Goal: Task Accomplishment & Management: Use online tool/utility

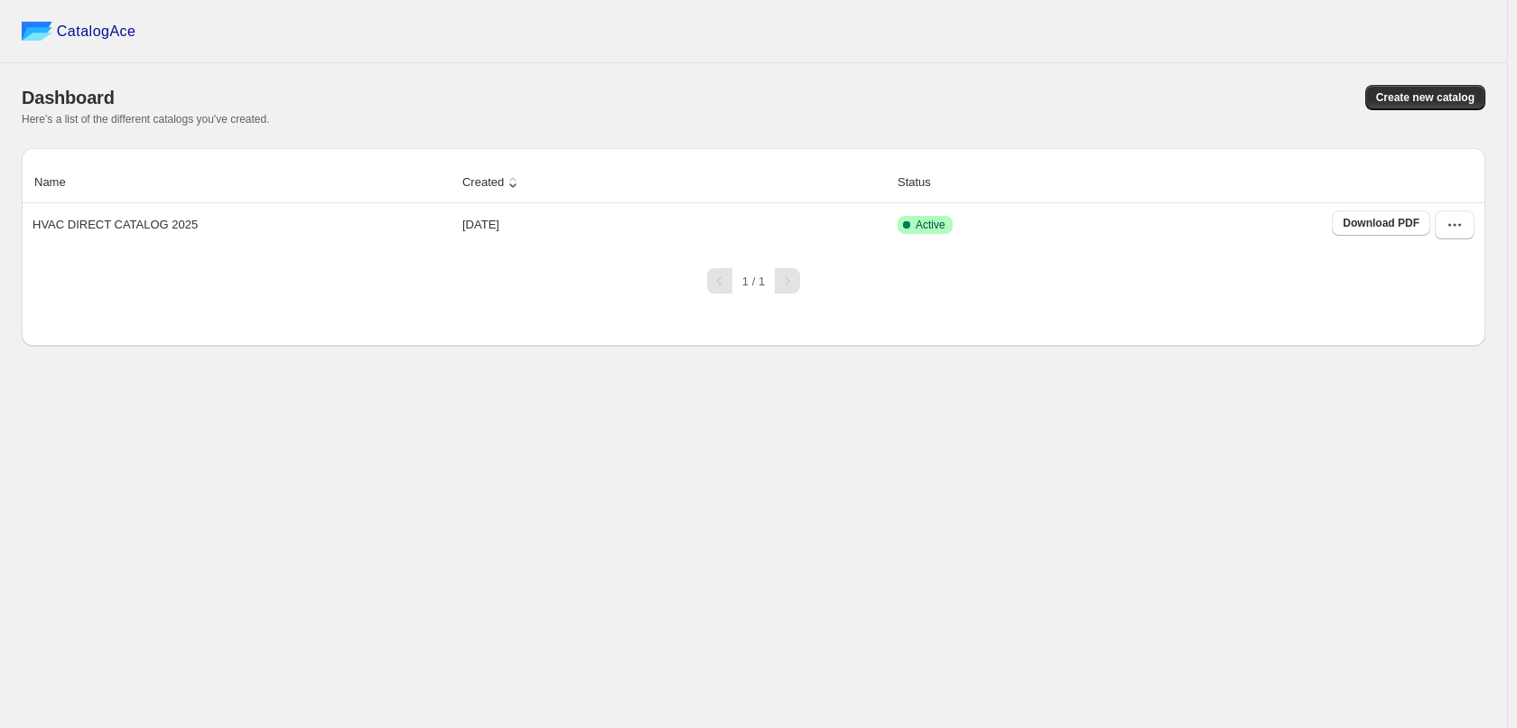
click at [511, 481] on div "CatalogAce Dashboard Create new catalog Here's a list of the different catalogs…" at bounding box center [753, 364] width 1507 height 728
click at [209, 465] on div "CatalogAce Dashboard Create new catalog Here's a list of the different catalogs…" at bounding box center [753, 364] width 1507 height 728
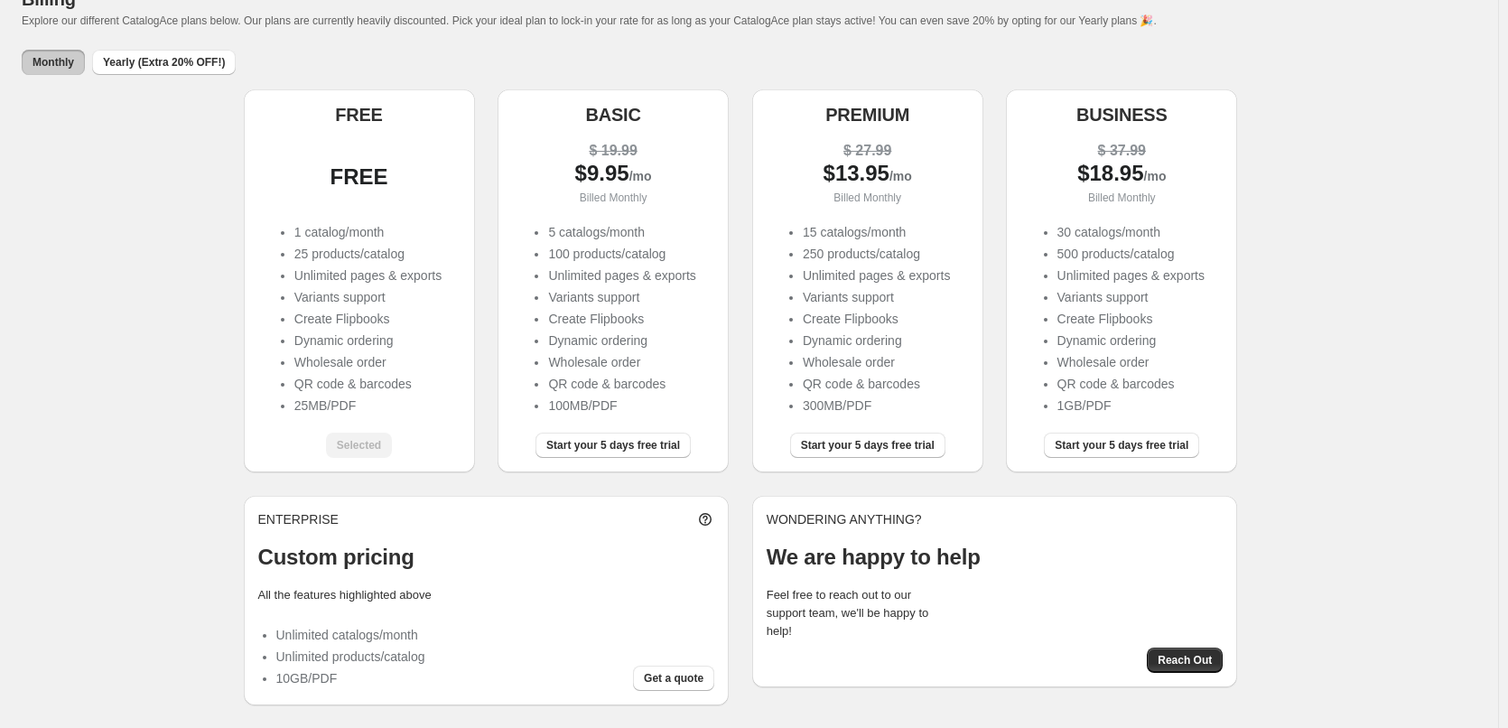
scroll to position [100, 0]
click at [170, 193] on div "FREE FREE 1 catalog/month 25 products/catalog Unlimited pages & exports Variant…" at bounding box center [749, 396] width 1454 height 616
click at [163, 68] on span "Yearly (Extra 20% OFF!)" at bounding box center [164, 61] width 122 height 14
click at [55, 62] on span "Monthly" at bounding box center [54, 61] width 42 height 14
click at [132, 58] on span "Yearly (Extra 20% OFF!)" at bounding box center [164, 61] width 122 height 14
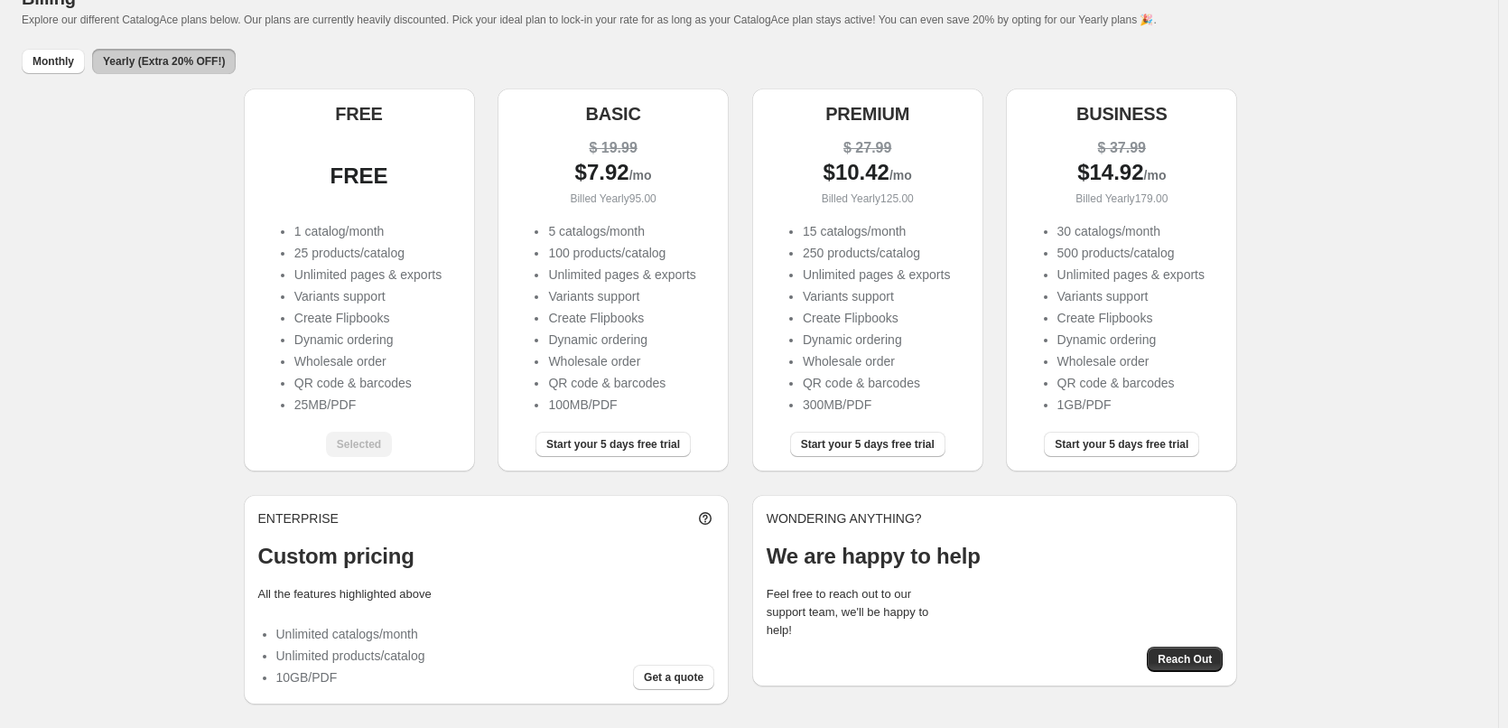
click at [83, 223] on div "FREE FREE 1 catalog/month 25 products/catalog Unlimited pages & exports Variant…" at bounding box center [749, 396] width 1454 height 616
click at [1404, 637] on div "FREE FREE 1 catalog/month 25 products/catalog Unlimited pages & exports Variant…" at bounding box center [749, 396] width 1454 height 616
click at [202, 395] on div "FREE FREE 1 catalog/month 25 products/catalog Unlimited pages & exports Variant…" at bounding box center [749, 396] width 1454 height 616
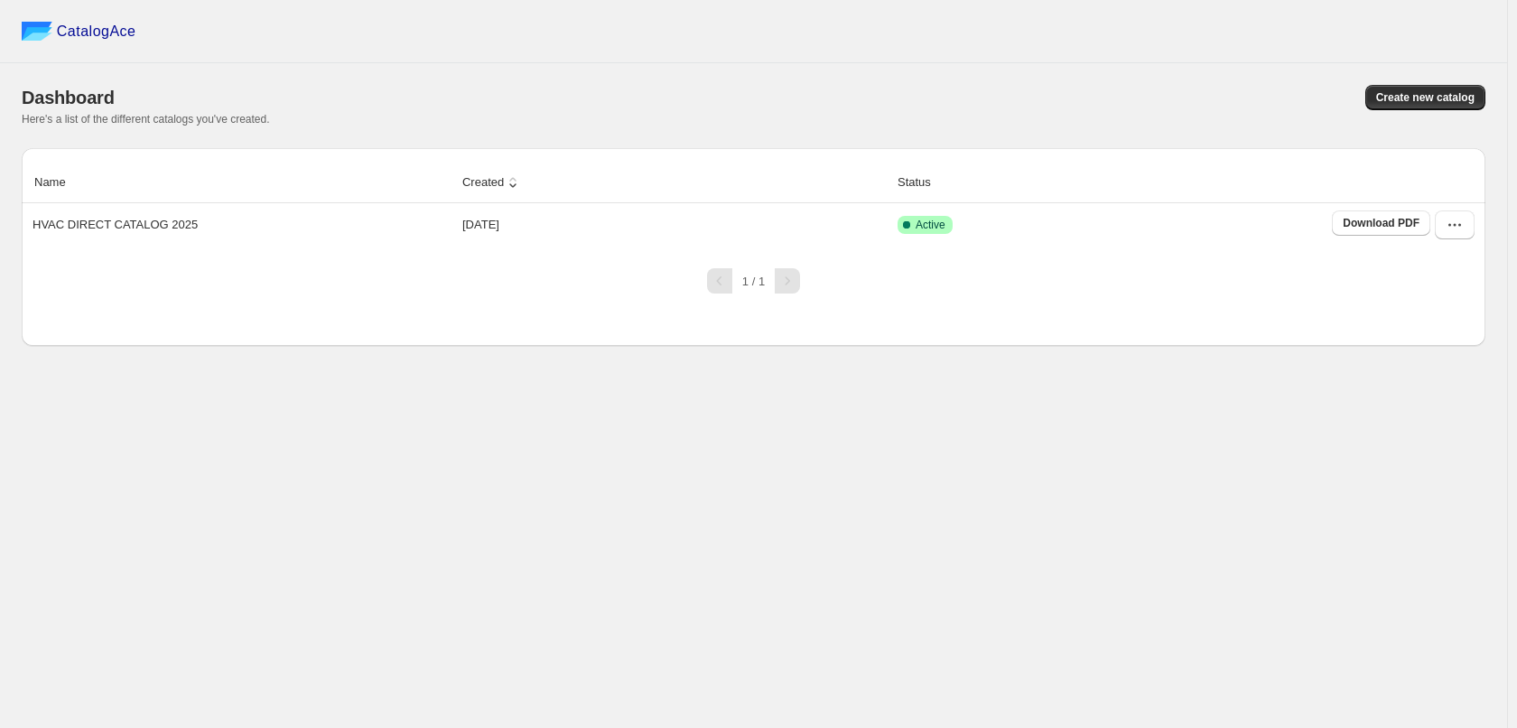
drag, startPoint x: 419, startPoint y: 455, endPoint x: 400, endPoint y: 453, distance: 19.0
click at [417, 453] on div "CatalogAce Dashboard Create new catalog Here's a list of the different catalogs…" at bounding box center [753, 364] width 1507 height 728
click at [854, 460] on div "CatalogAce Dashboard Create new catalog Here's a list of the different catalogs…" at bounding box center [753, 364] width 1507 height 728
click at [1445, 233] on icon "button" at bounding box center [1454, 225] width 18 height 18
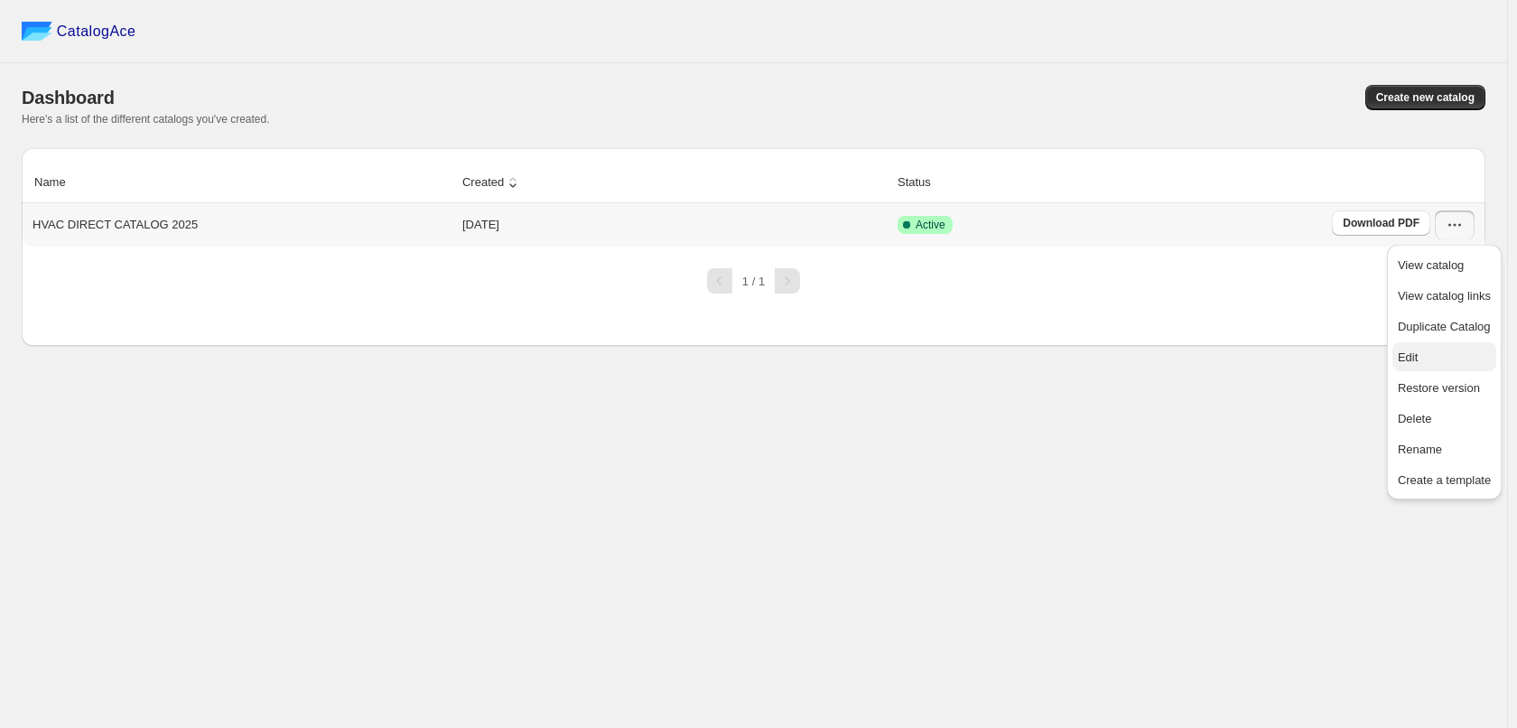
click at [1456, 354] on span "Edit" at bounding box center [1444, 357] width 93 height 18
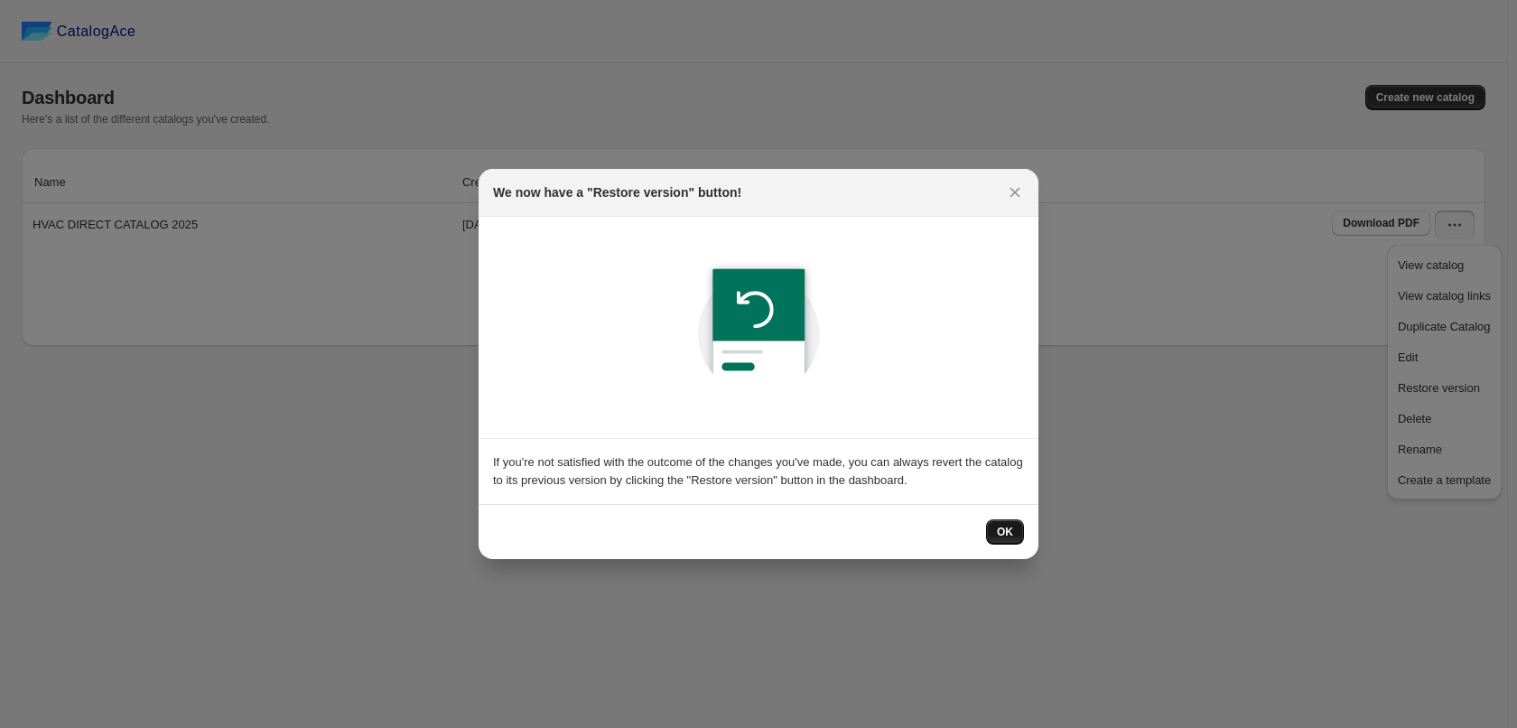
click at [993, 530] on button "OK" at bounding box center [1005, 531] width 38 height 25
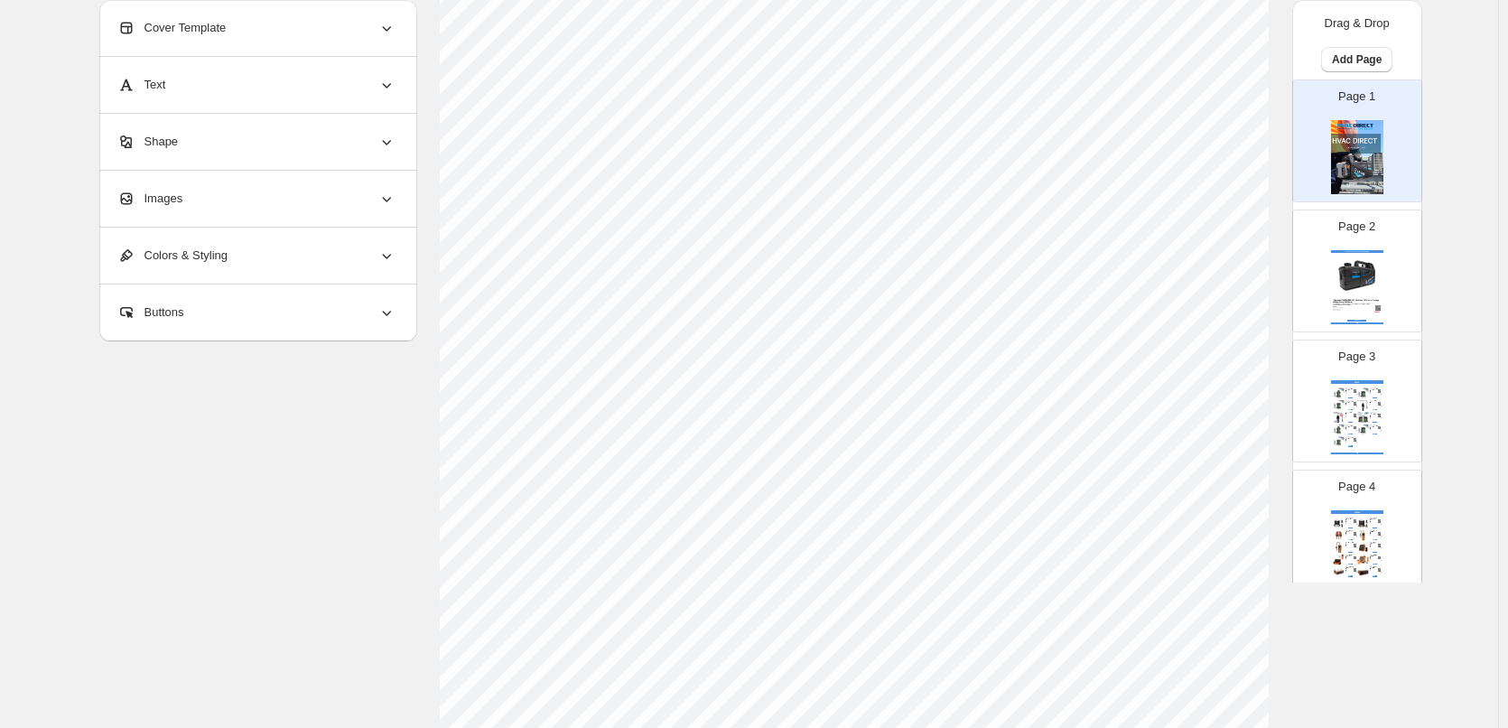
scroll to position [542, 0]
click at [1354, 257] on img at bounding box center [1357, 276] width 48 height 44
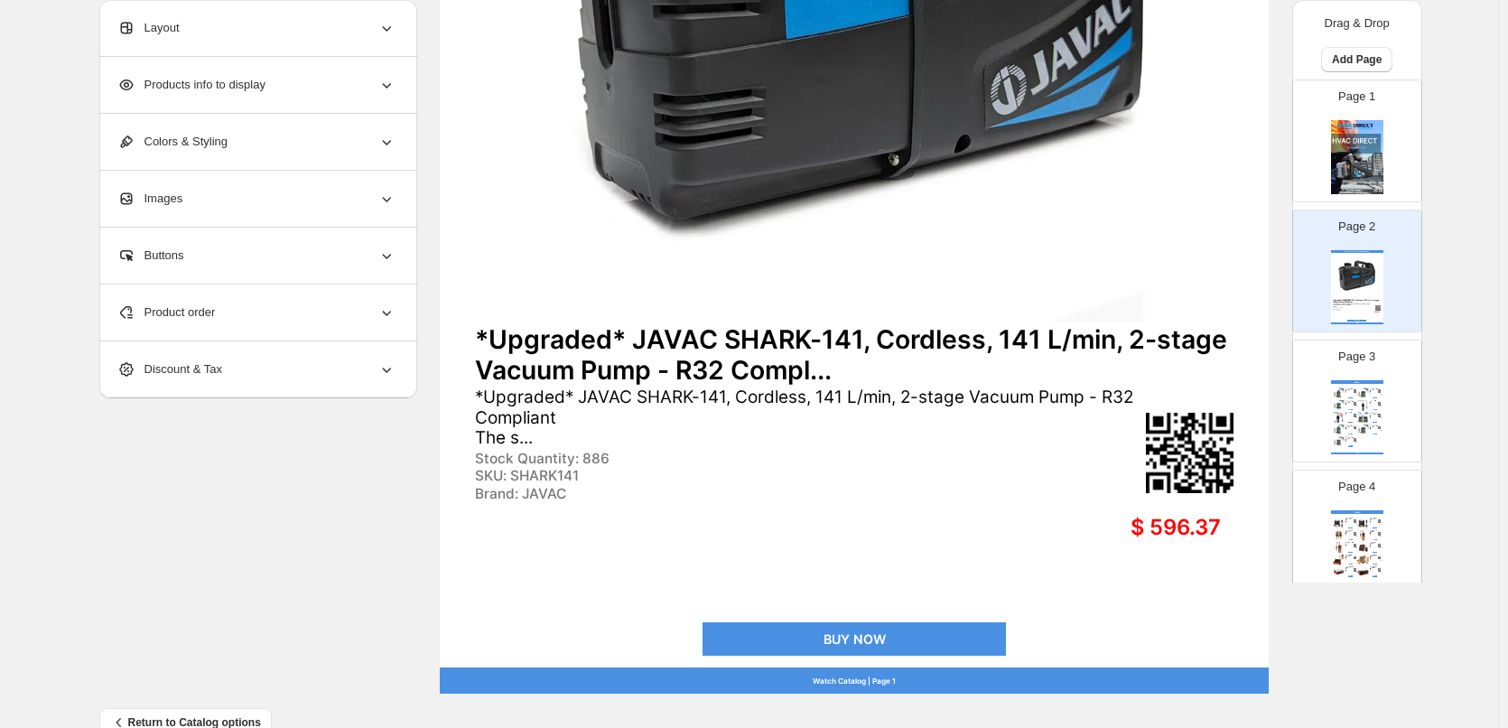
click at [1370, 401] on div "BOSCH - Leak Seeker 1.0 - CO2" at bounding box center [1374, 402] width 8 height 2
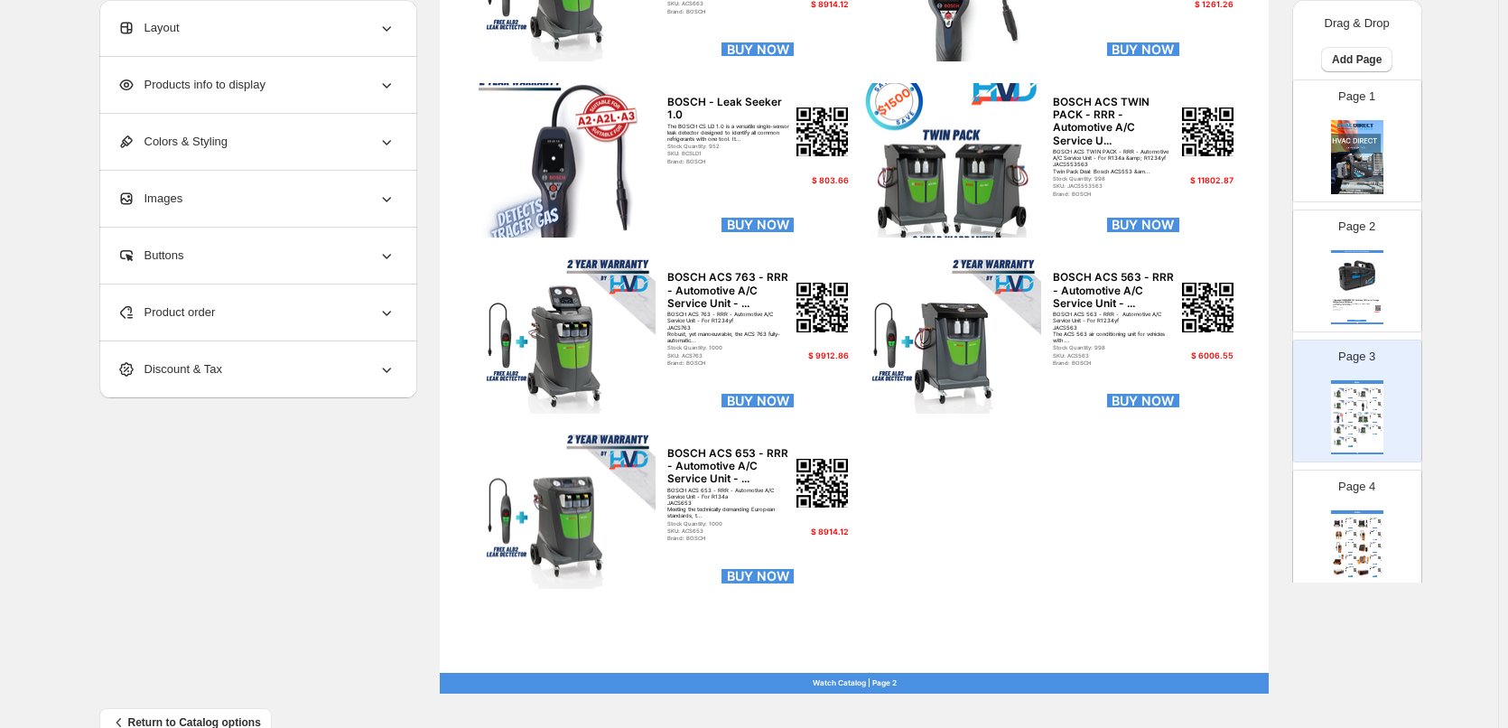
click at [1361, 507] on div "Page 4 ELITECH ELITECH Smart Digital Manifold Kit (2-Valve) ELITECH Smart Digit…" at bounding box center [1350, 523] width 114 height 121
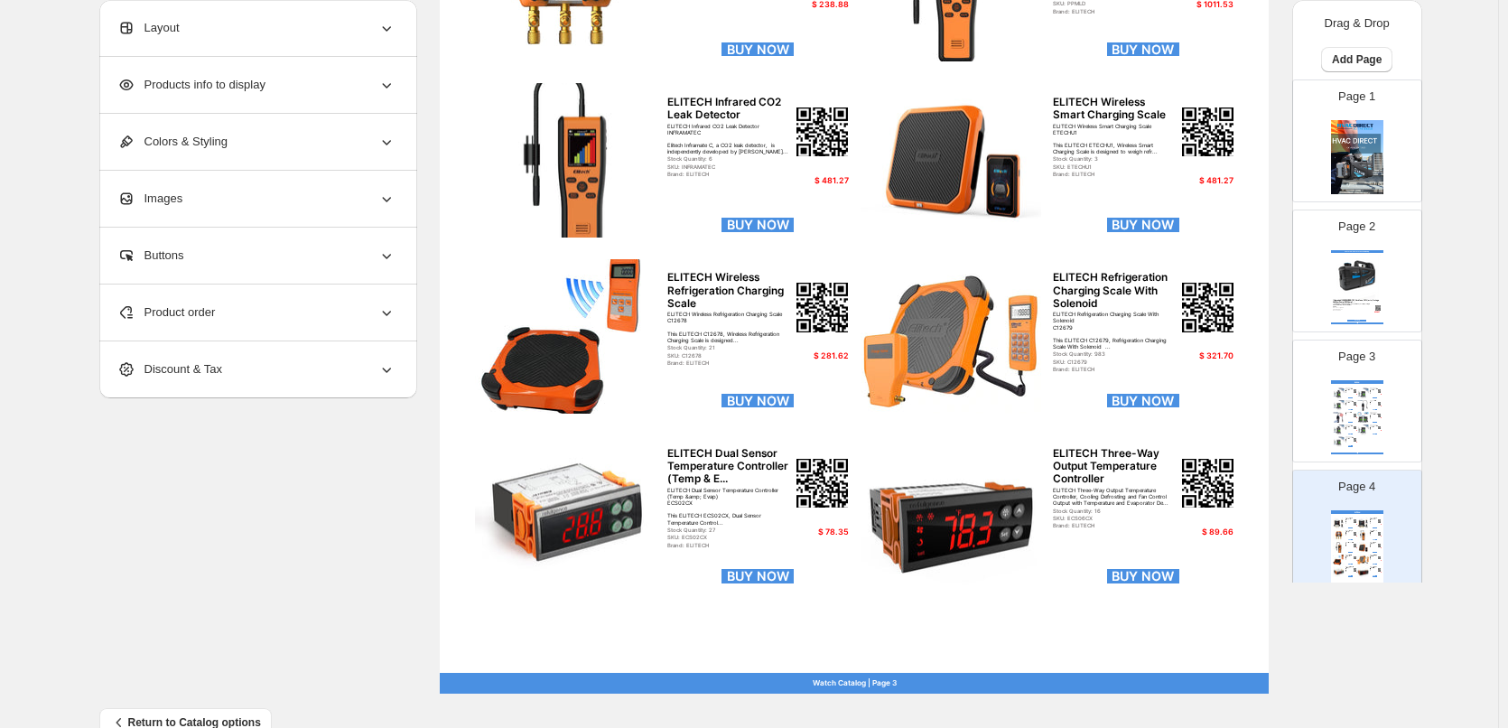
click at [1370, 415] on div "BOSCH ACS TWIN PACK - RRR - Automotive A/C Service U..." at bounding box center [1374, 415] width 8 height 4
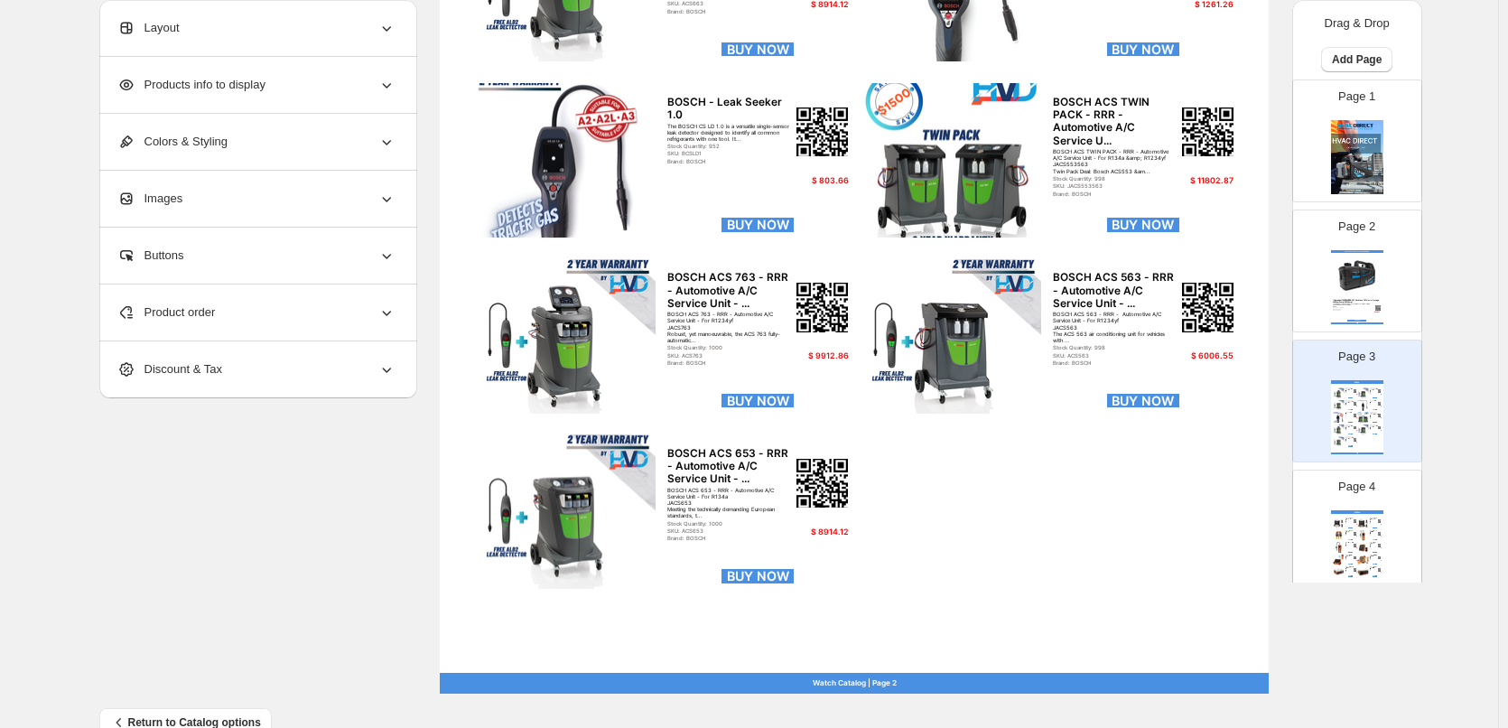
click at [1370, 325] on div "Page 2 Featured - Shark 141 Vacuum Pump *Upgraded* JAVAC SHARK-141, Cordless, 1…" at bounding box center [1357, 270] width 128 height 121
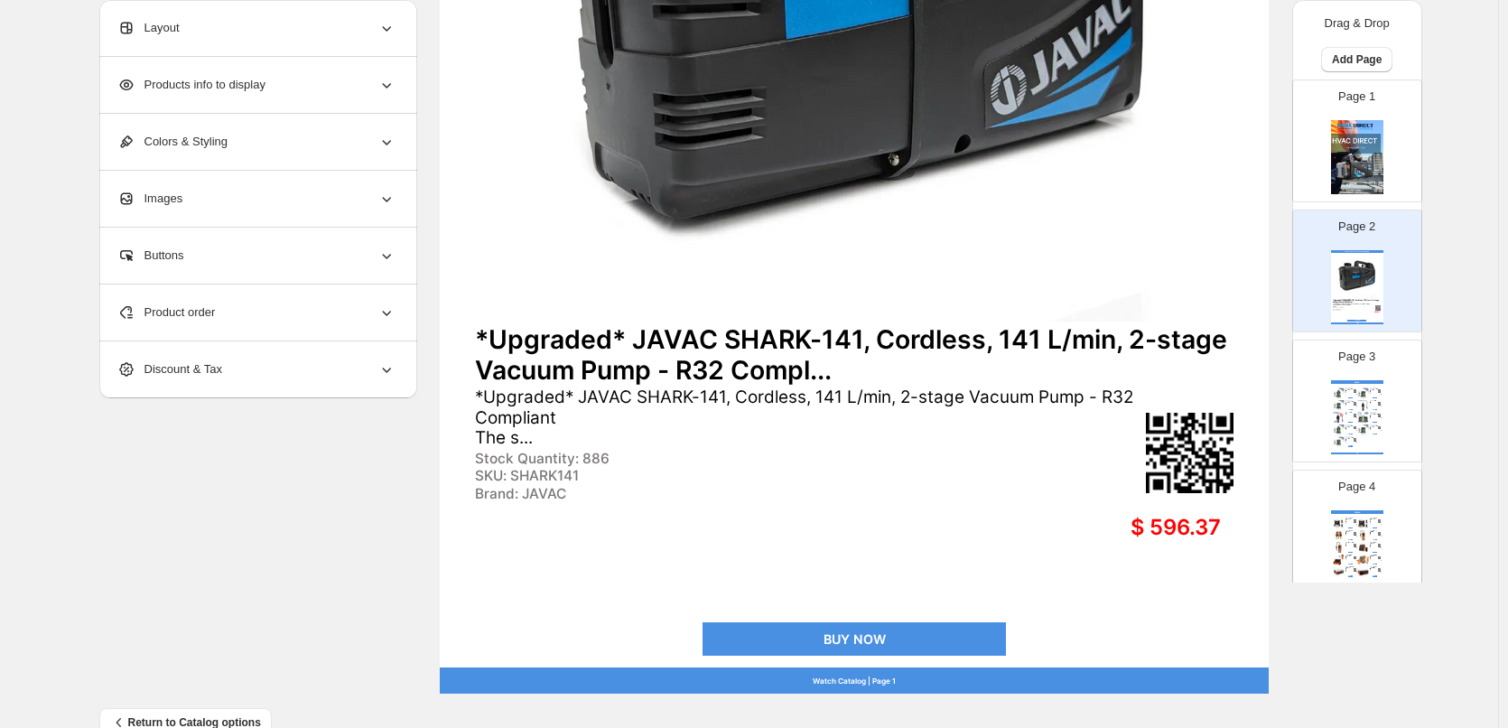
click at [1370, 185] on img at bounding box center [1357, 157] width 52 height 74
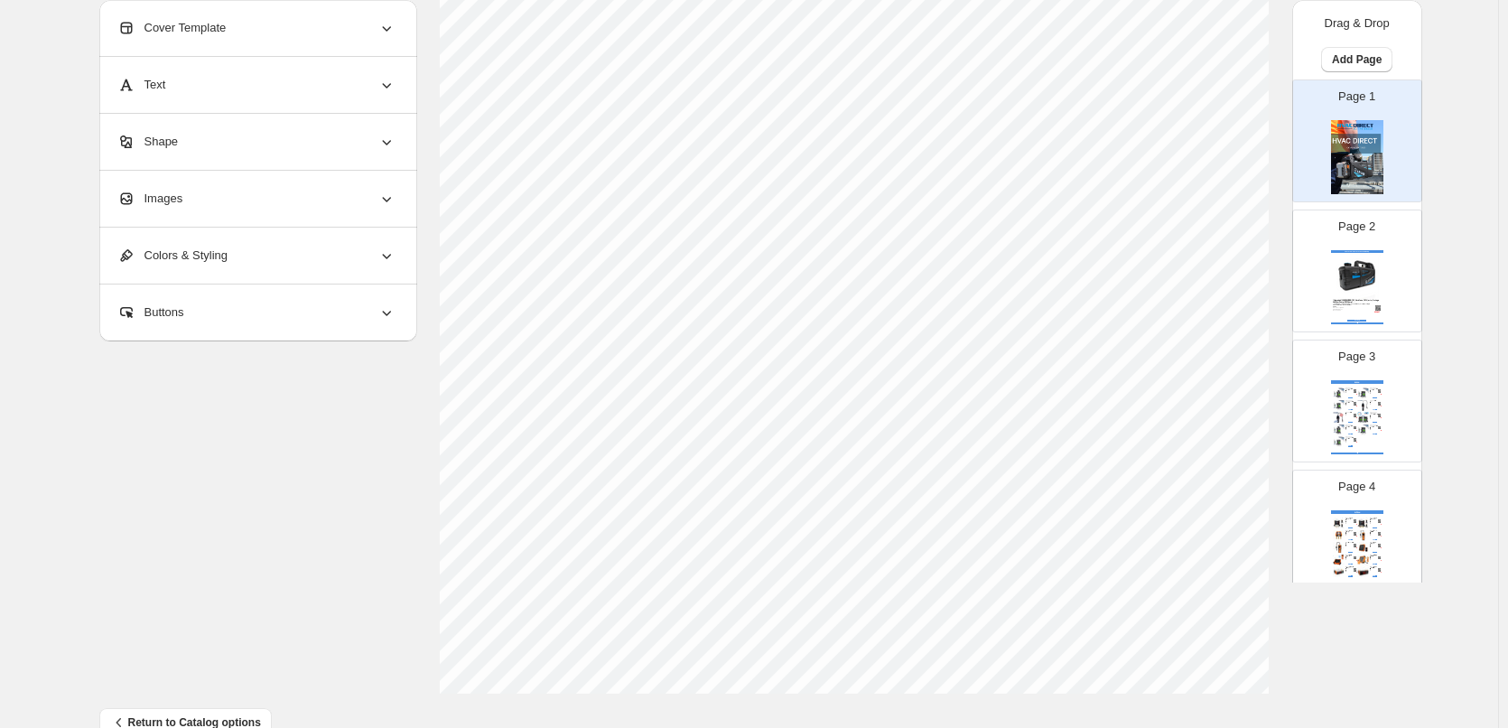
click at [1344, 386] on div "BOSCH BOSCH ACS 753 - RRR - Automotive A/C Service Unit - ... EOFY Bundle deal:…" at bounding box center [1357, 417] width 52 height 74
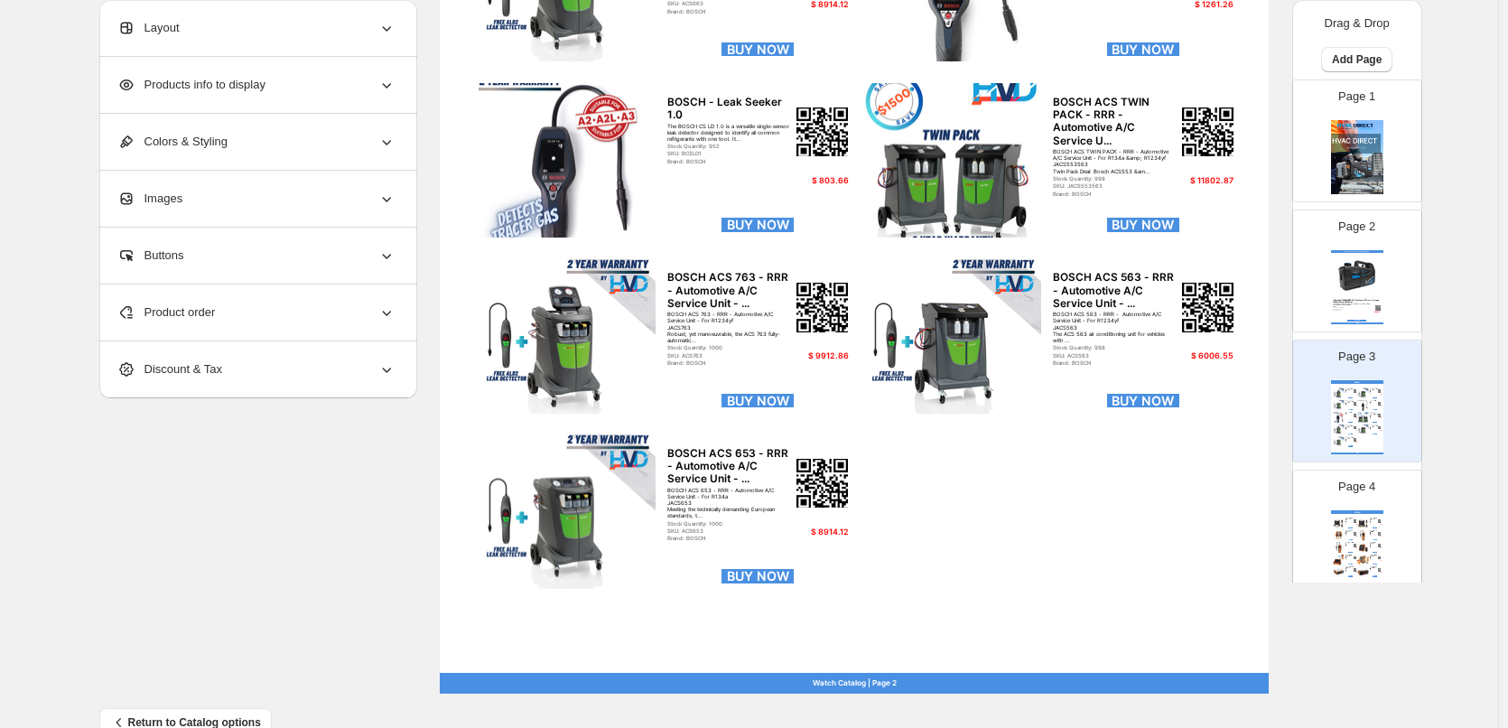
type input "*"
click at [759, 160] on div "Brand: BOSCH" at bounding box center [728, 161] width 123 height 6
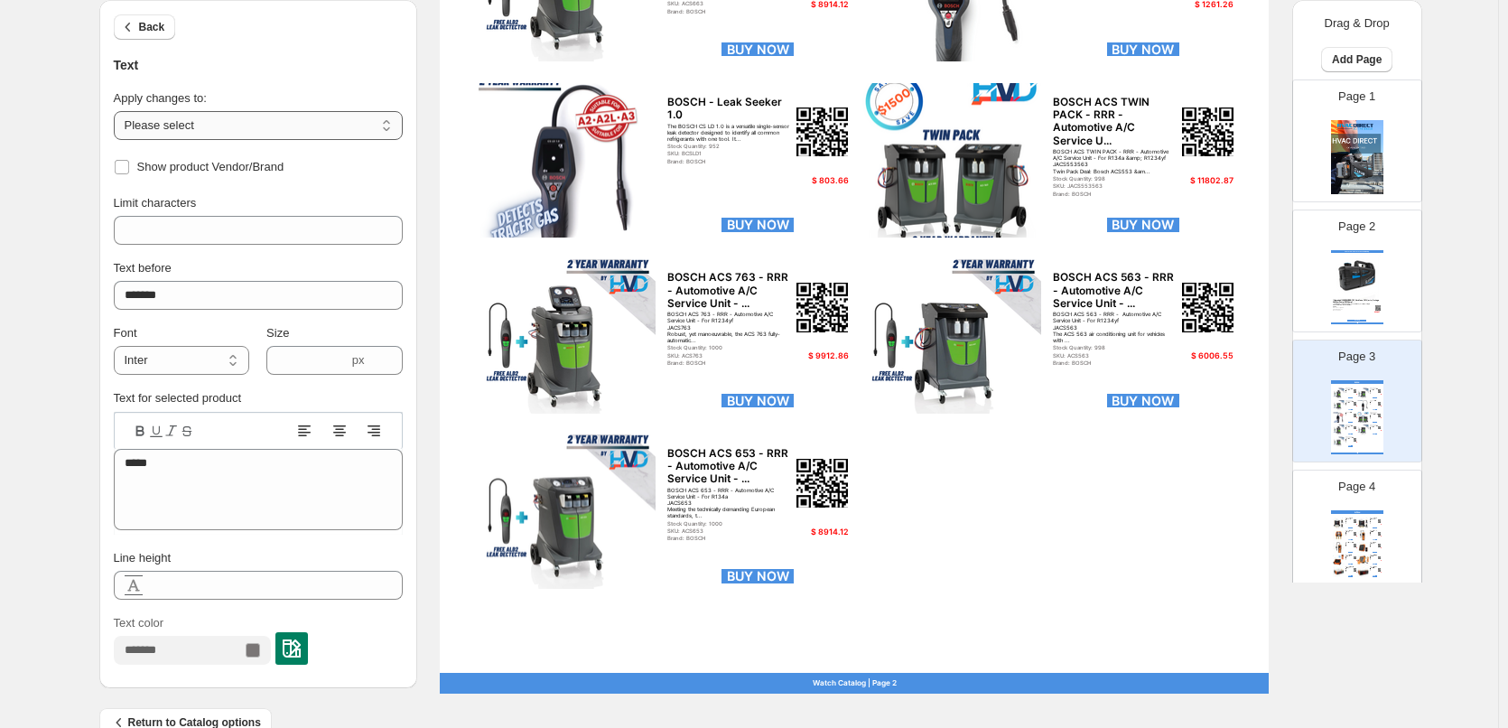
click at [237, 132] on select "**********" at bounding box center [258, 125] width 289 height 29
select select "**********"
click at [117, 111] on select "**********" at bounding box center [258, 125] width 289 height 29
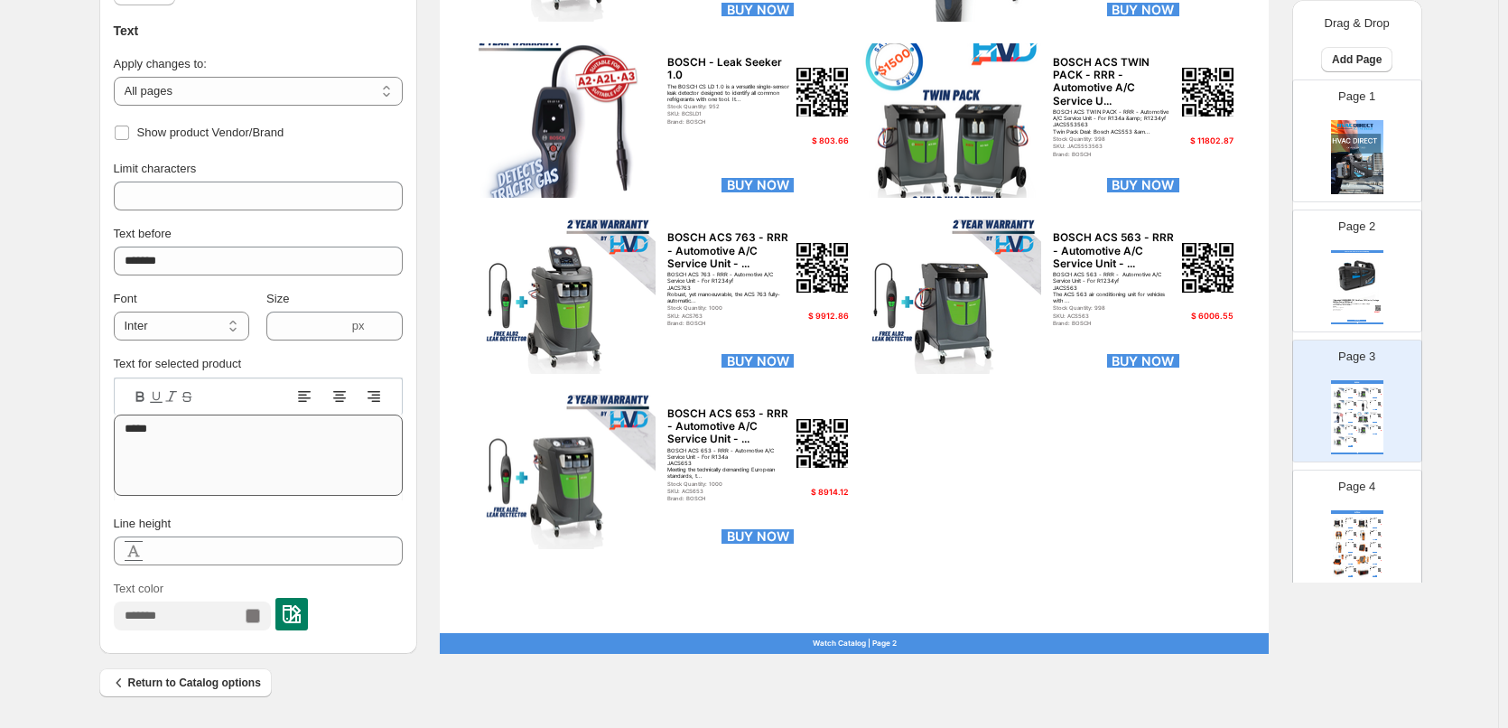
scroll to position [311, 0]
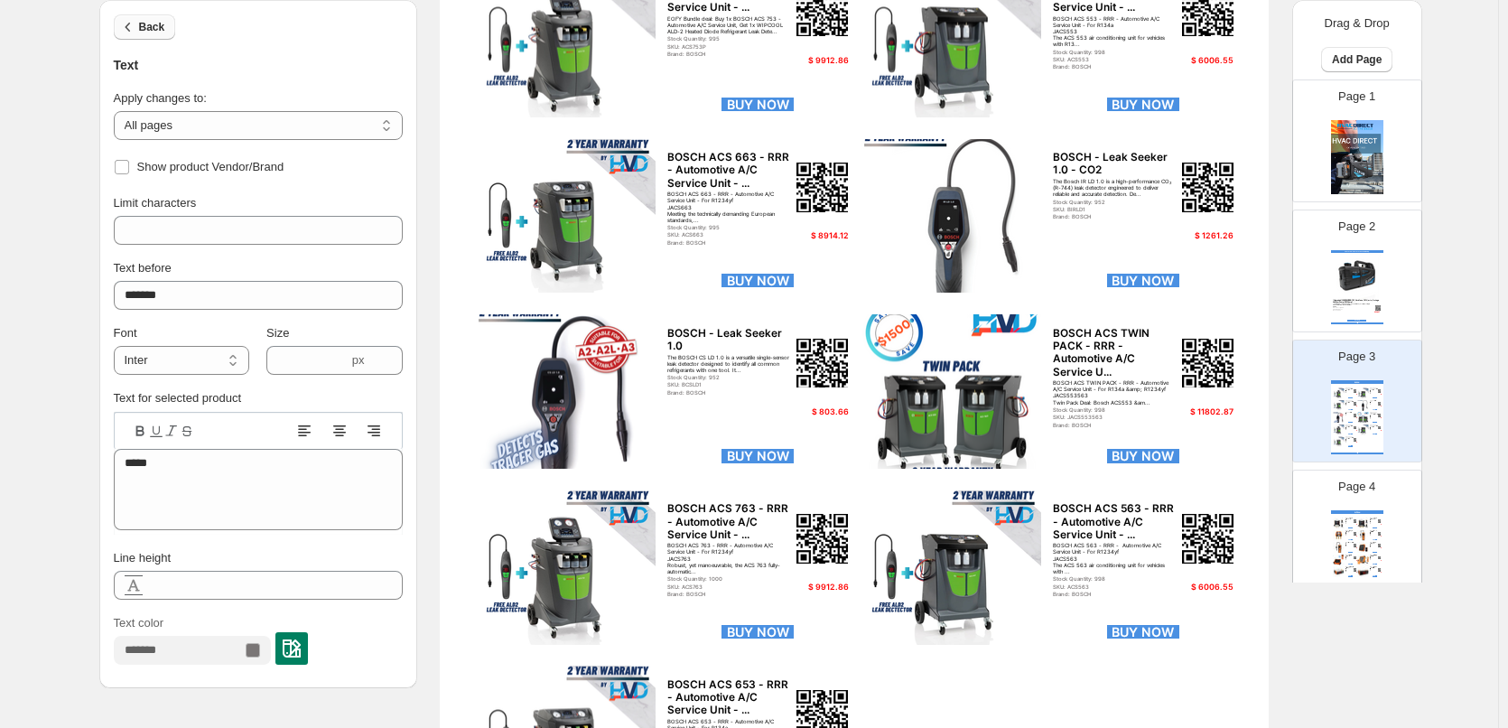
click at [147, 23] on span "Back" at bounding box center [152, 27] width 26 height 14
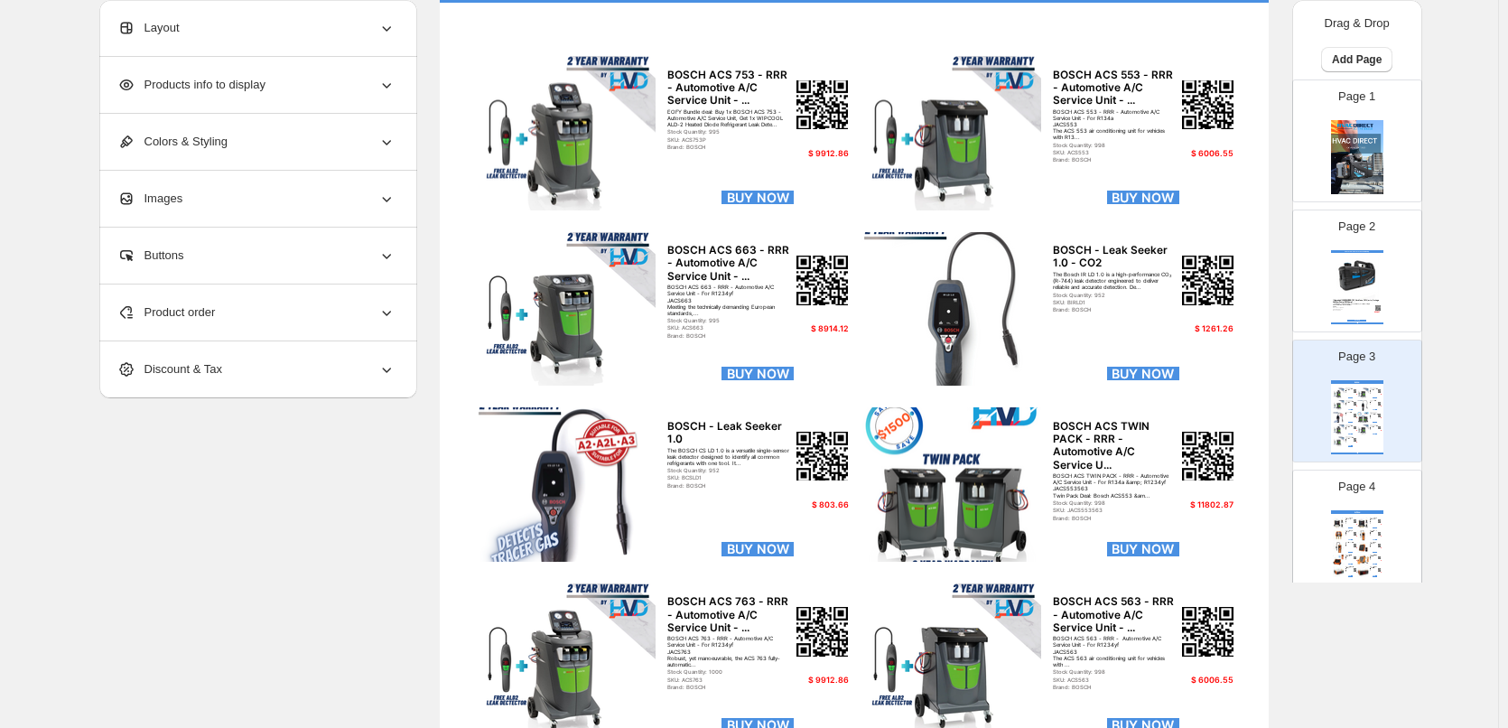
scroll to position [0, 0]
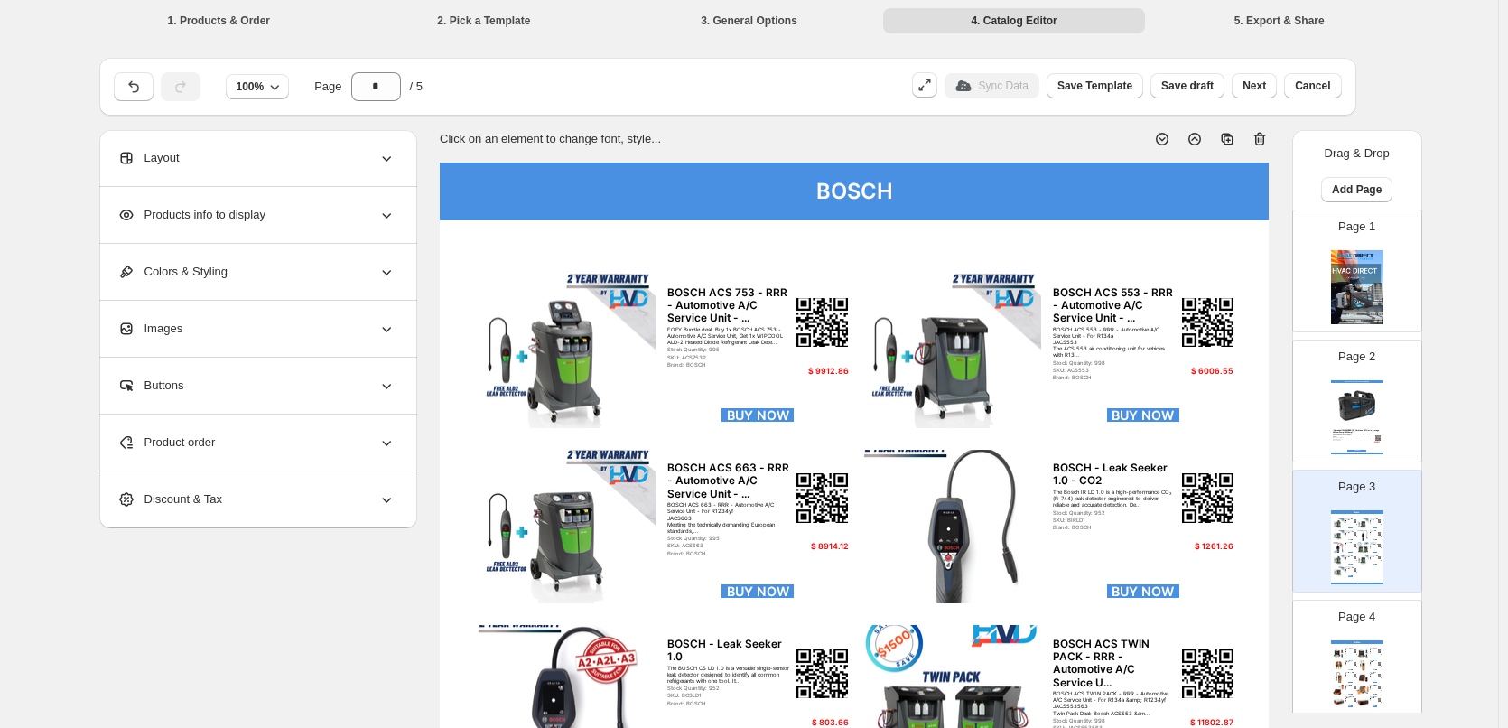
click at [250, 163] on div "Layout" at bounding box center [256, 158] width 278 height 56
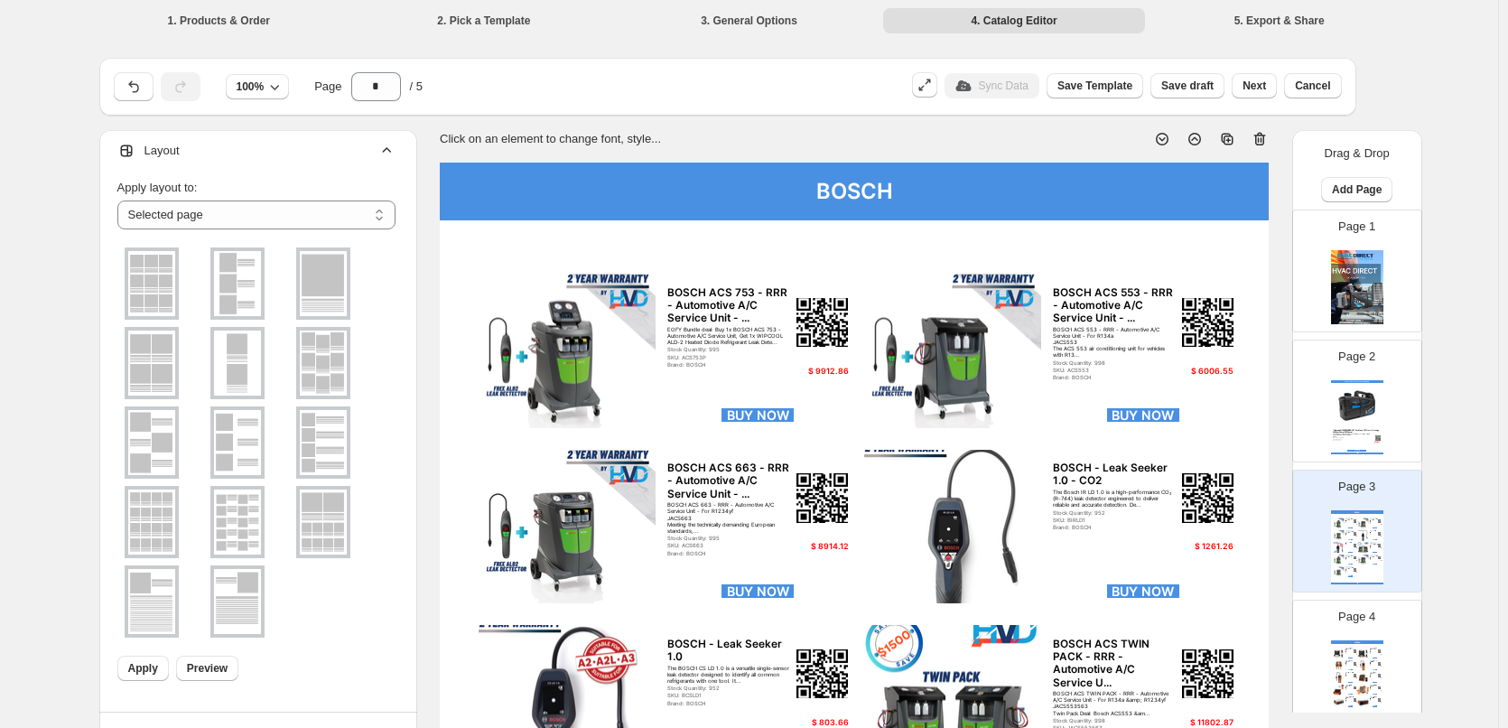
scroll to position [9, 0]
click at [345, 361] on img at bounding box center [323, 361] width 47 height 65
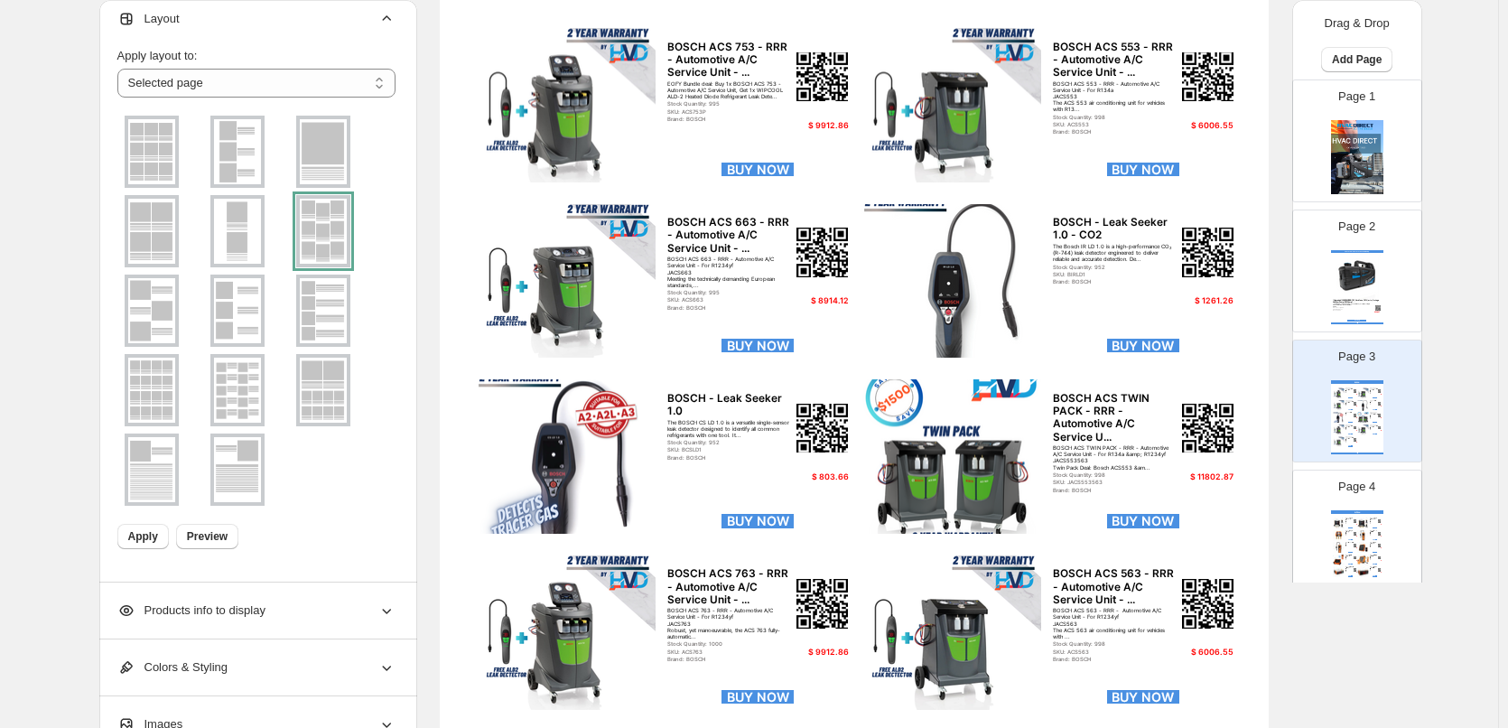
scroll to position [271, 0]
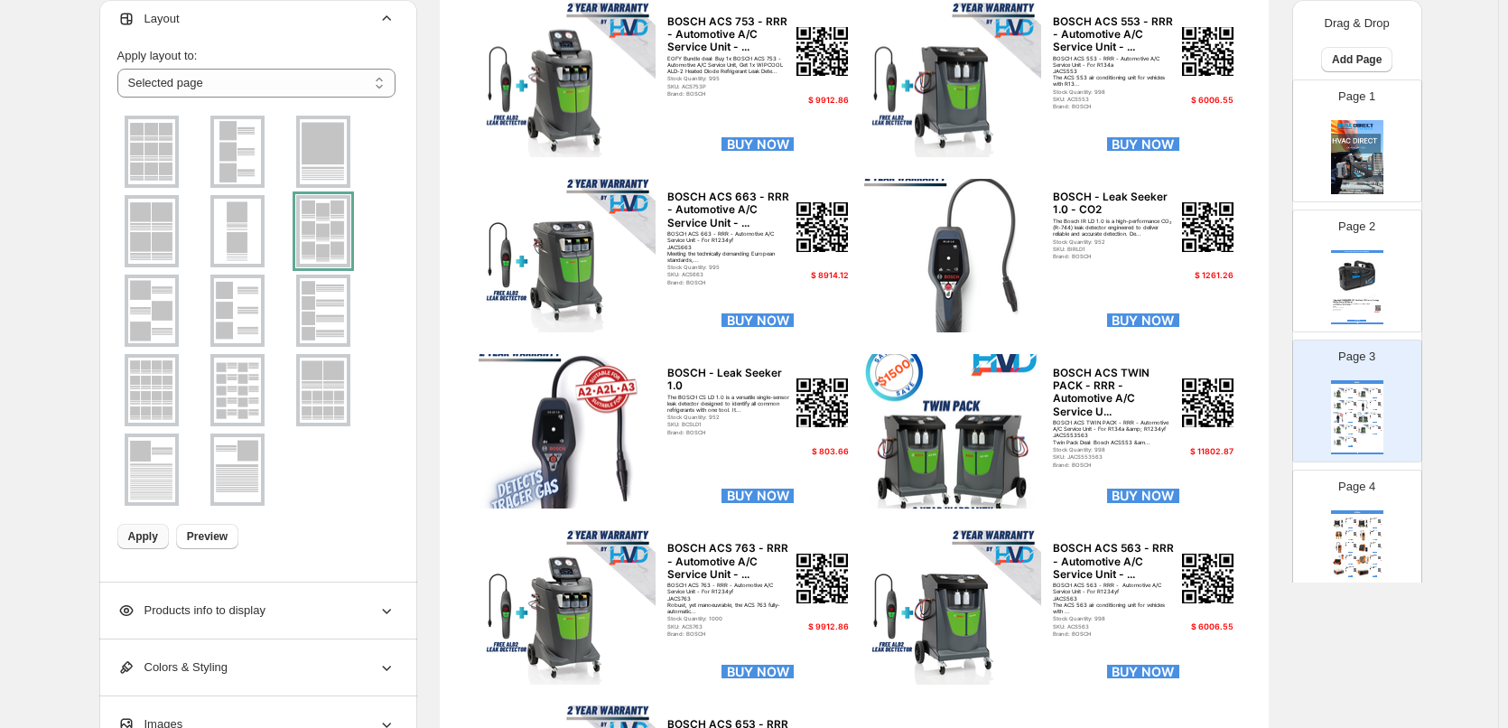
click at [151, 531] on span "Apply" at bounding box center [143, 536] width 30 height 14
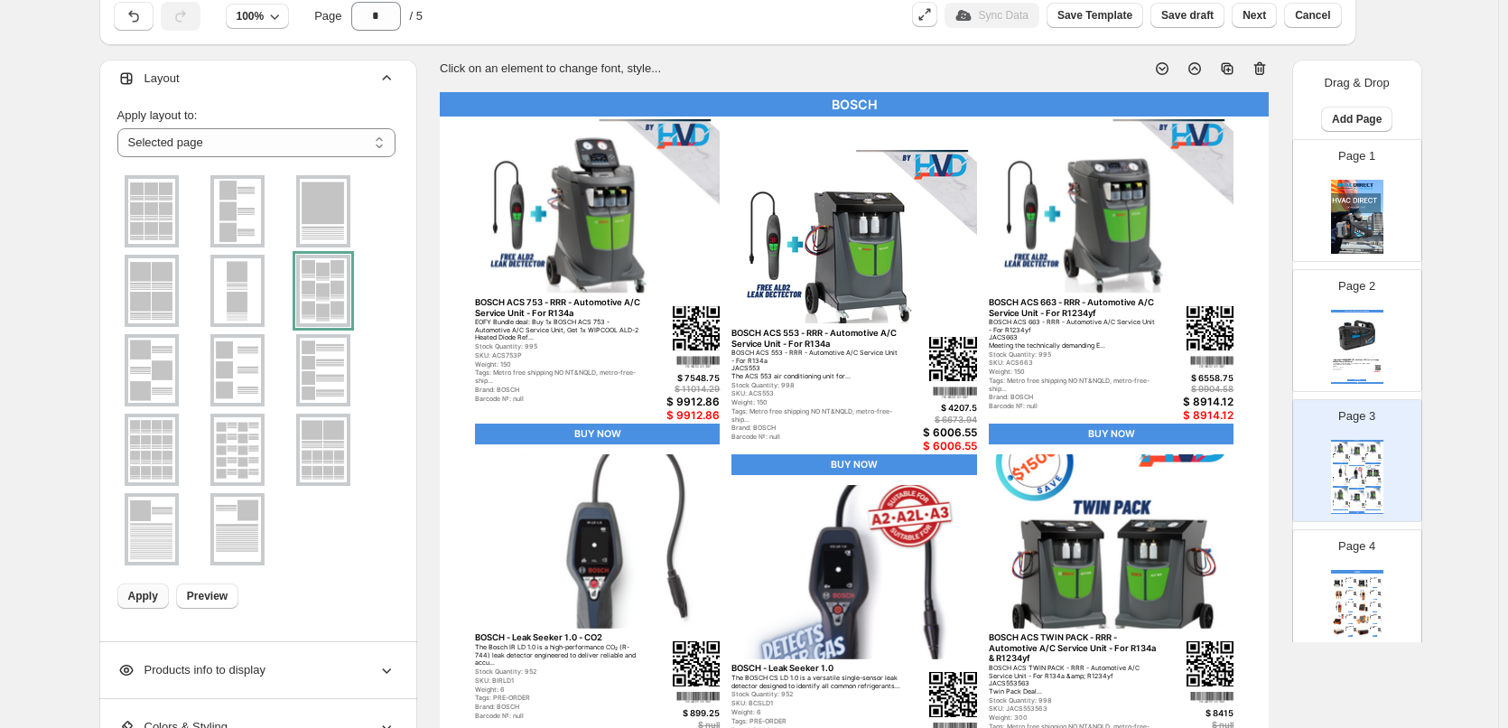
scroll to position [0, 0]
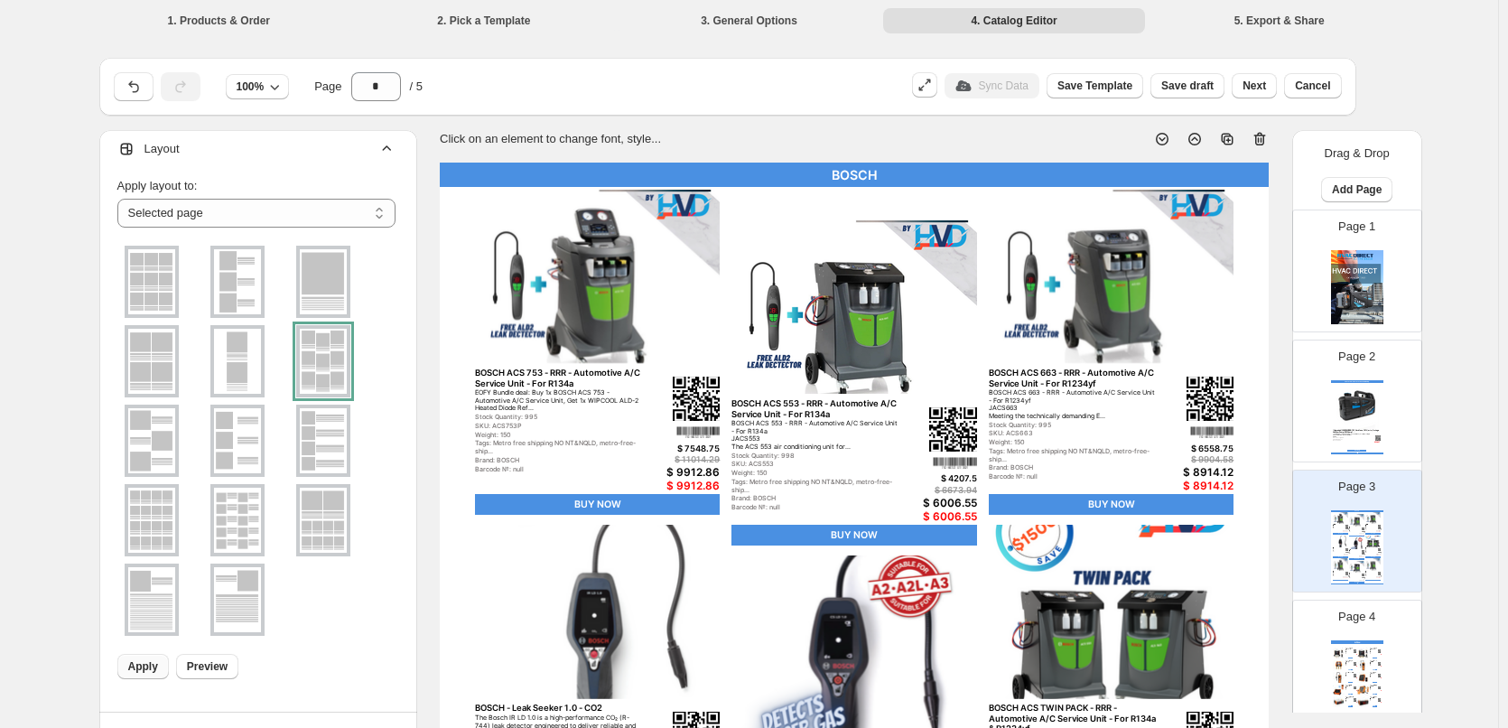
click at [153, 445] on img at bounding box center [151, 440] width 47 height 65
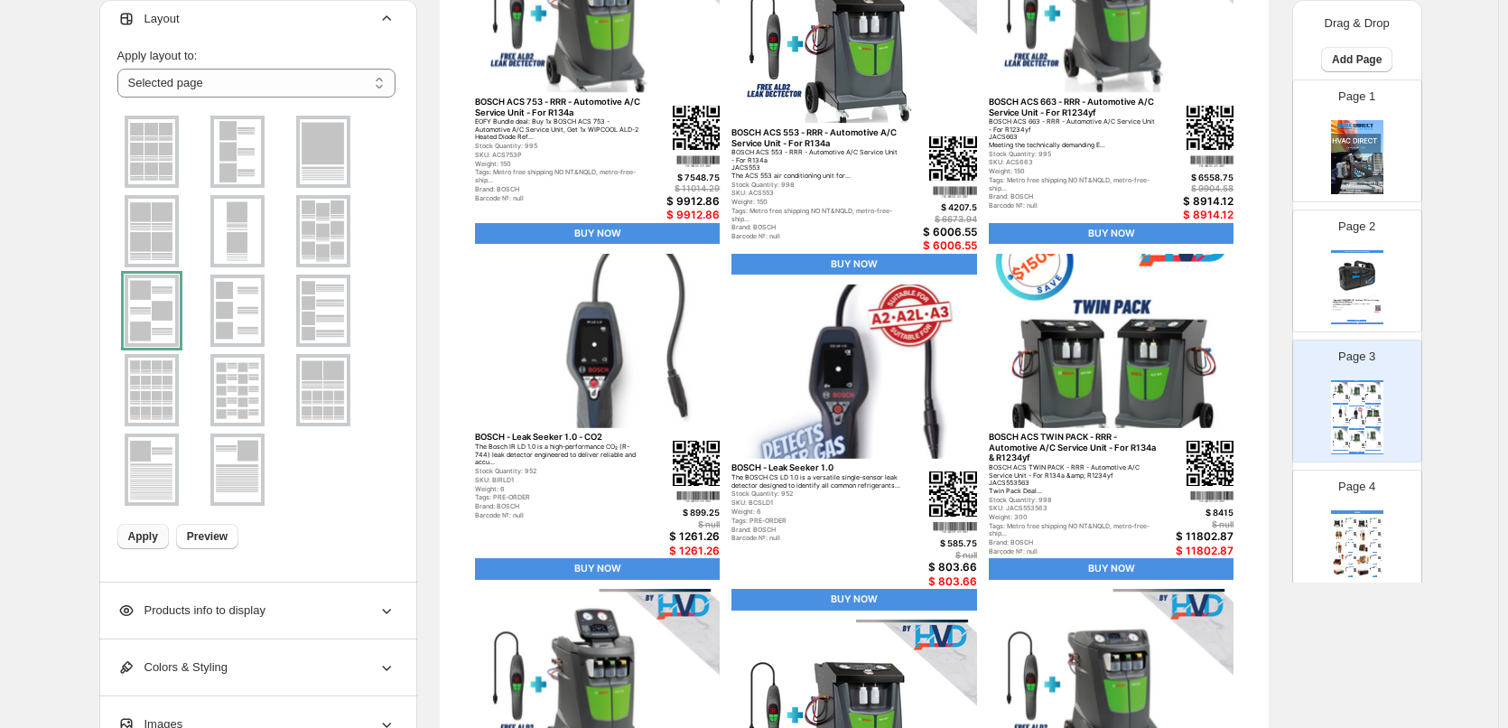
click at [149, 540] on span "Apply" at bounding box center [143, 536] width 30 height 14
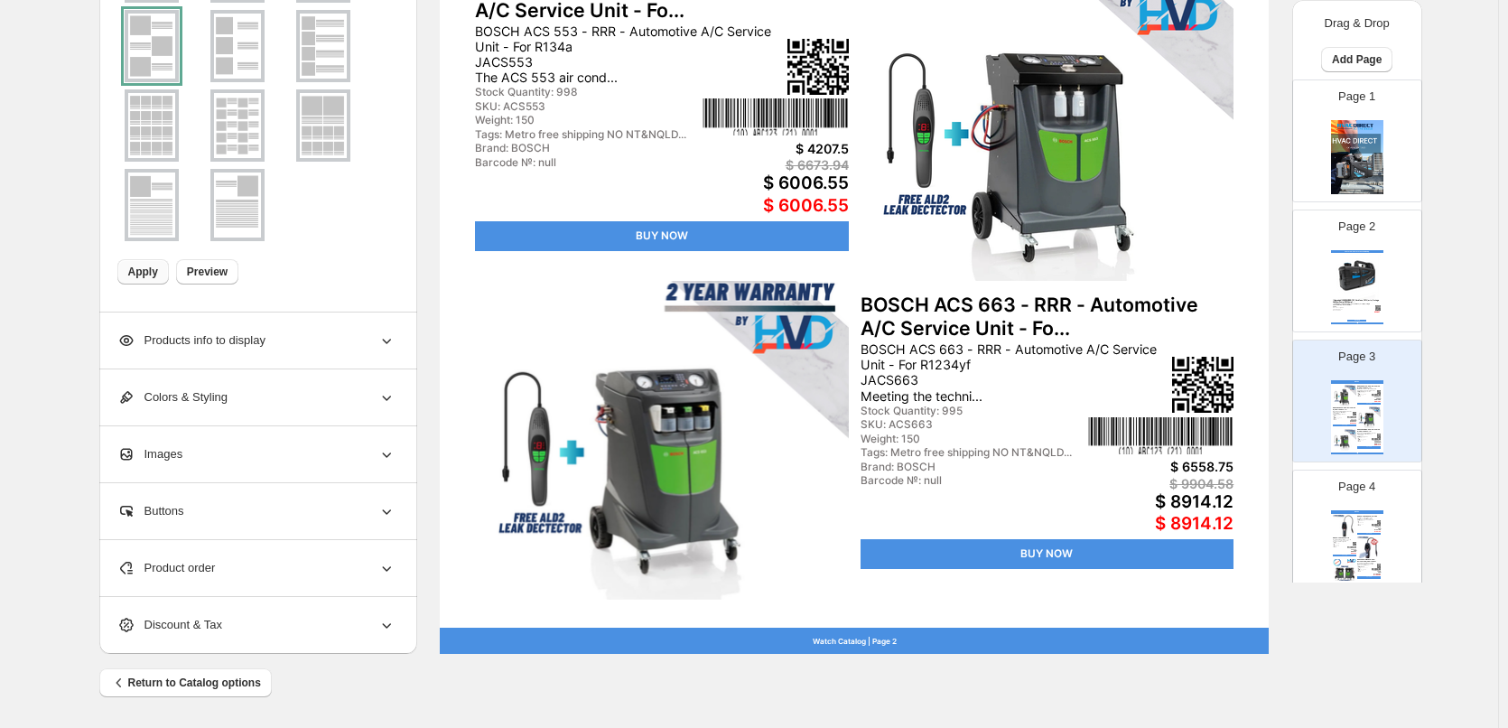
scroll to position [0, 0]
click at [255, 201] on img at bounding box center [237, 208] width 47 height 65
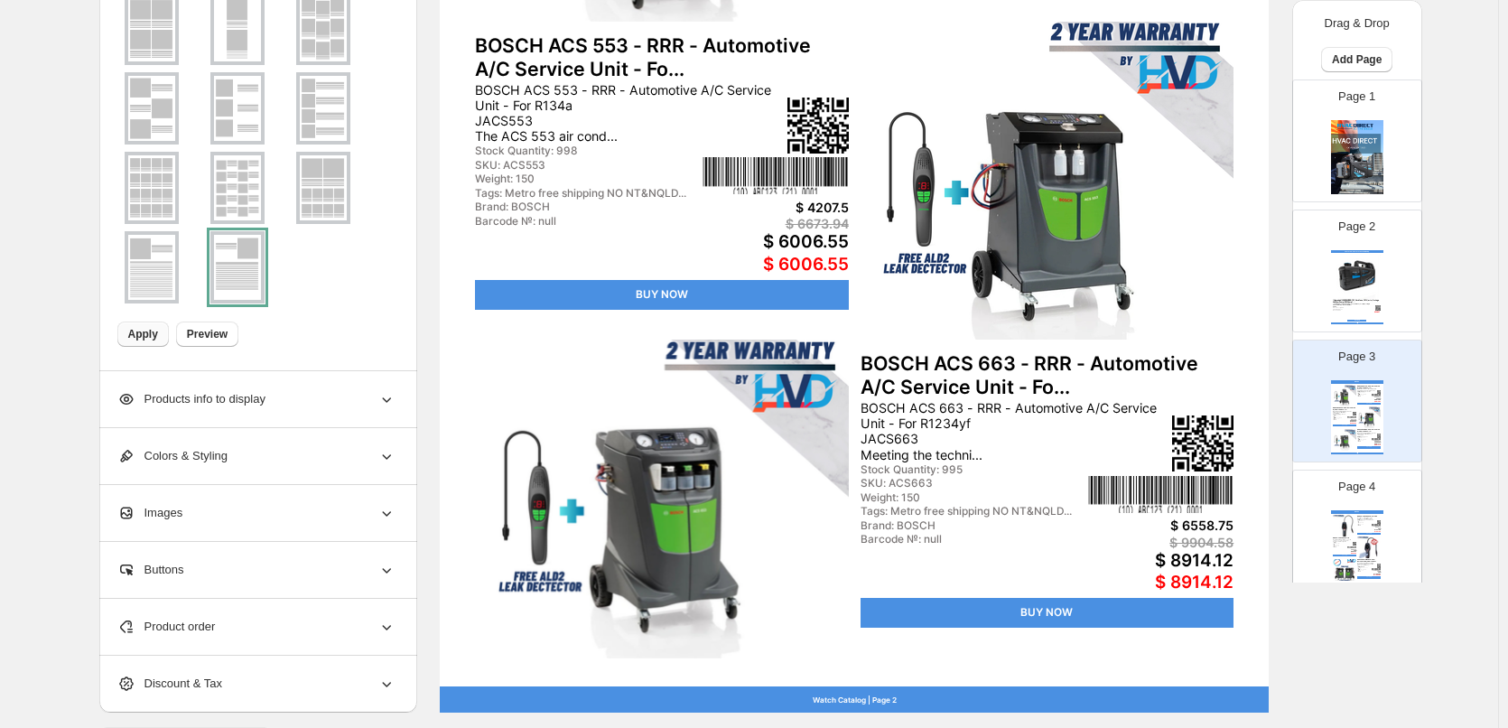
scroll to position [491, 0]
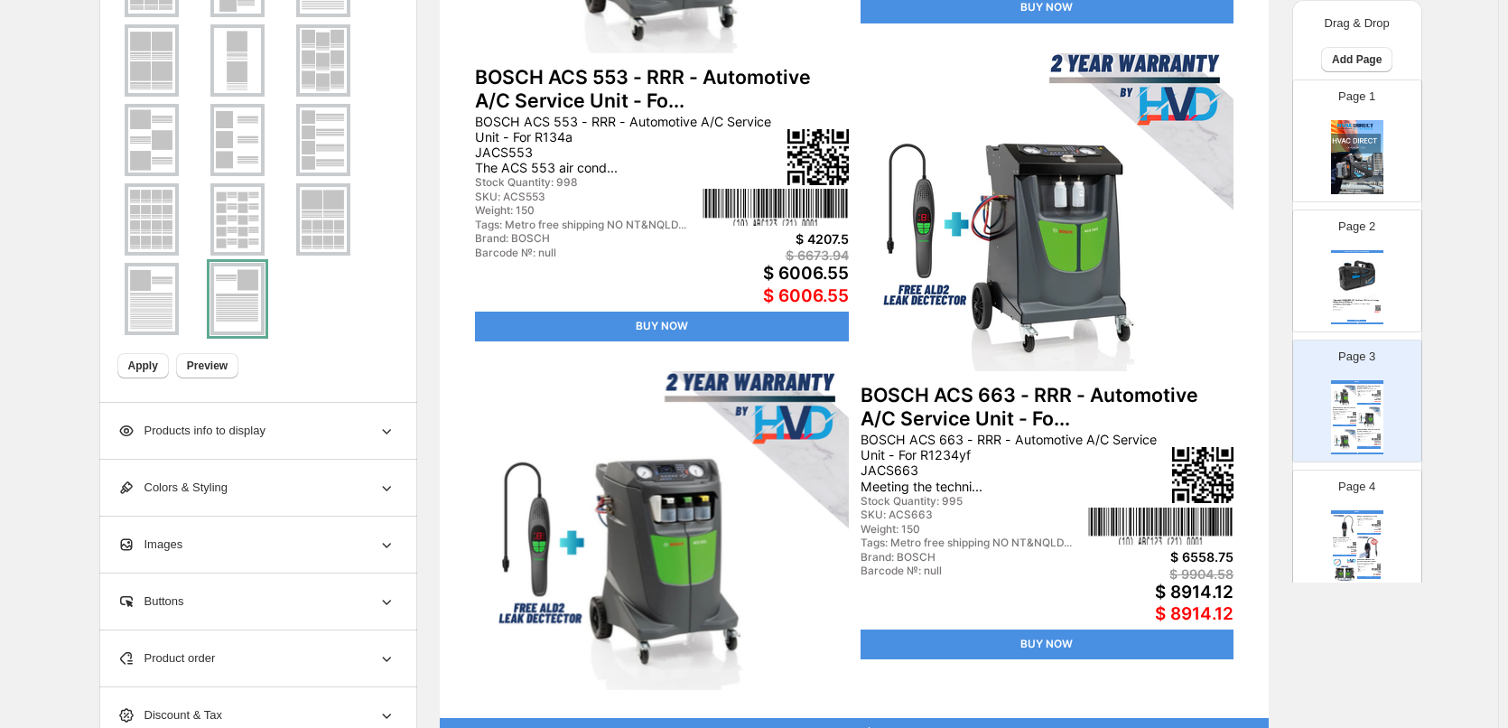
drag, startPoint x: 161, startPoint y: 362, endPoint x: 168, endPoint y: 374, distance: 13.8
click at [168, 374] on button "Apply" at bounding box center [142, 365] width 51 height 25
click at [201, 363] on span "Preview" at bounding box center [207, 365] width 41 height 14
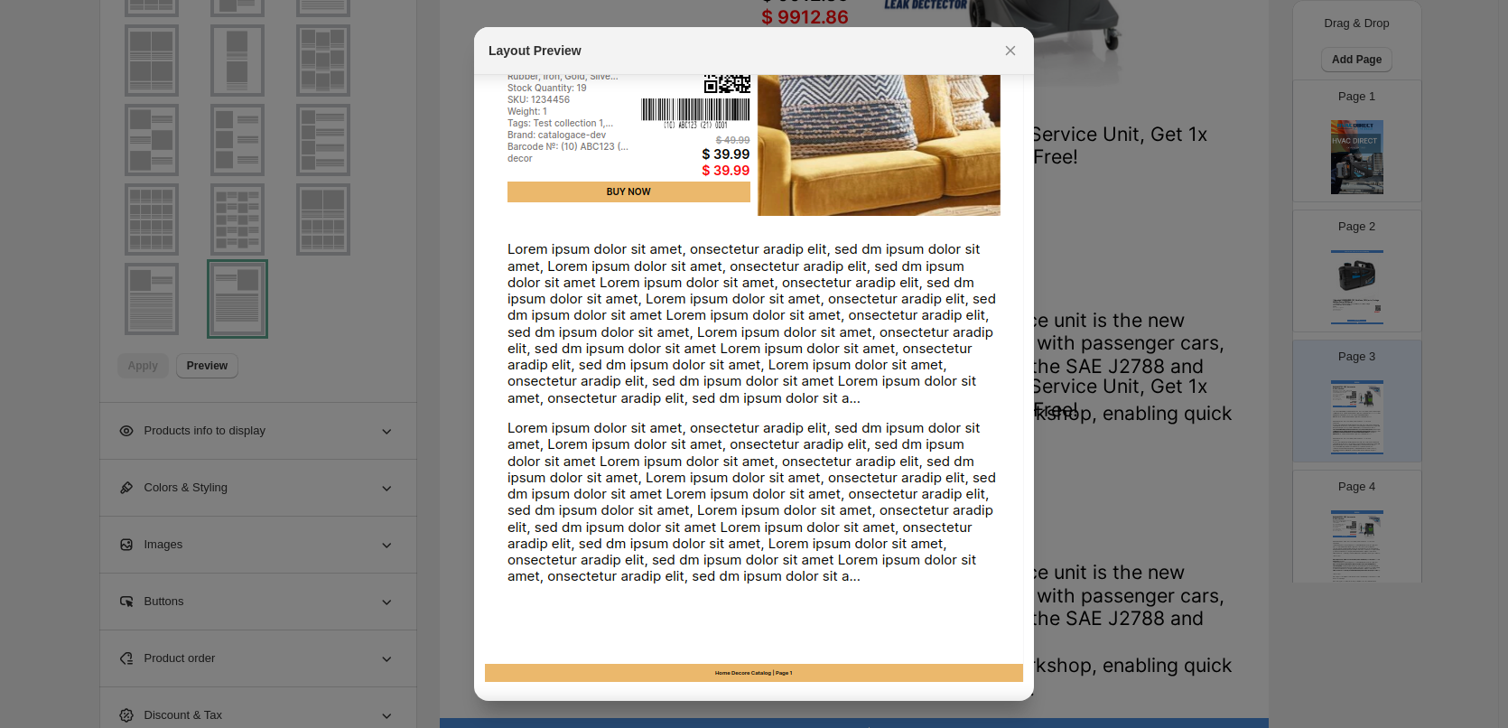
scroll to position [0, 0]
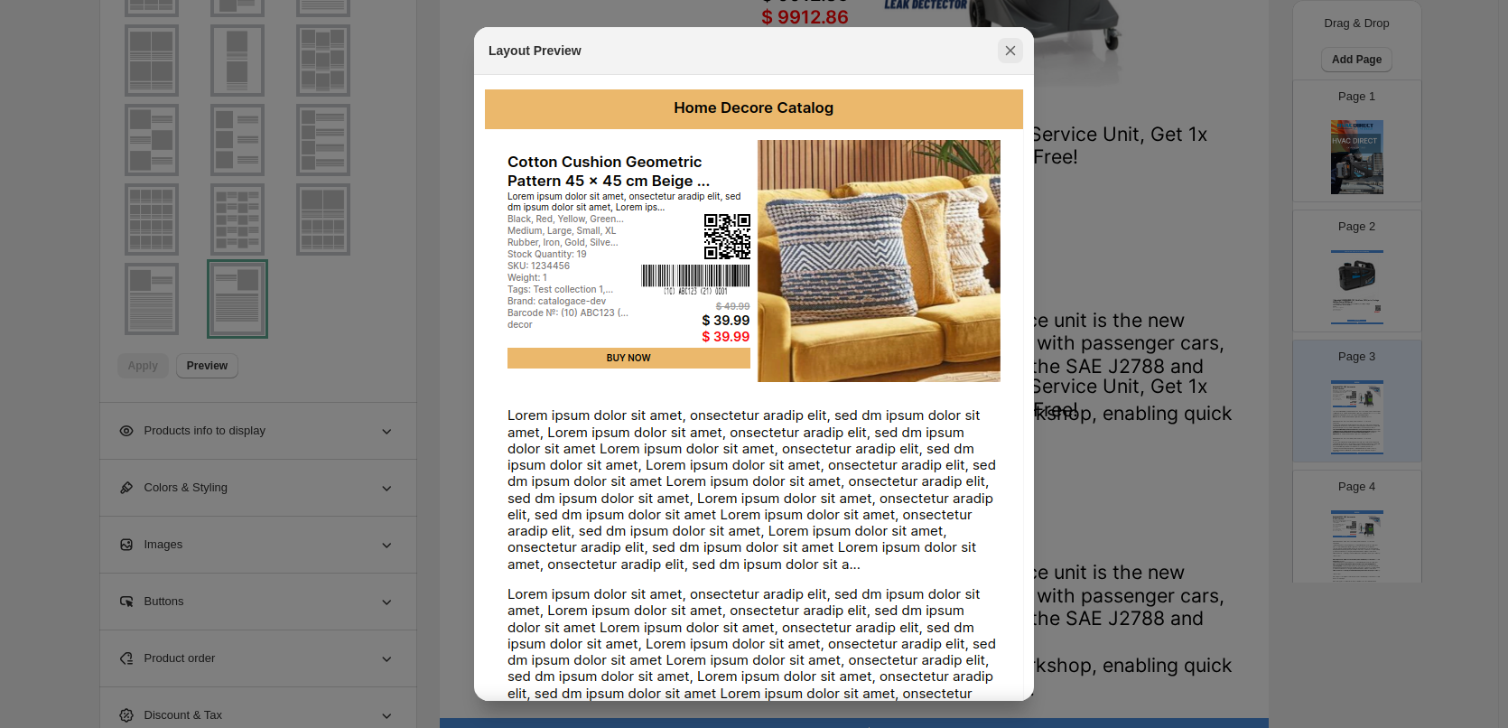
click at [1013, 53] on icon ":r6f:" at bounding box center [1011, 51] width 10 height 10
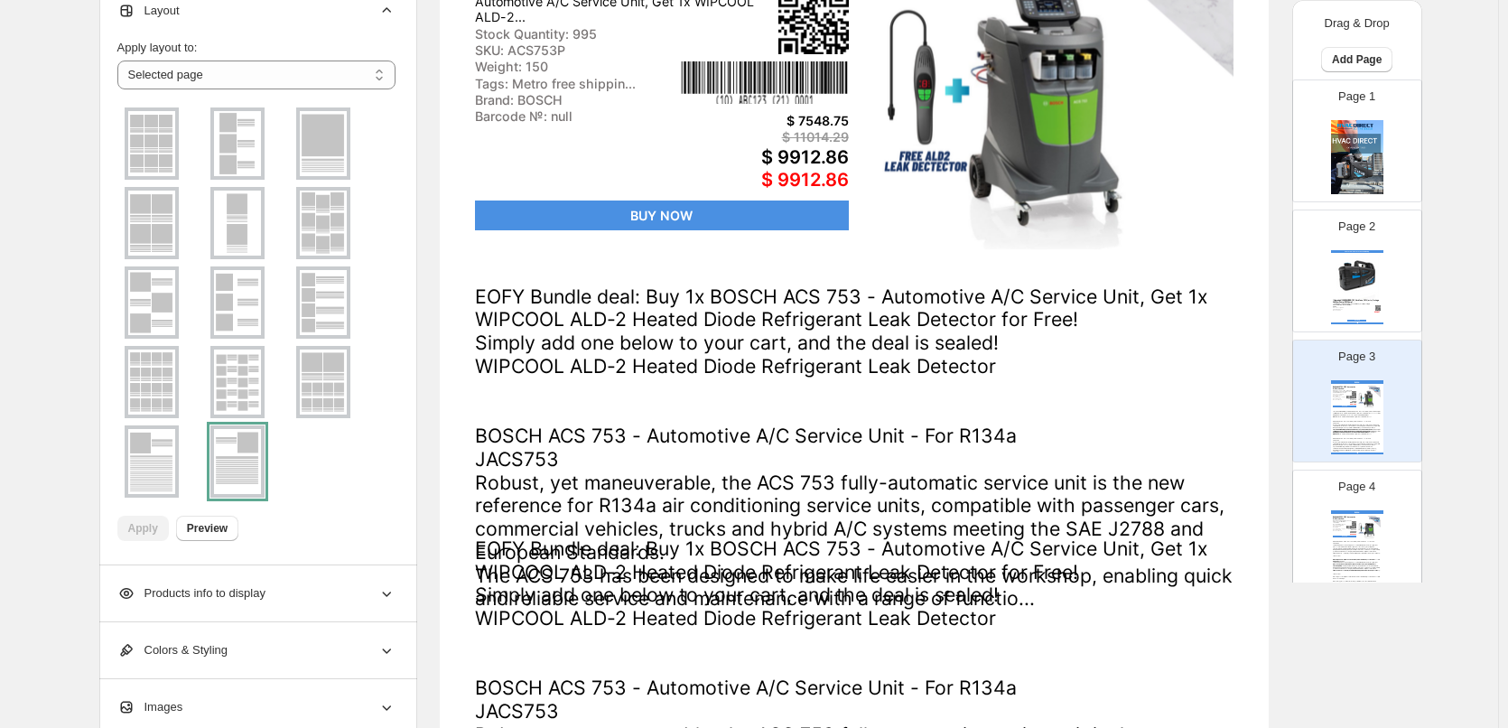
scroll to position [311, 0]
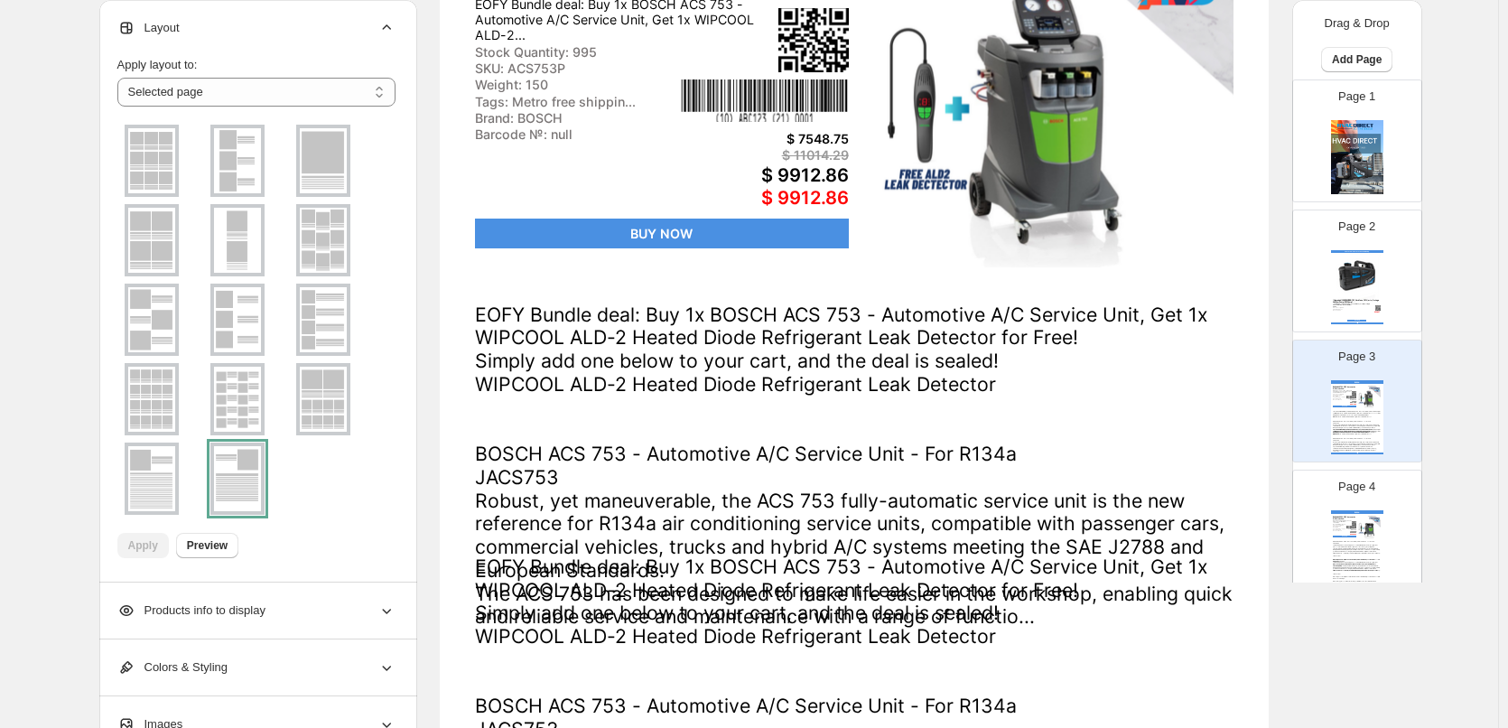
click at [165, 245] on img at bounding box center [151, 240] width 47 height 65
click at [172, 164] on img at bounding box center [151, 160] width 47 height 65
click at [157, 543] on span "Apply" at bounding box center [143, 545] width 30 height 14
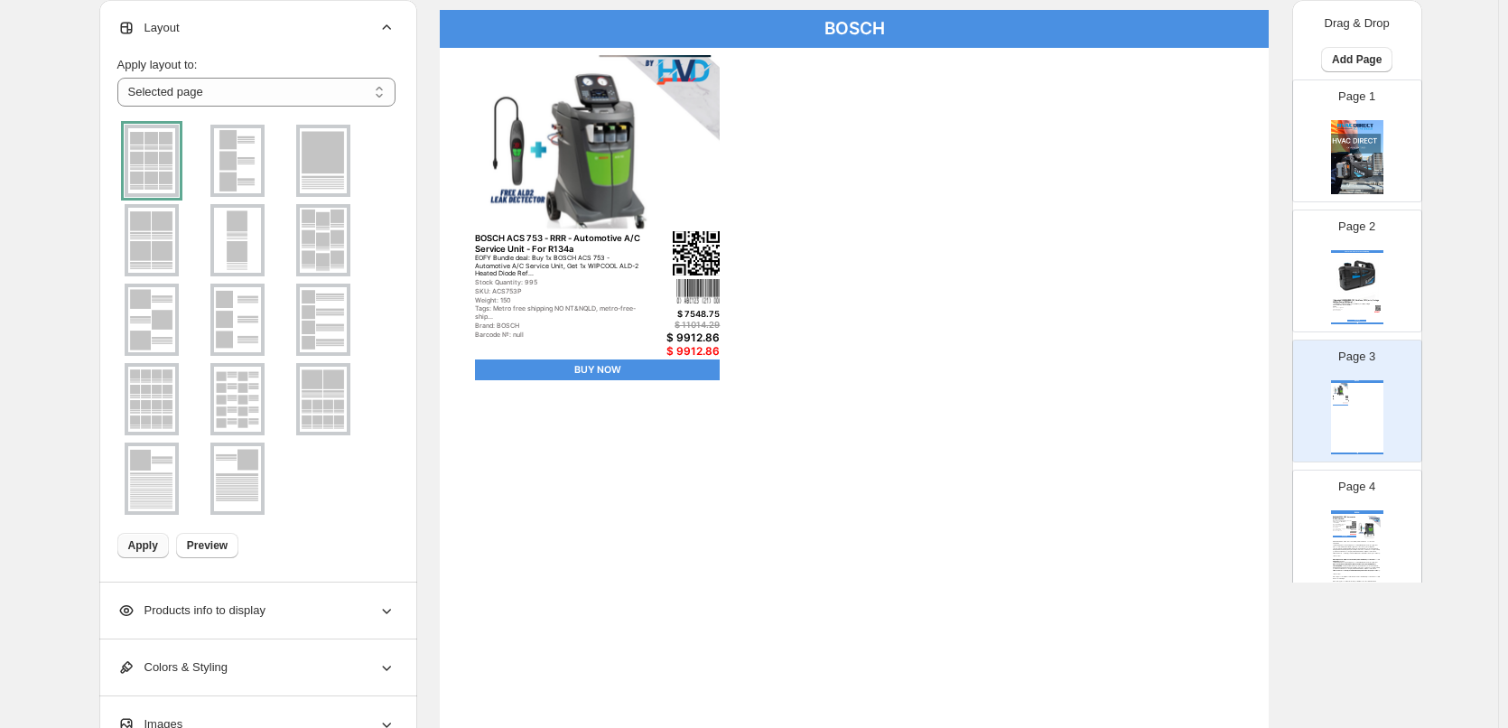
scroll to position [0, 0]
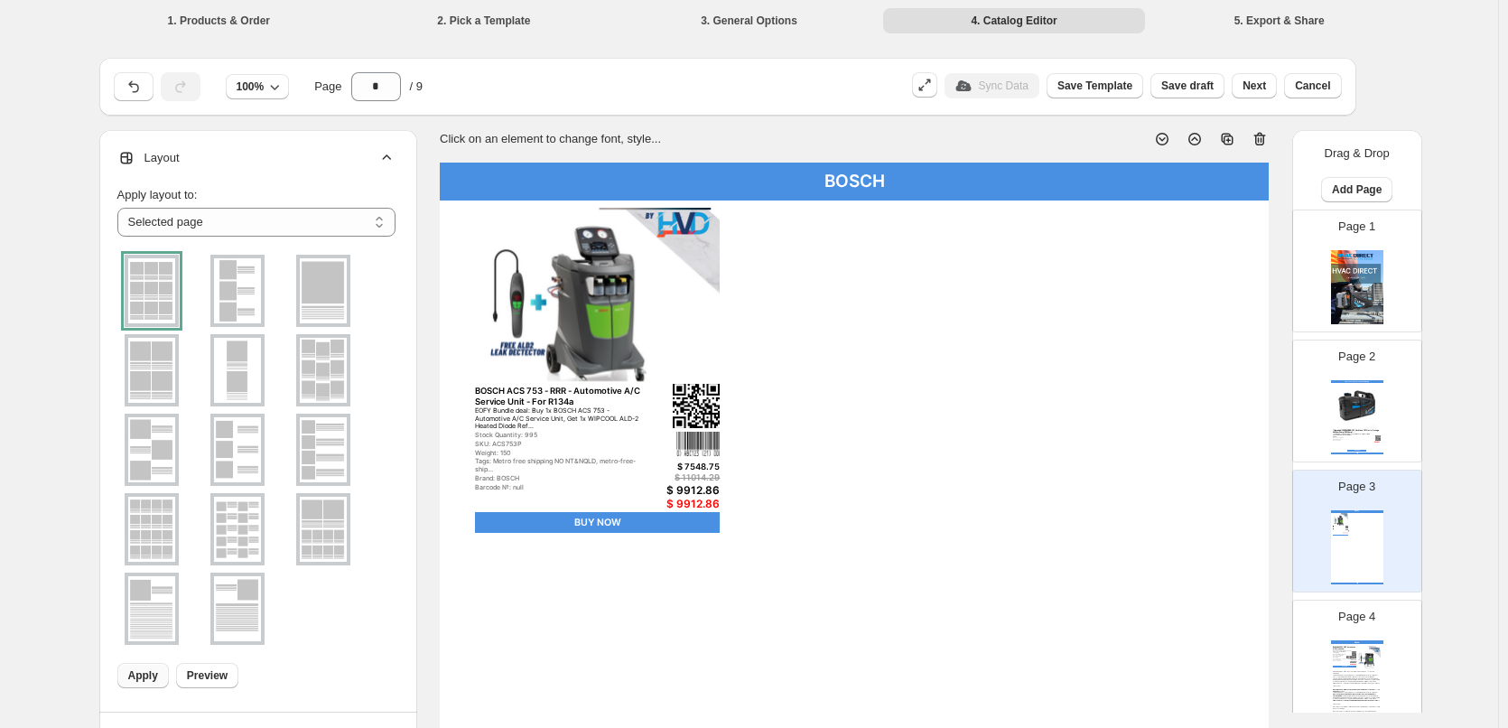
click at [221, 238] on div "**********" at bounding box center [256, 437] width 278 height 531
click at [221, 229] on select "**********" at bounding box center [256, 222] width 278 height 29
click at [208, 680] on span "Preview" at bounding box center [207, 675] width 41 height 14
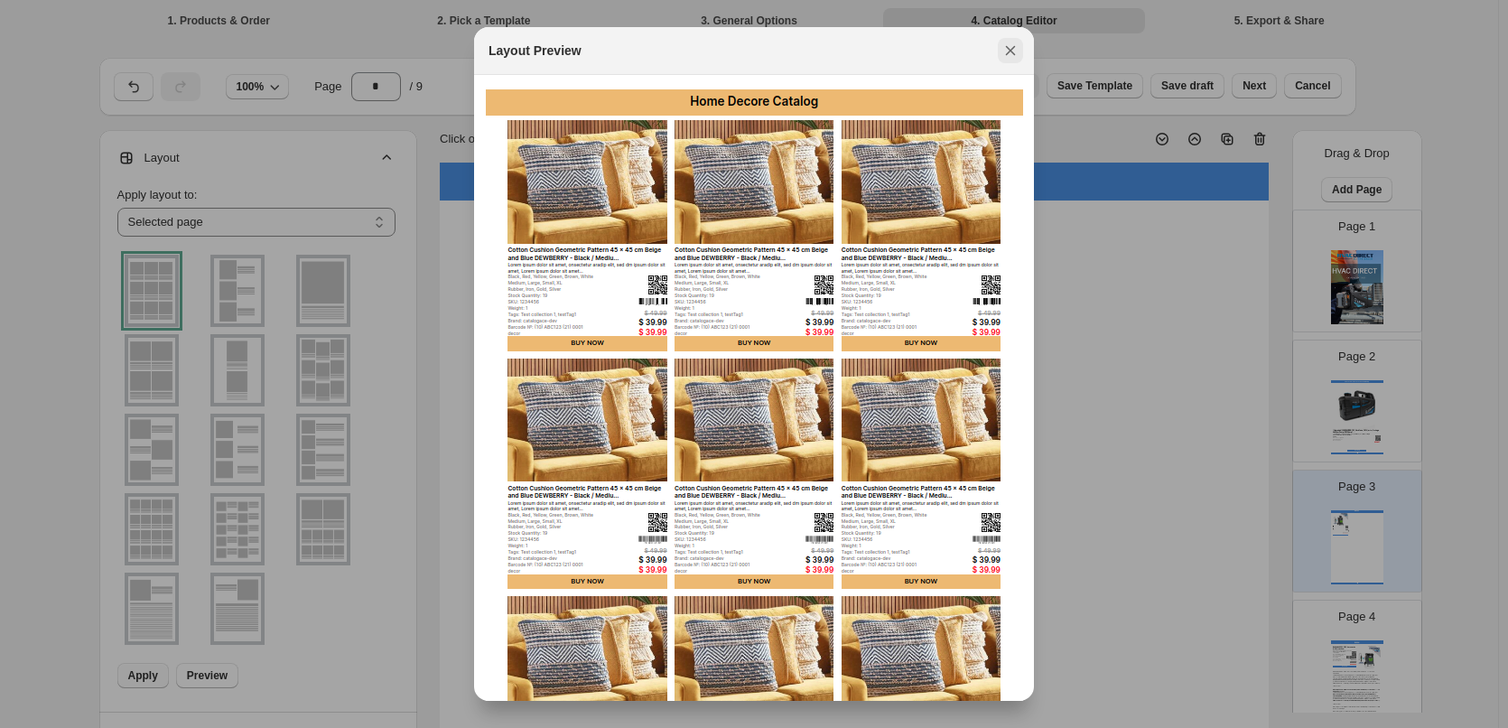
click at [1016, 45] on icon ":r6f:" at bounding box center [1010, 51] width 18 height 18
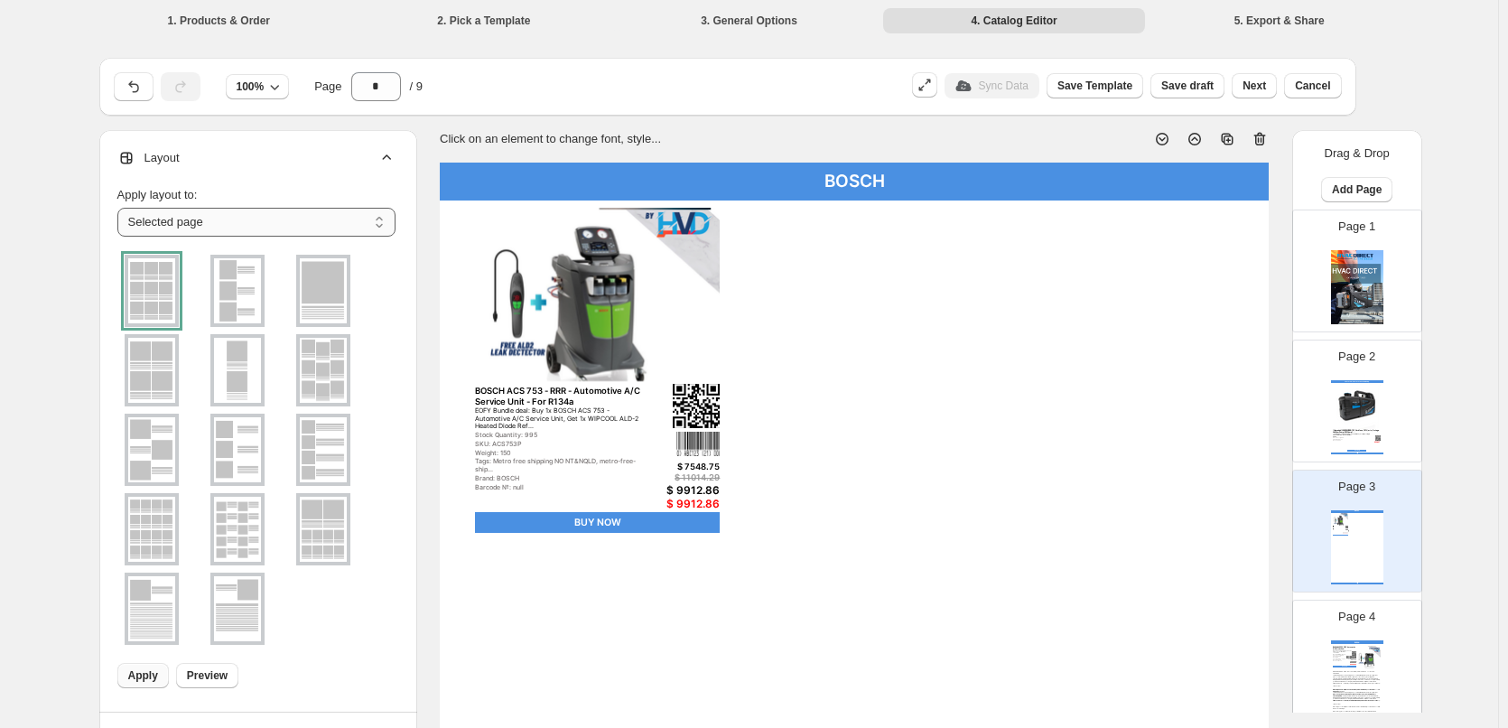
click at [249, 228] on select "**********" at bounding box center [256, 222] width 278 height 29
click at [240, 294] on img at bounding box center [237, 290] width 47 height 65
click at [194, 275] on ul at bounding box center [256, 449] width 278 height 397
click at [173, 300] on img at bounding box center [151, 290] width 47 height 65
click at [186, 545] on ul at bounding box center [256, 449] width 278 height 397
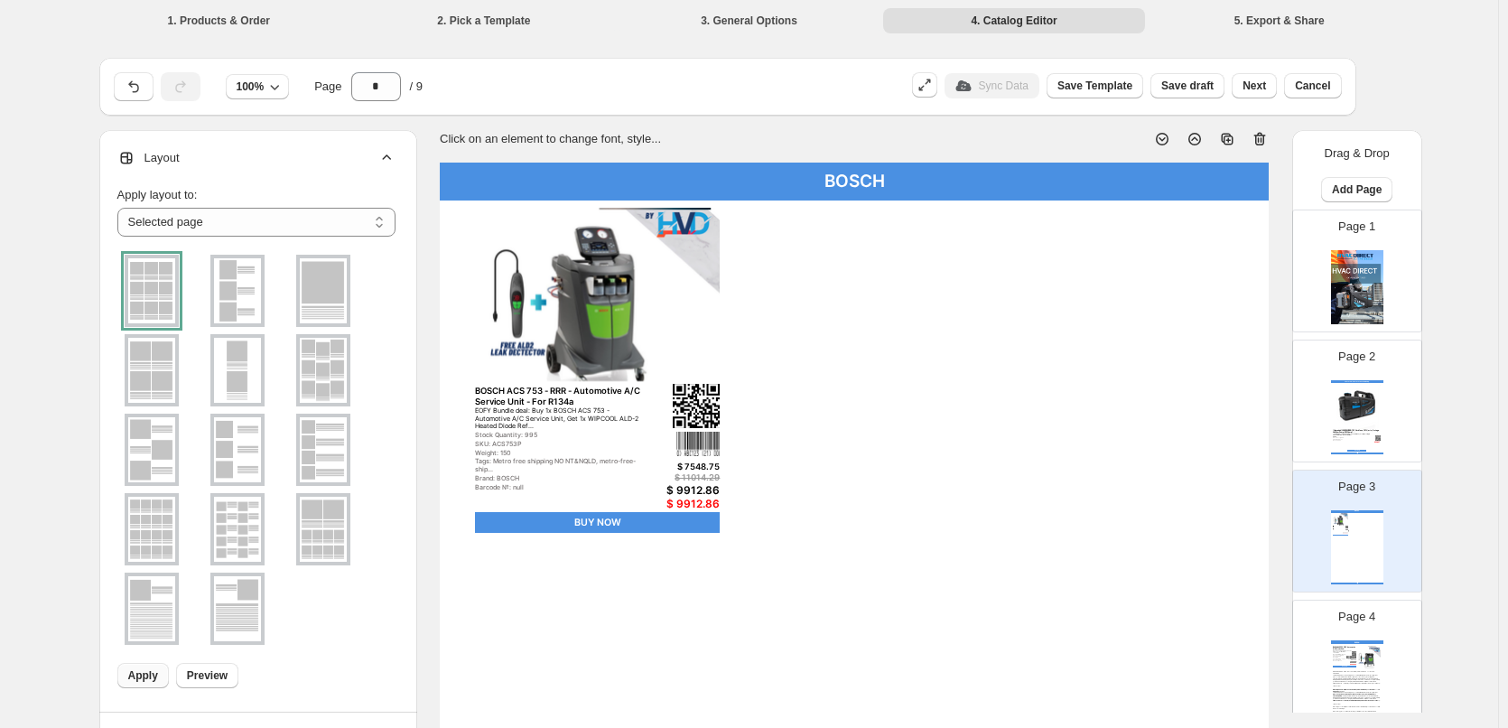
click at [169, 537] on img at bounding box center [151, 529] width 47 height 65
click at [146, 678] on span "Apply" at bounding box center [143, 675] width 30 height 14
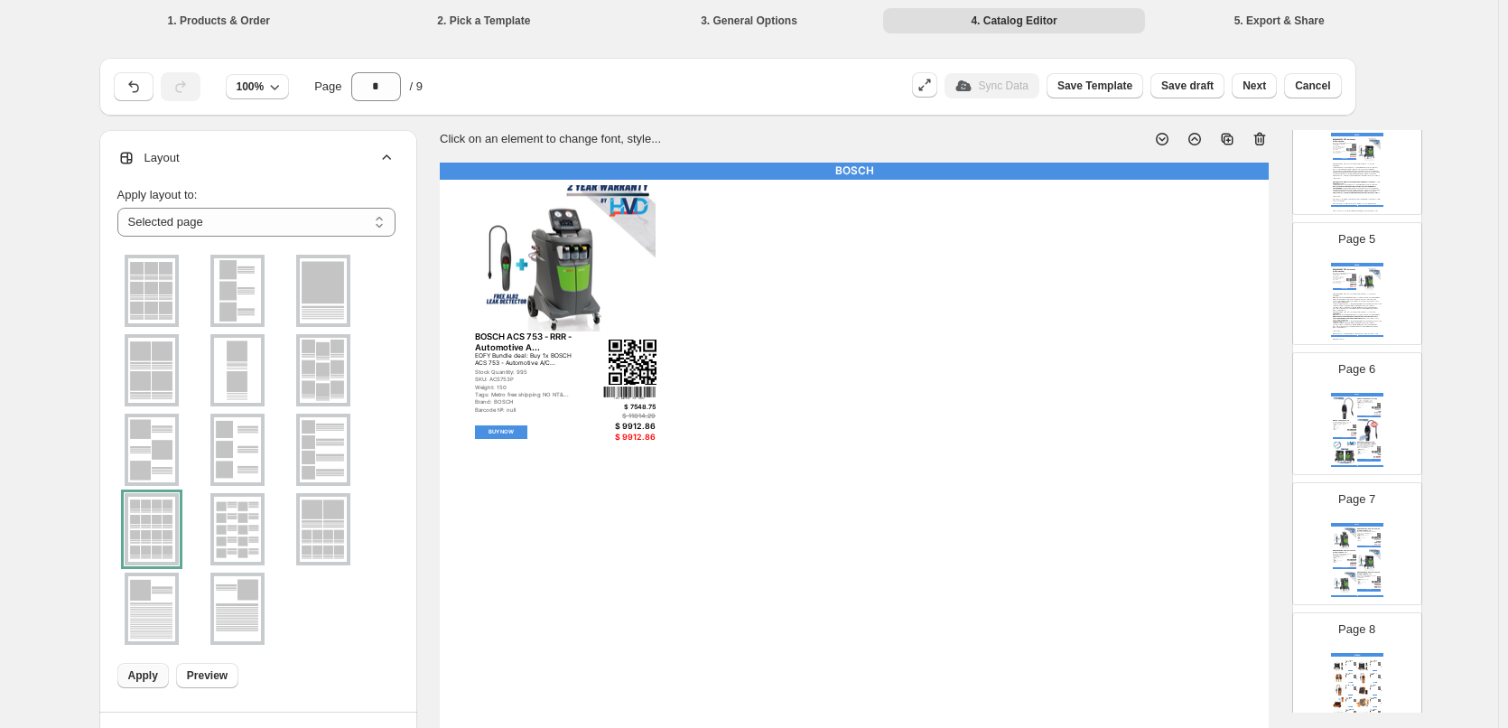
scroll to position [542, 0]
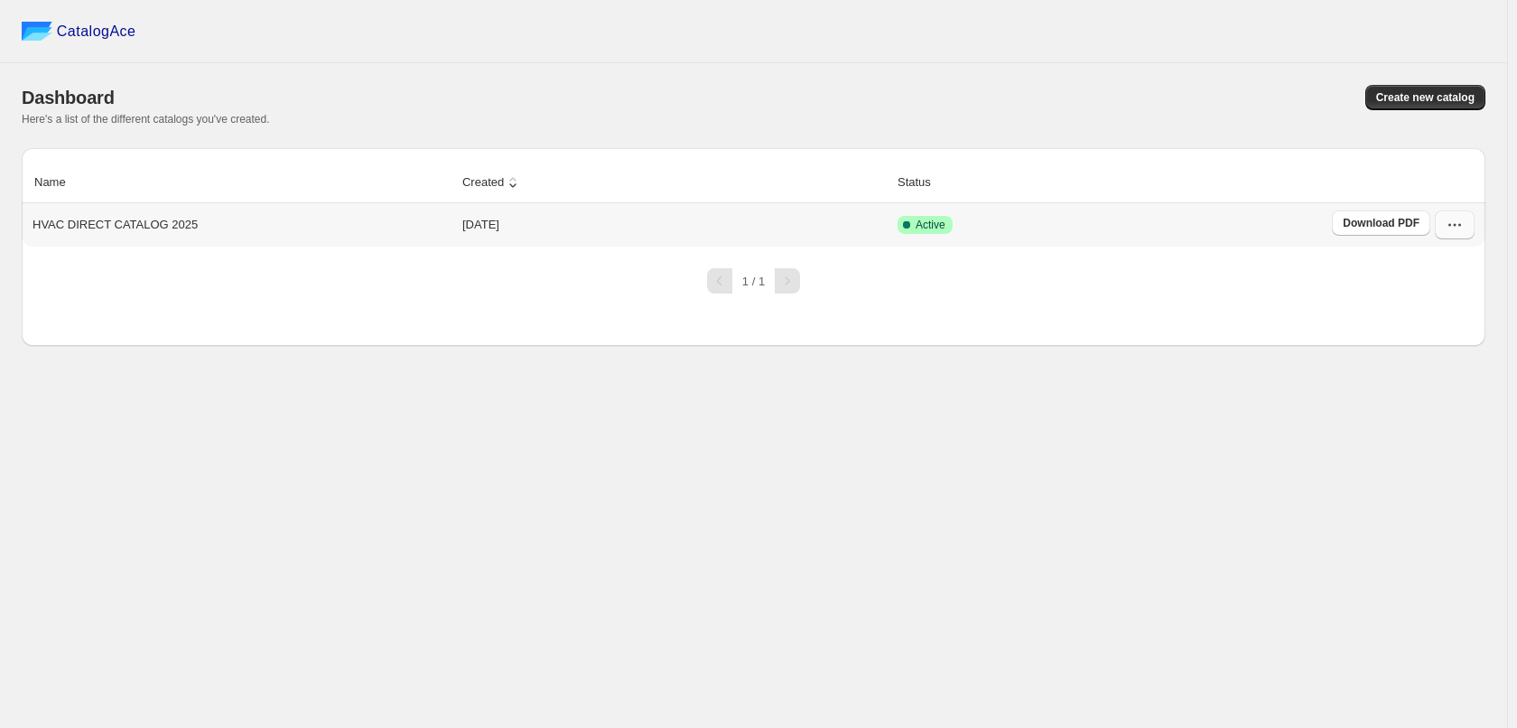
click at [1443, 237] on button "button" at bounding box center [1455, 224] width 40 height 29
click at [1443, 356] on span "Edit" at bounding box center [1444, 357] width 93 height 18
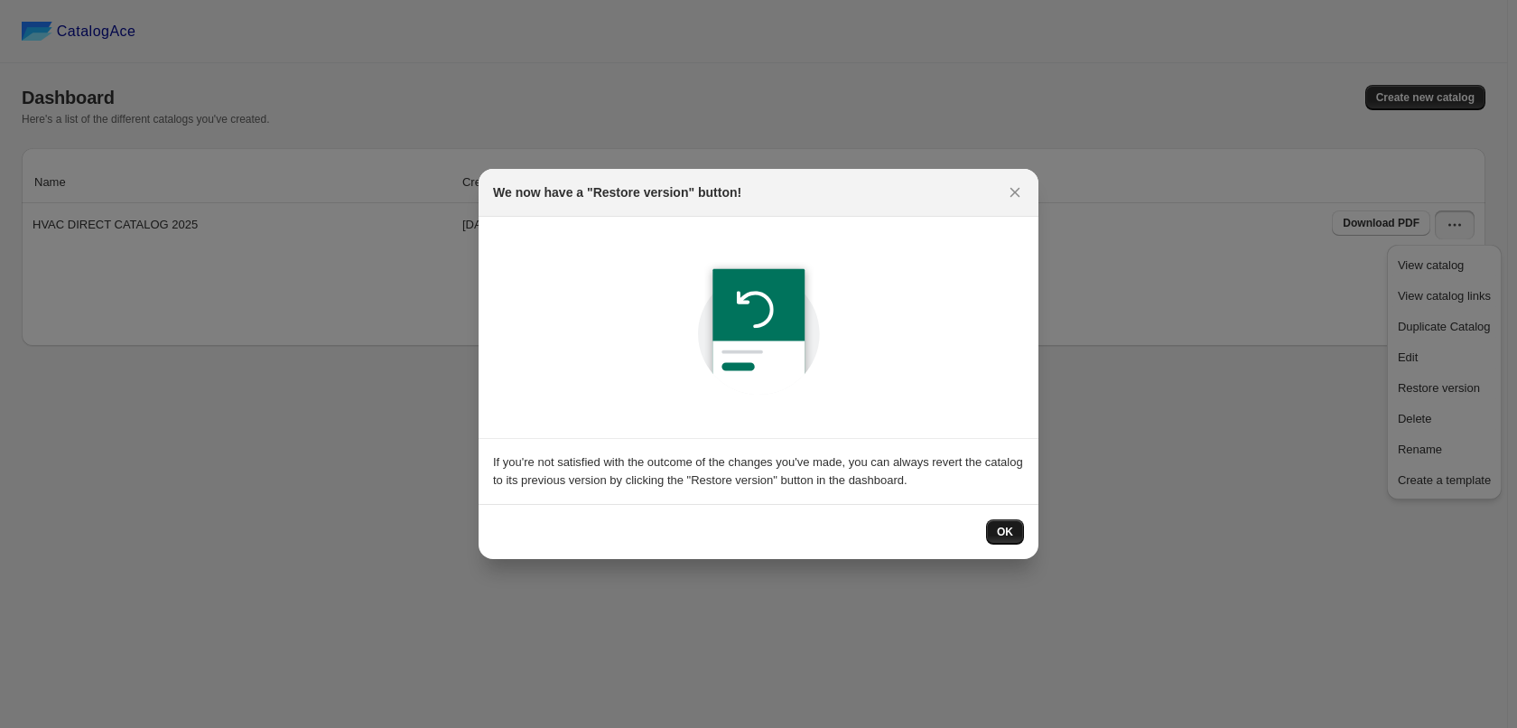
click at [1002, 533] on span "OK" at bounding box center [1005, 532] width 16 height 14
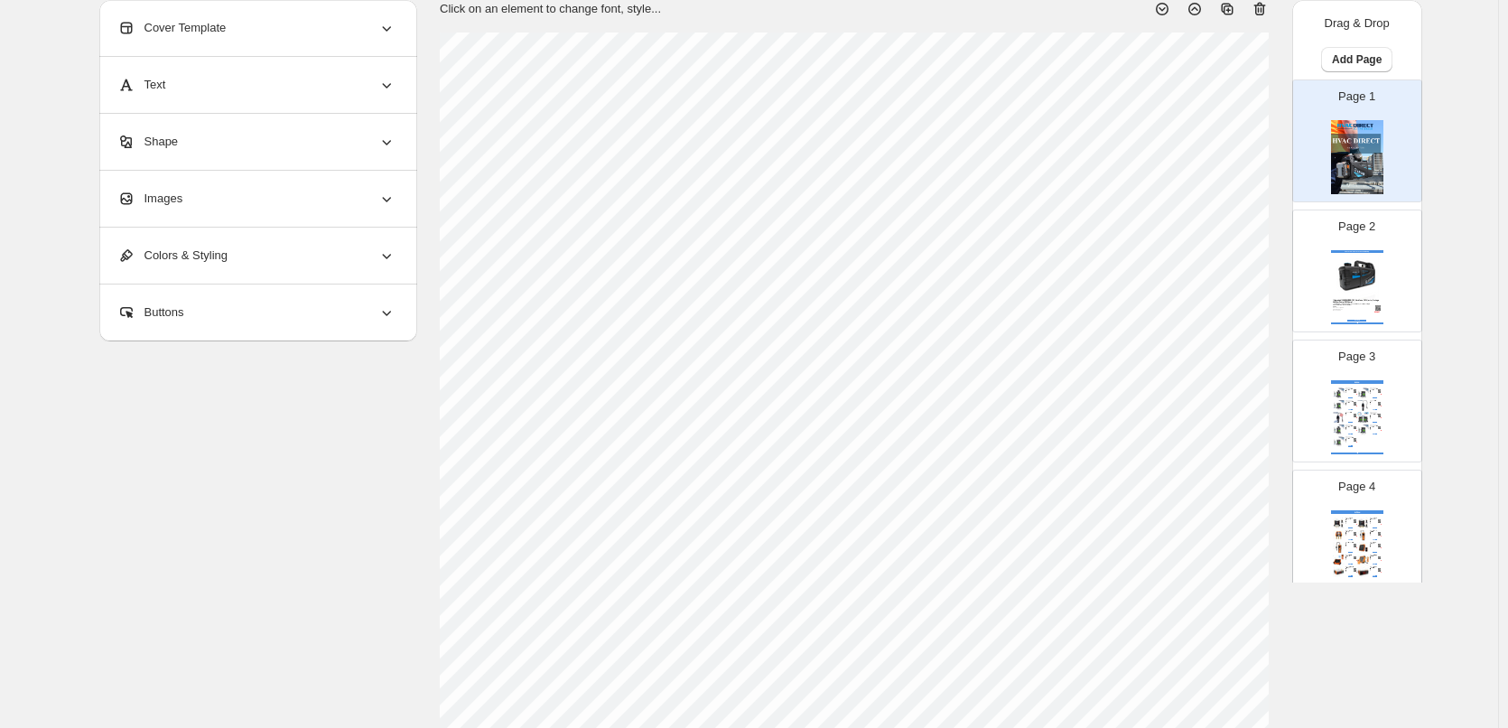
scroll to position [181, 0]
click at [1352, 397] on div "BOSCH BOSCH ACS 753 - RRR - Automotive A/C Service Unit - ... EOFY Bundle deal:…" at bounding box center [1357, 417] width 52 height 74
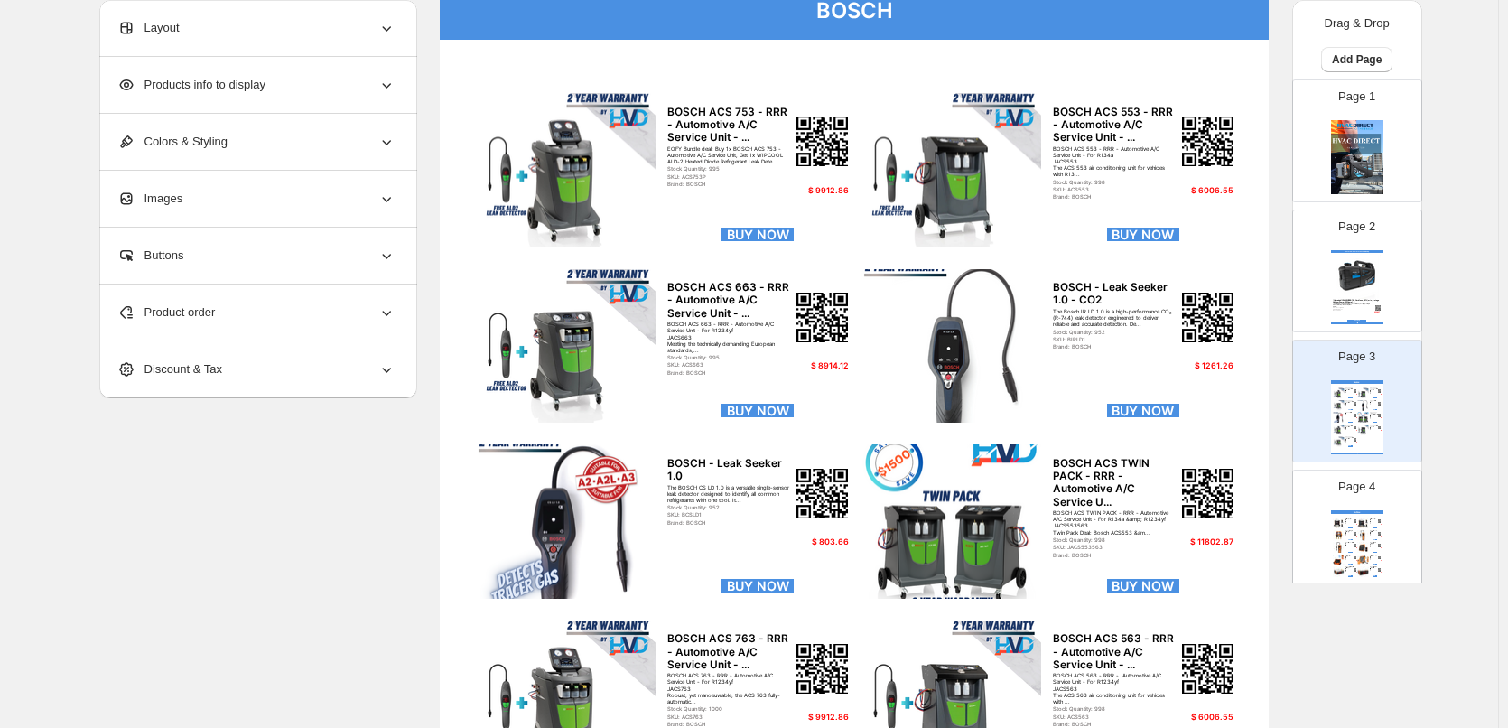
click at [1353, 522] on img at bounding box center [1355, 521] width 4 height 4
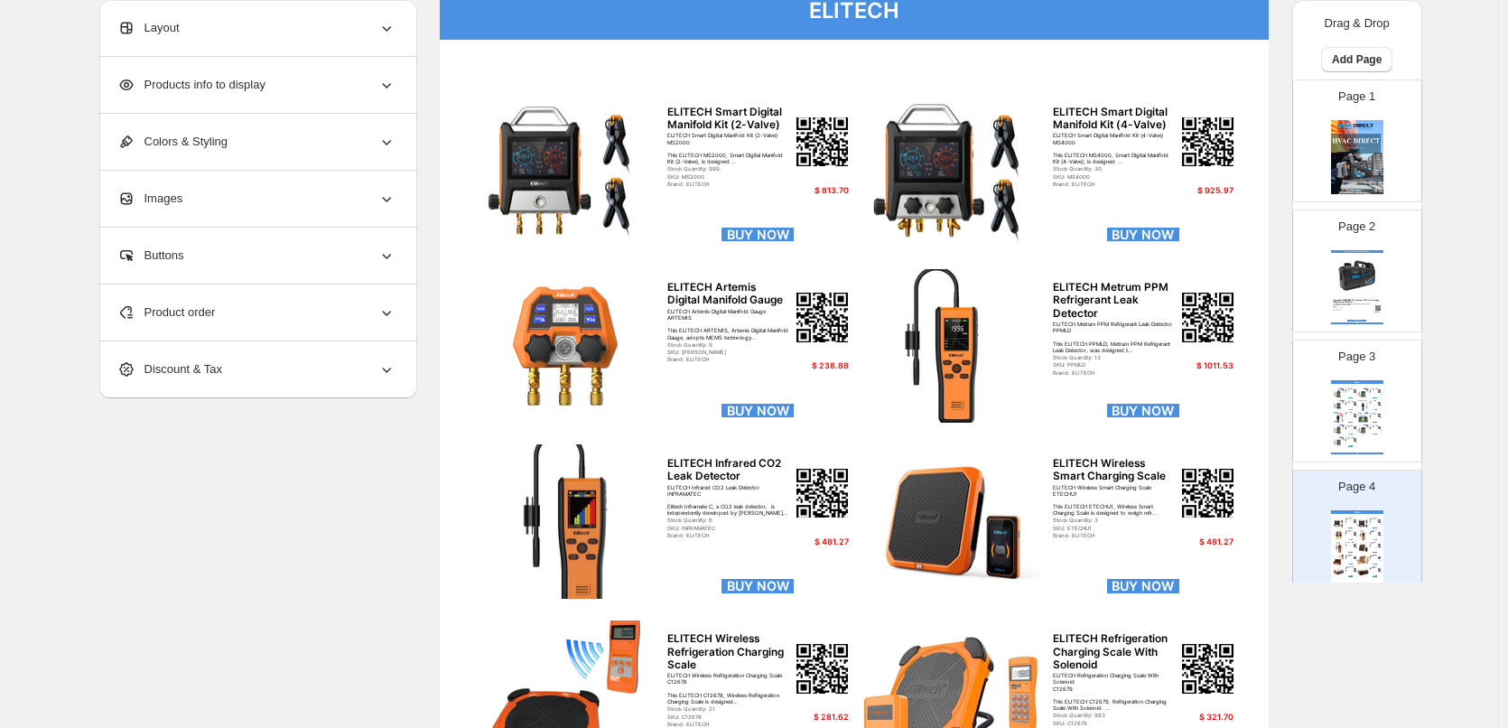
click at [1351, 423] on div "BOSCH BOSCH ACS 753 - RRR - Automotive A/C Service Unit - ... EOFY Bundle deal:…" at bounding box center [1357, 417] width 52 height 74
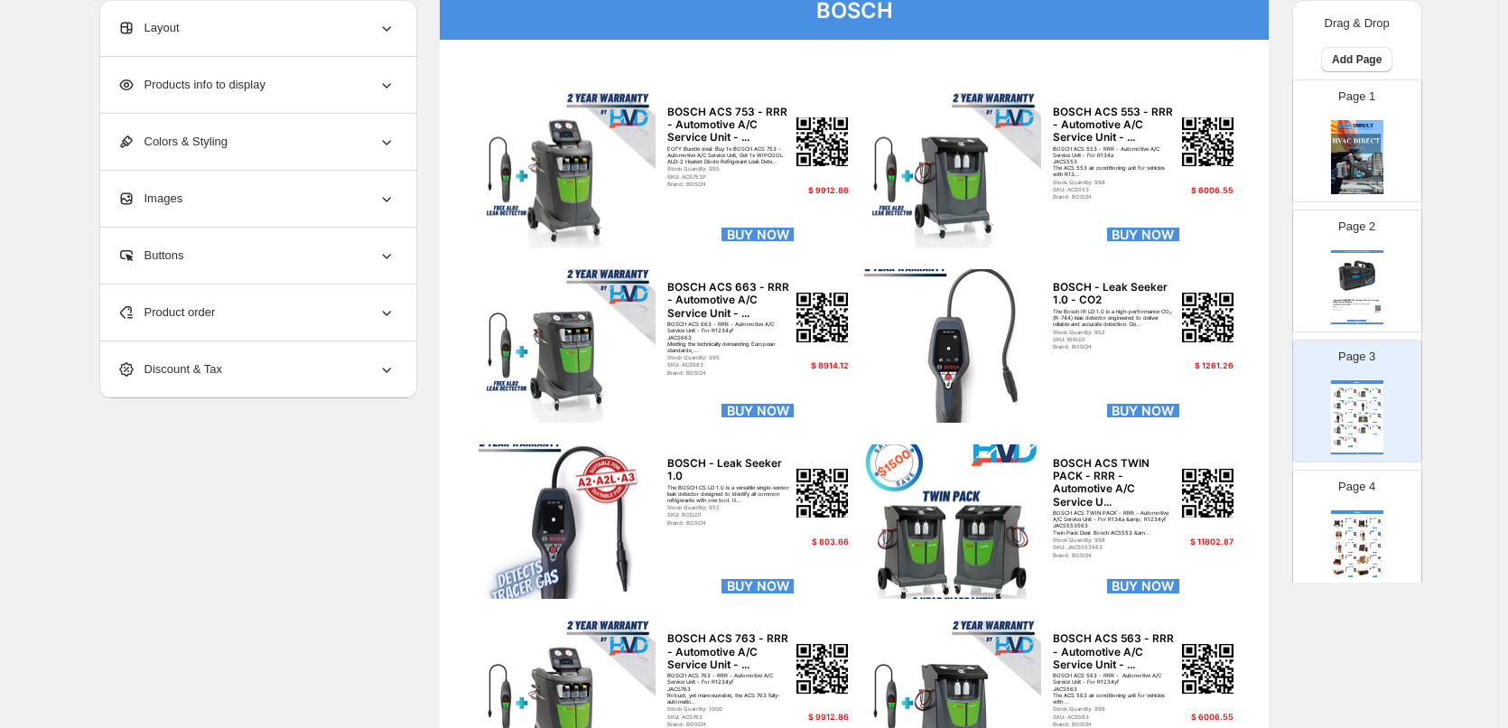
click at [1349, 492] on p "Page 4" at bounding box center [1356, 487] width 37 height 18
type input "*"
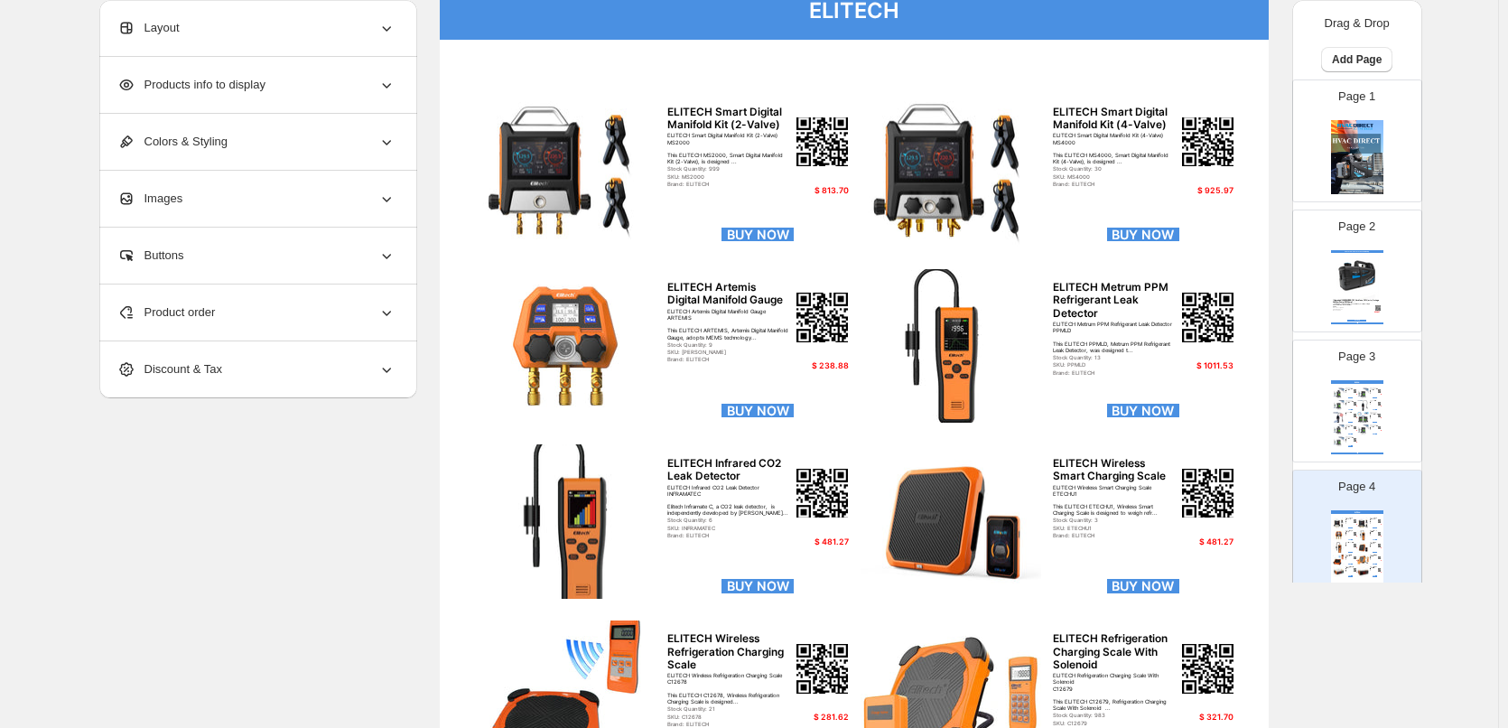
click at [294, 311] on div "Product order" at bounding box center [256, 312] width 278 height 56
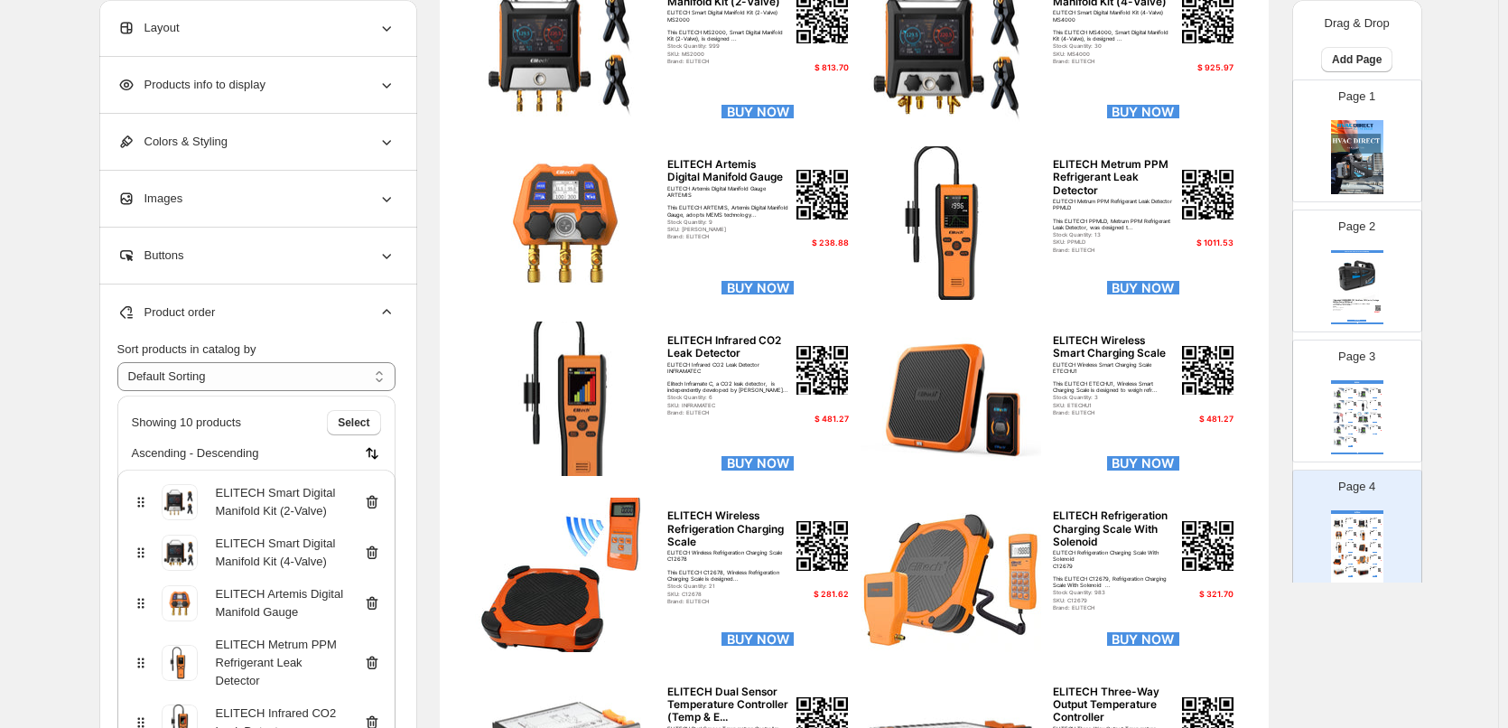
scroll to position [271, 0]
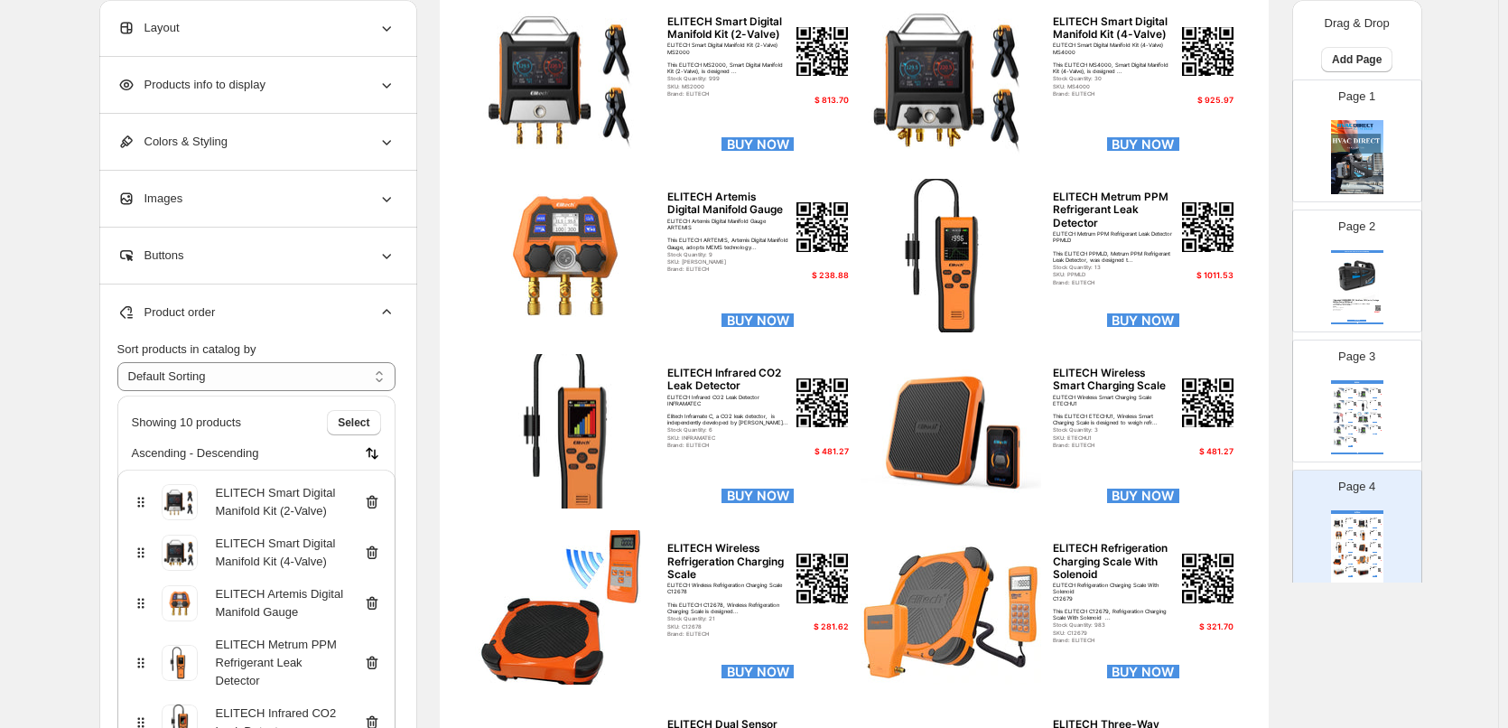
click at [258, 163] on div "Colors & Styling" at bounding box center [256, 142] width 278 height 56
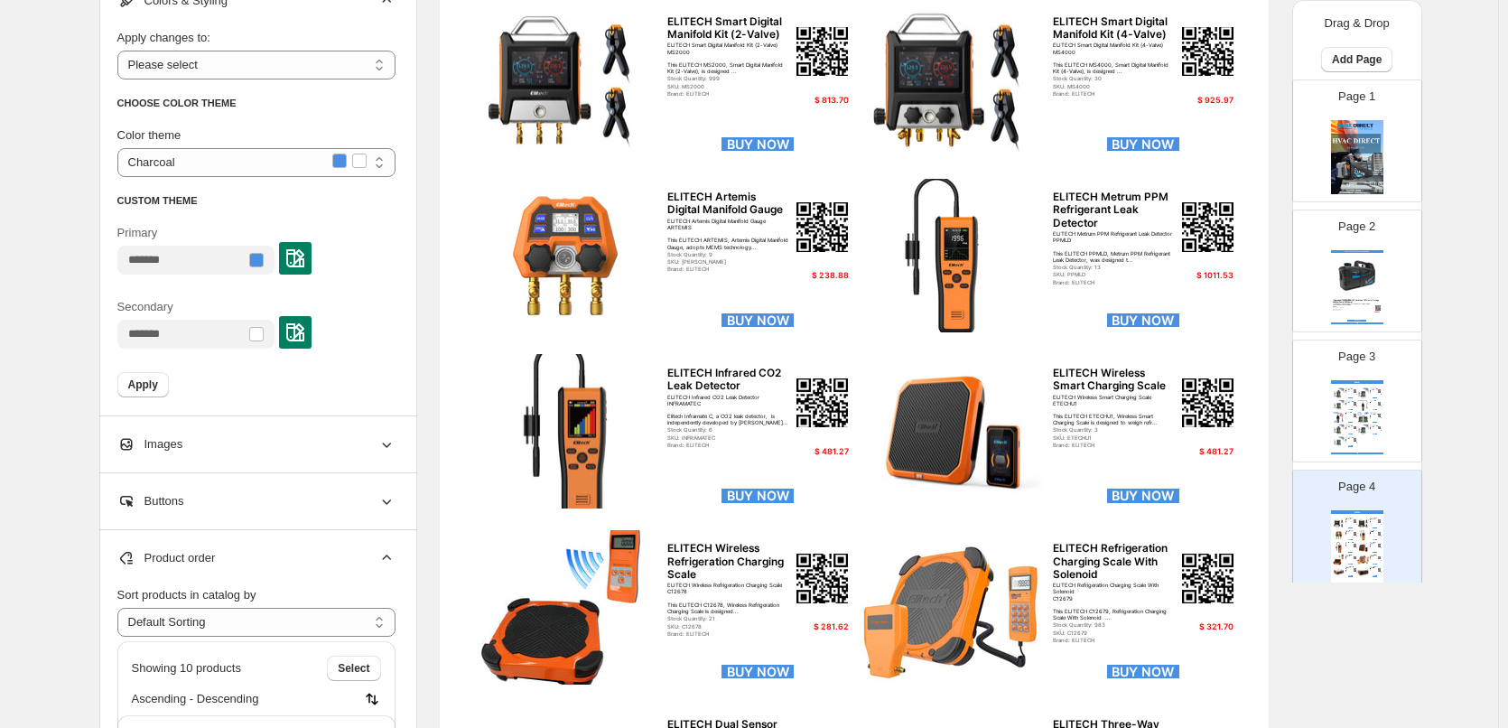
click at [285, 99] on div "CHOOSE COLOR THEME" at bounding box center [256, 103] width 278 height 18
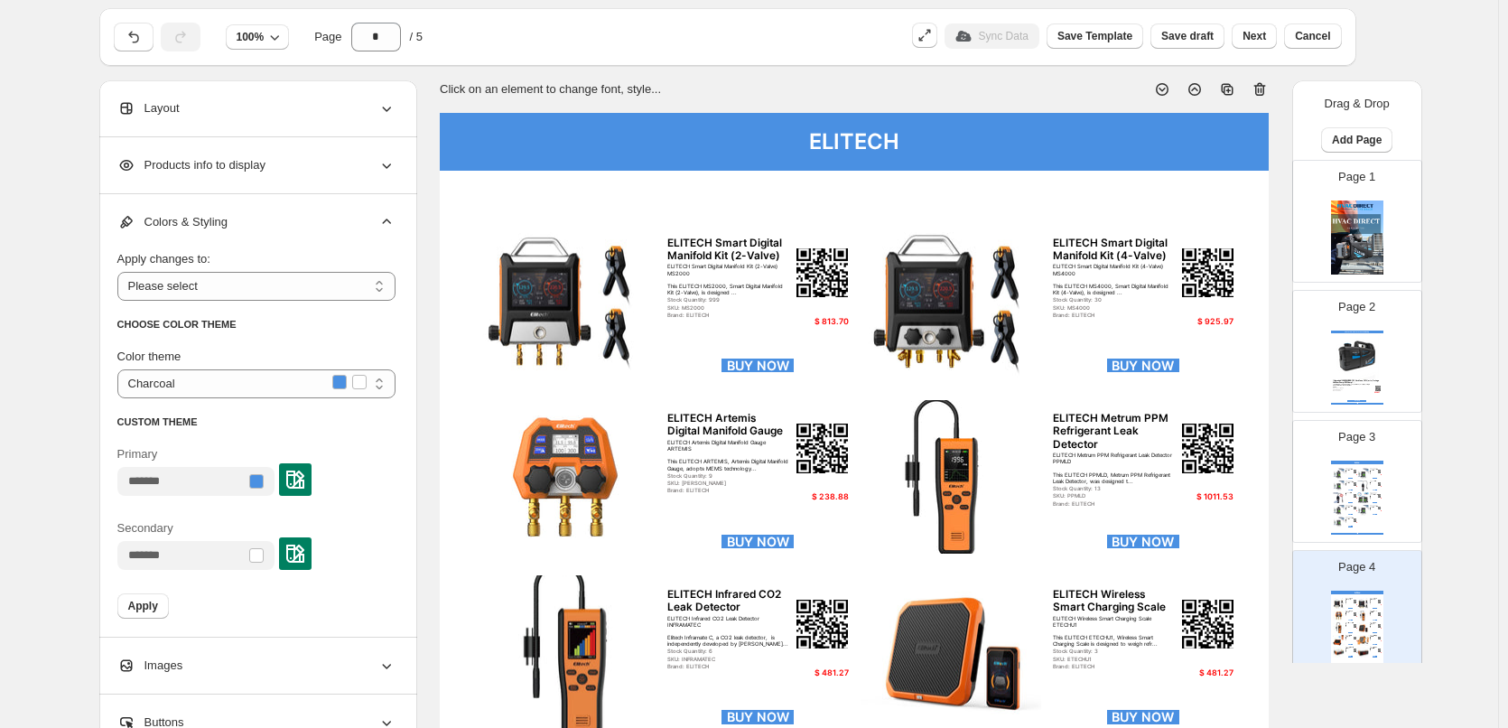
scroll to position [0, 0]
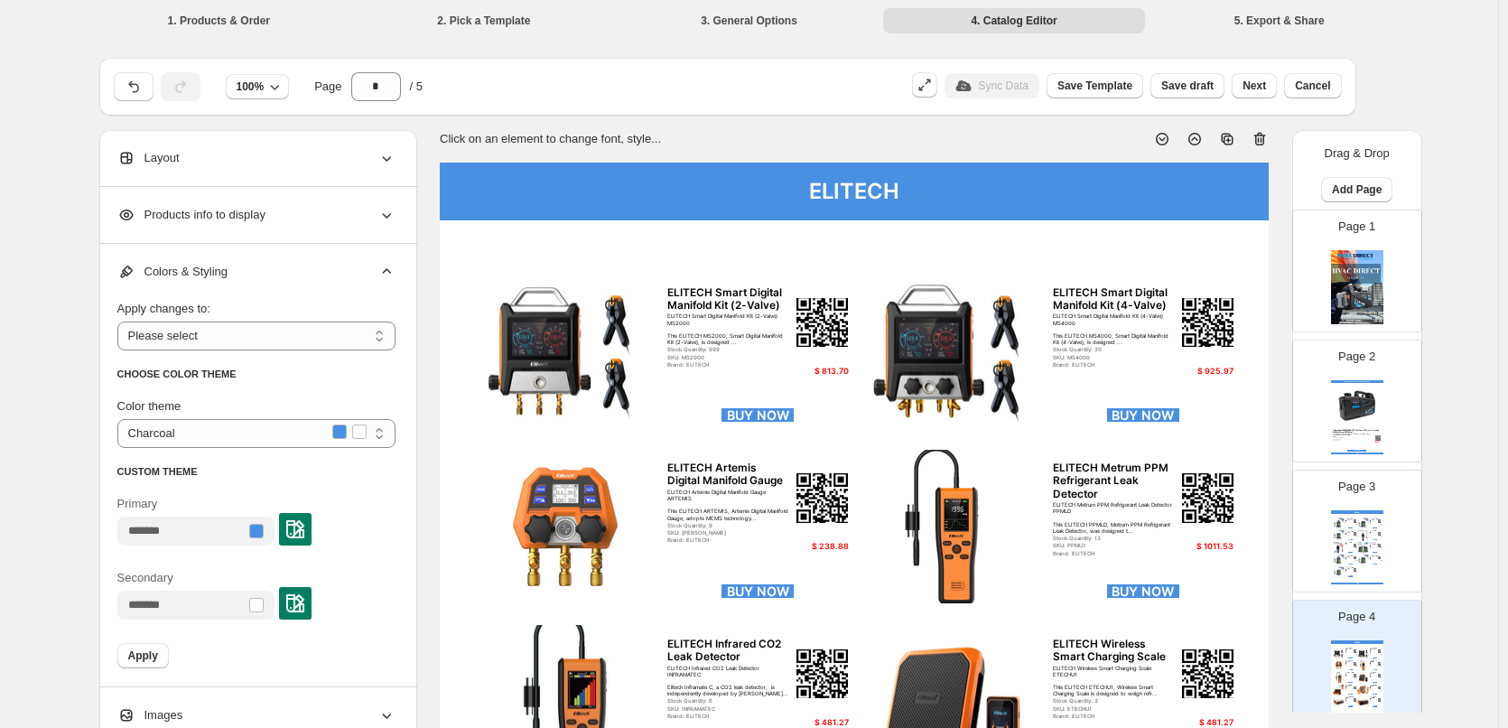
click at [265, 210] on span "Products info to display" at bounding box center [191, 215] width 148 height 18
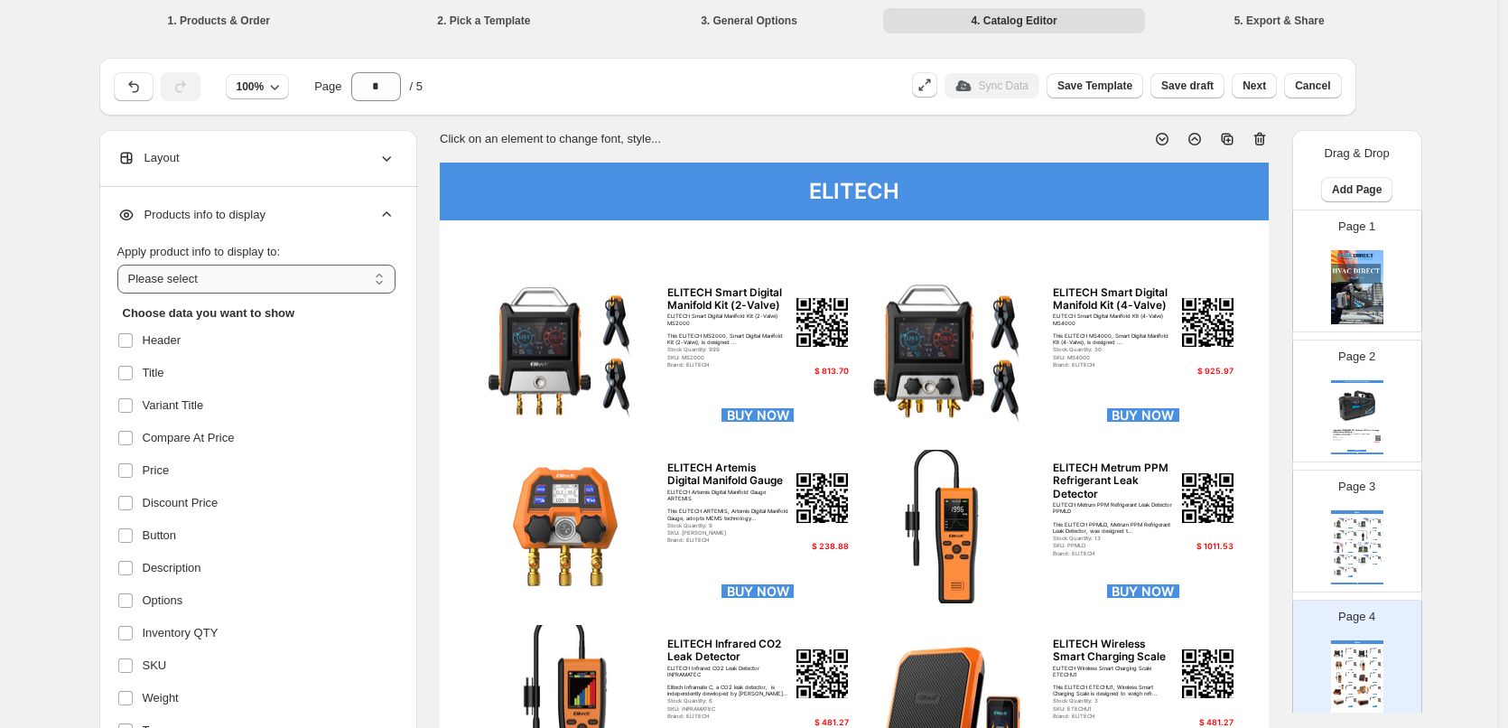
click at [316, 277] on select "**********" at bounding box center [256, 279] width 278 height 29
select select "*********"
click at [121, 265] on select "**********" at bounding box center [256, 279] width 278 height 29
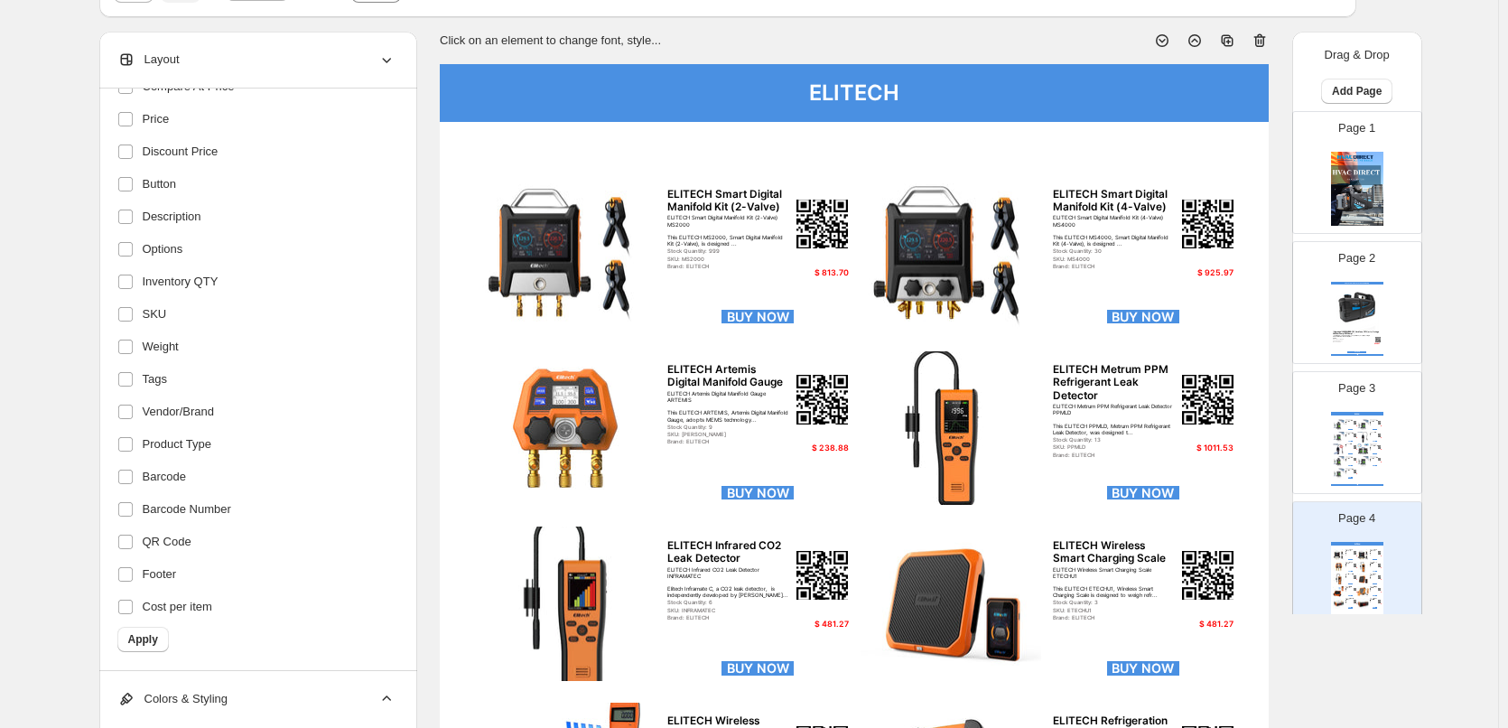
scroll to position [90, 0]
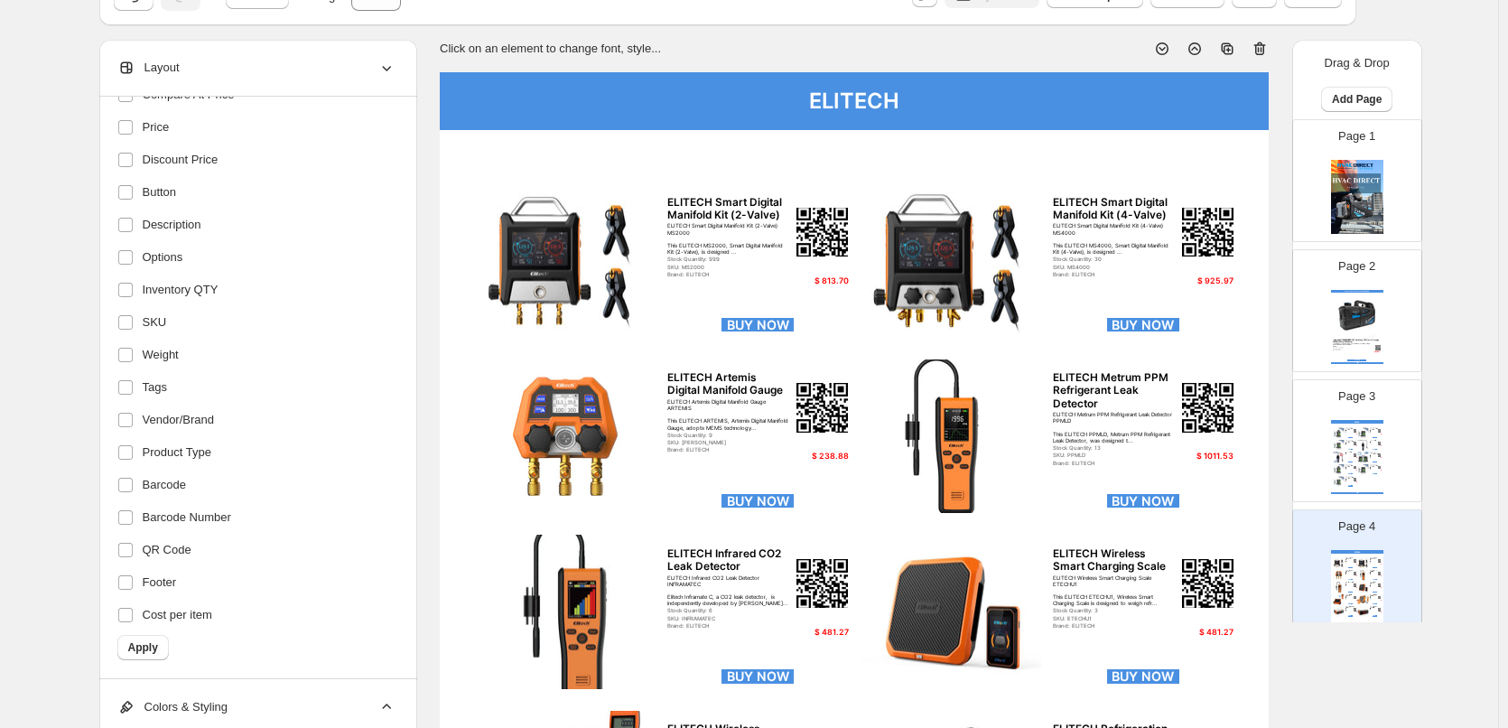
click at [120, 549] on div "**********" at bounding box center [258, 388] width 318 height 582
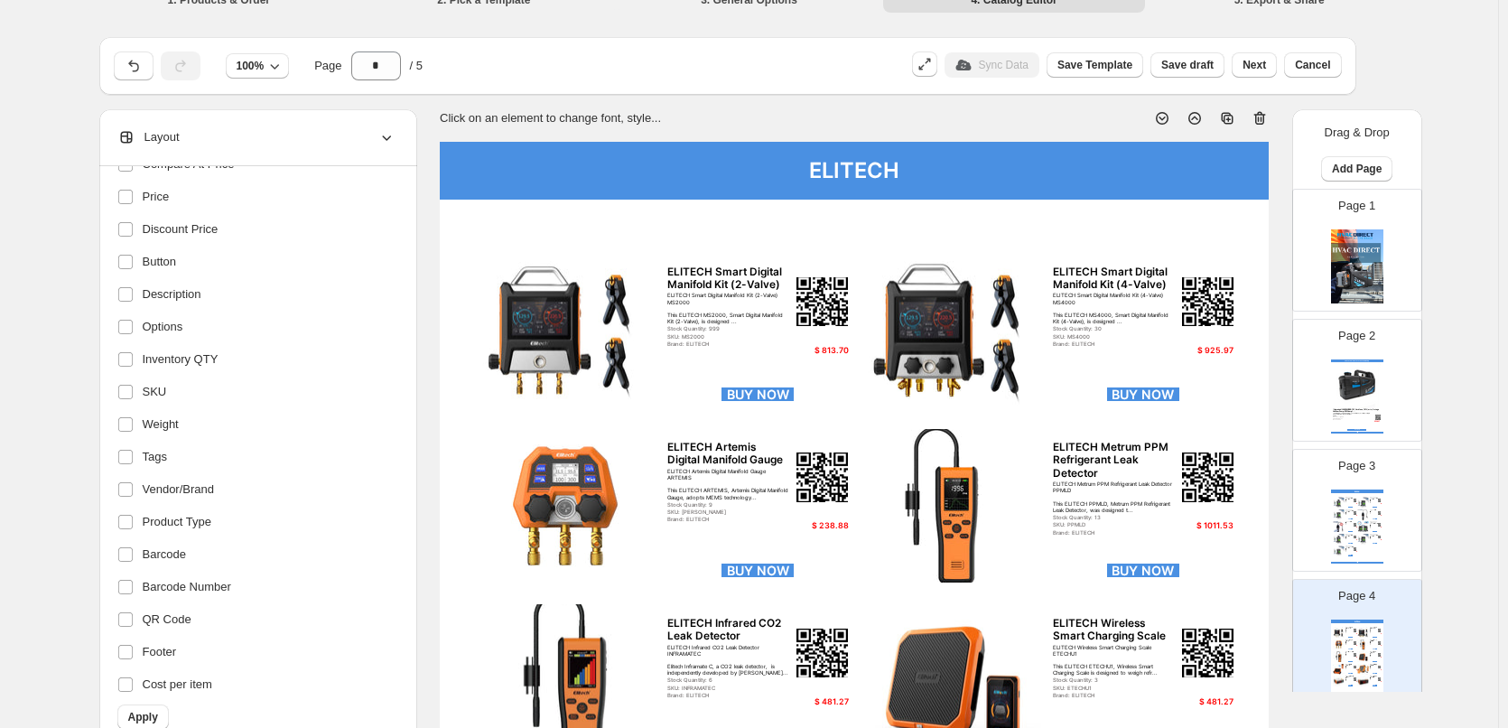
scroll to position [0, 0]
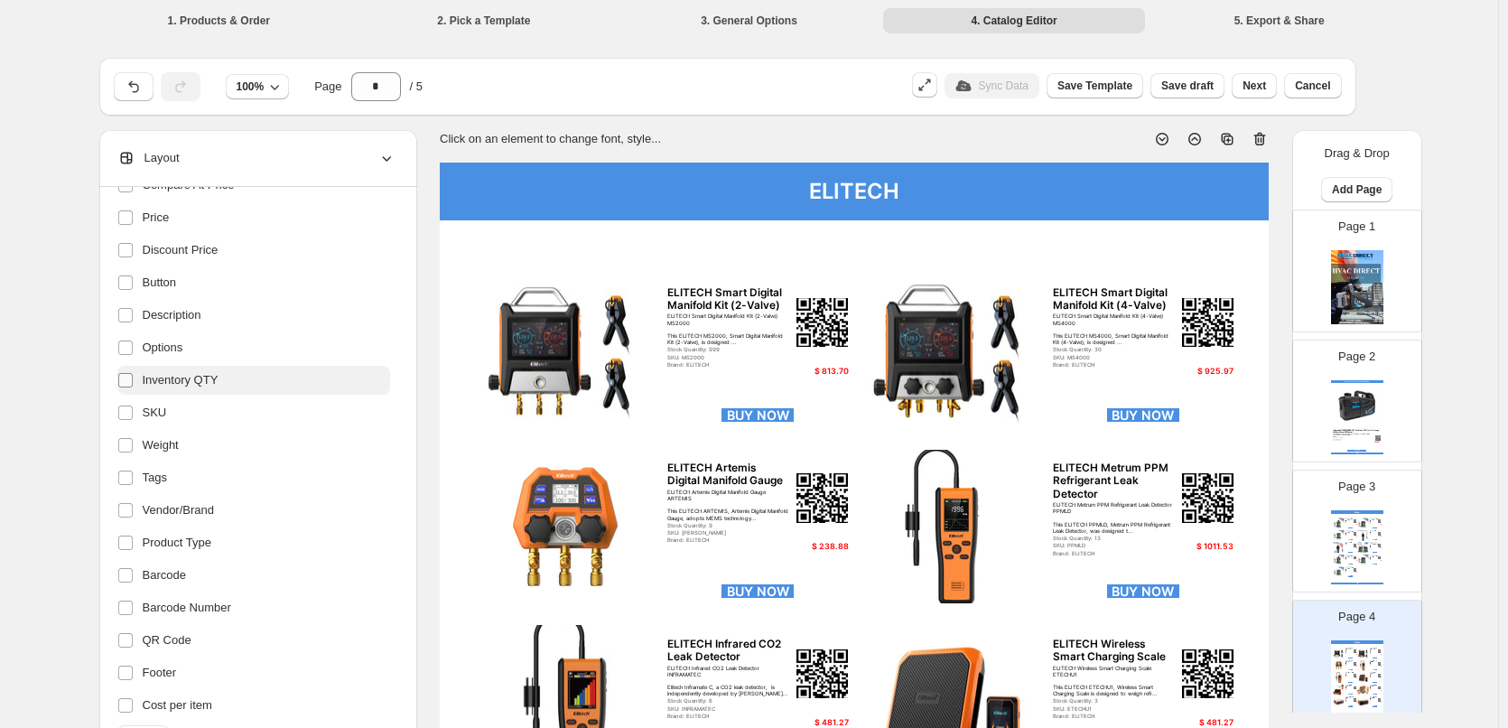
click at [121, 385] on span at bounding box center [125, 380] width 16 height 16
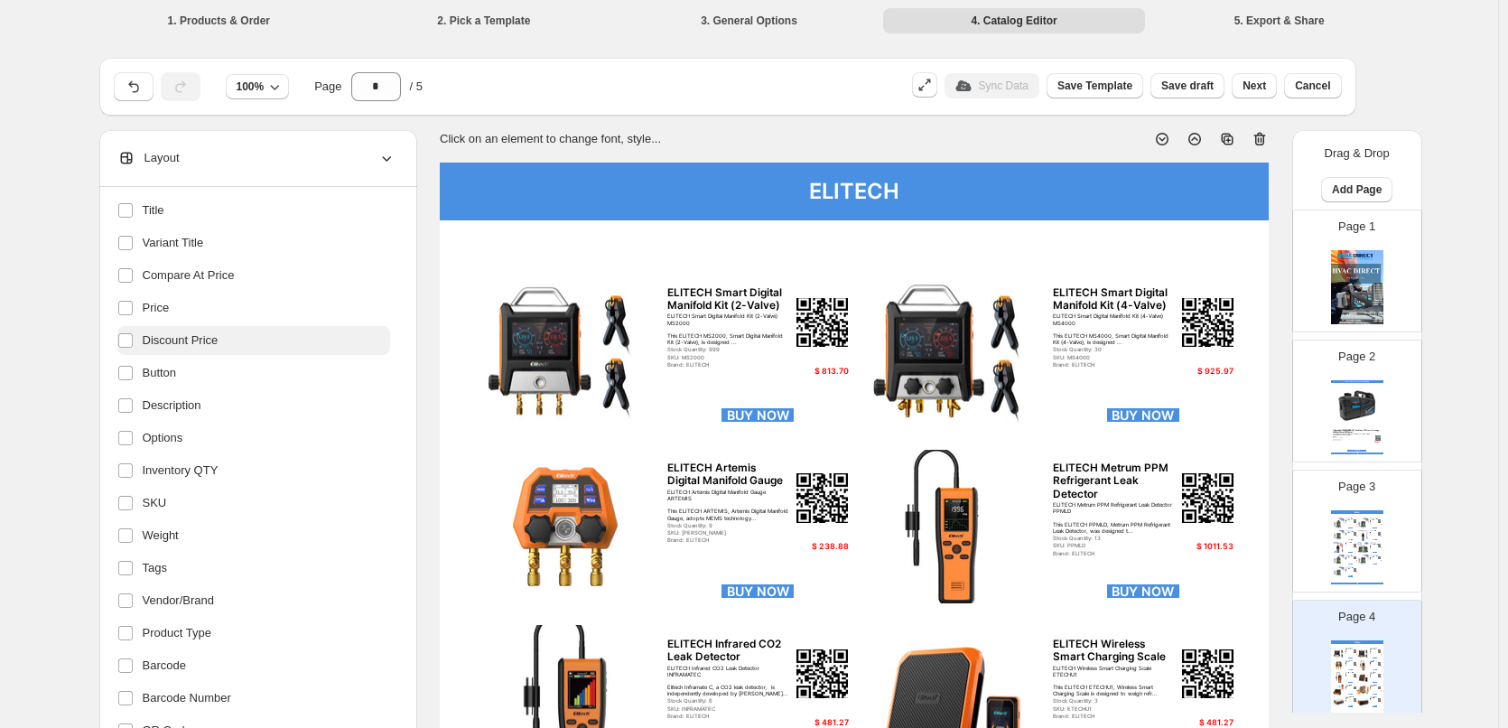
click at [218, 341] on span "Discount Price" at bounding box center [181, 340] width 76 height 18
click at [224, 283] on span "Compare At Price" at bounding box center [189, 275] width 92 height 18
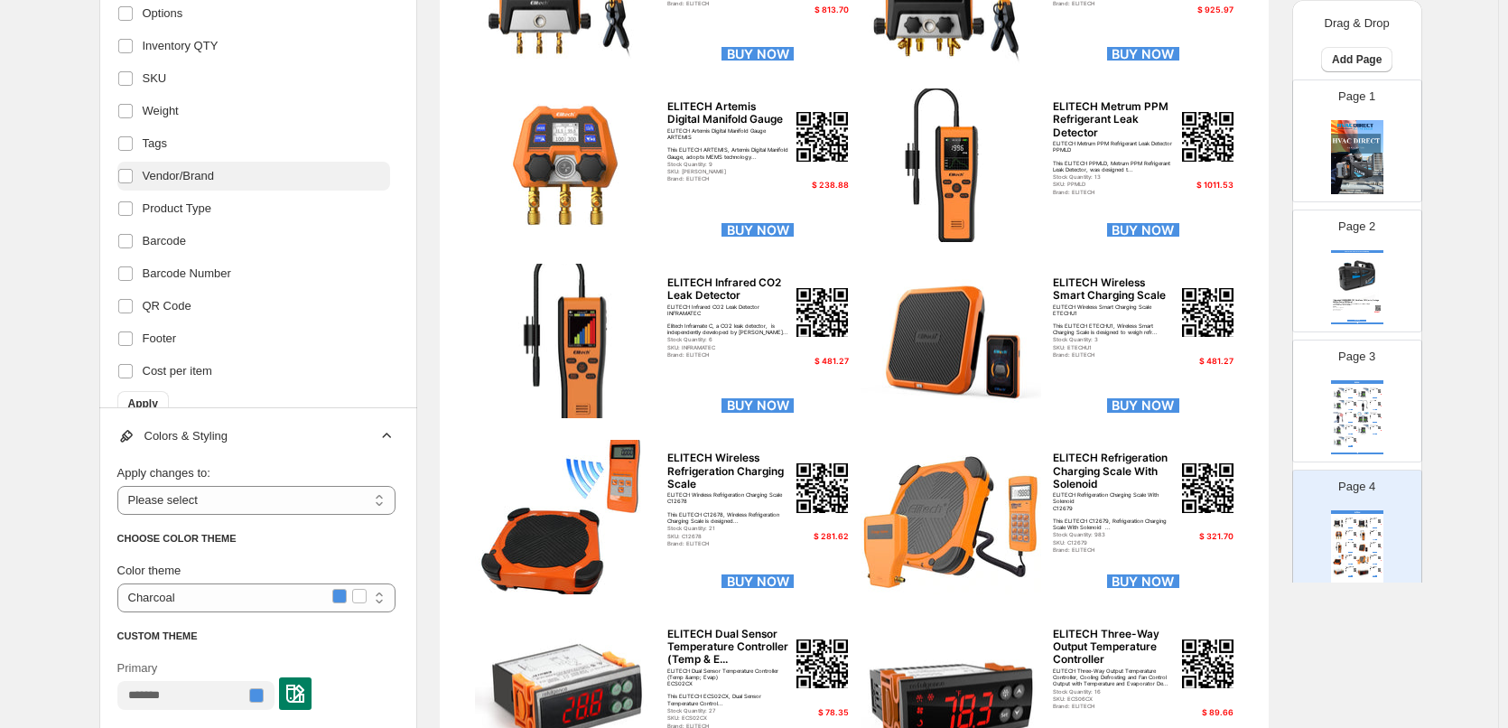
scroll to position [253, 0]
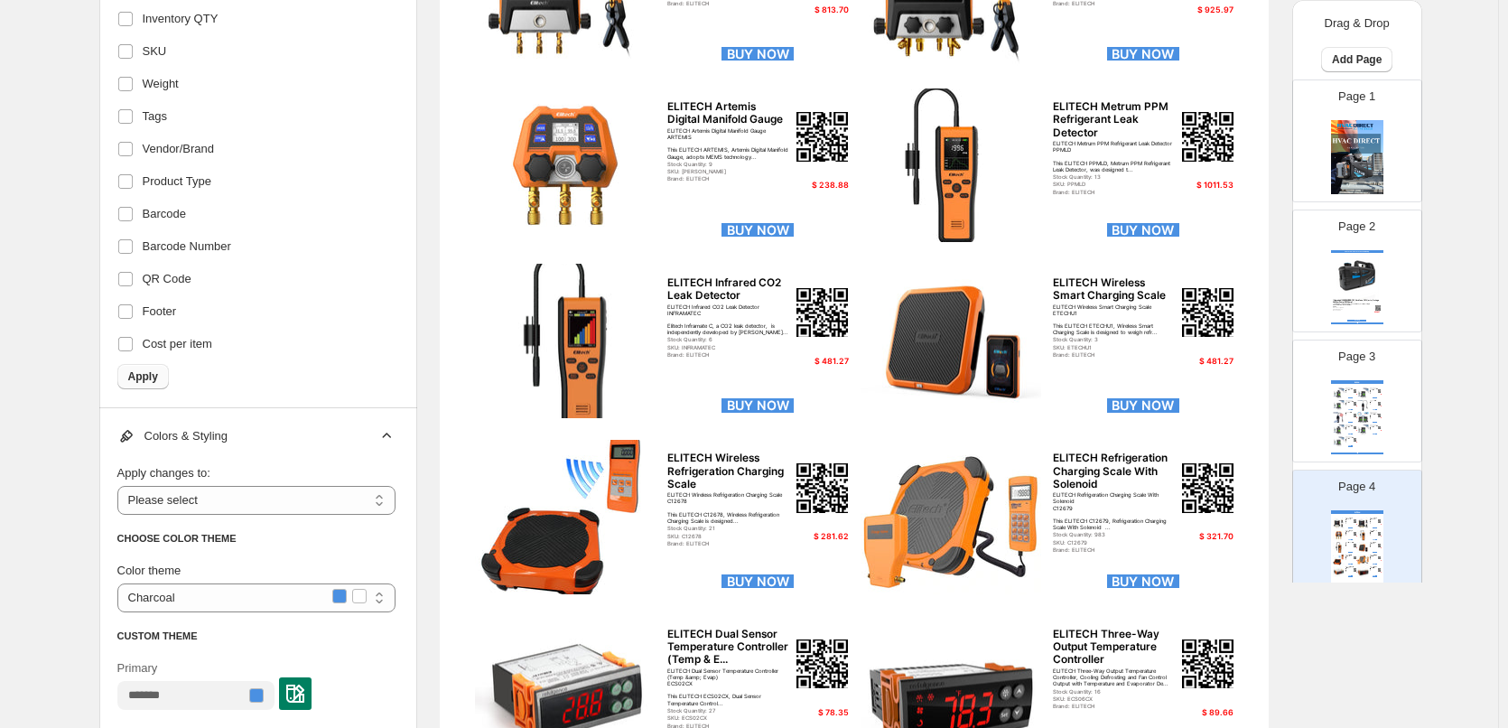
click at [151, 375] on span "Apply" at bounding box center [143, 376] width 30 height 14
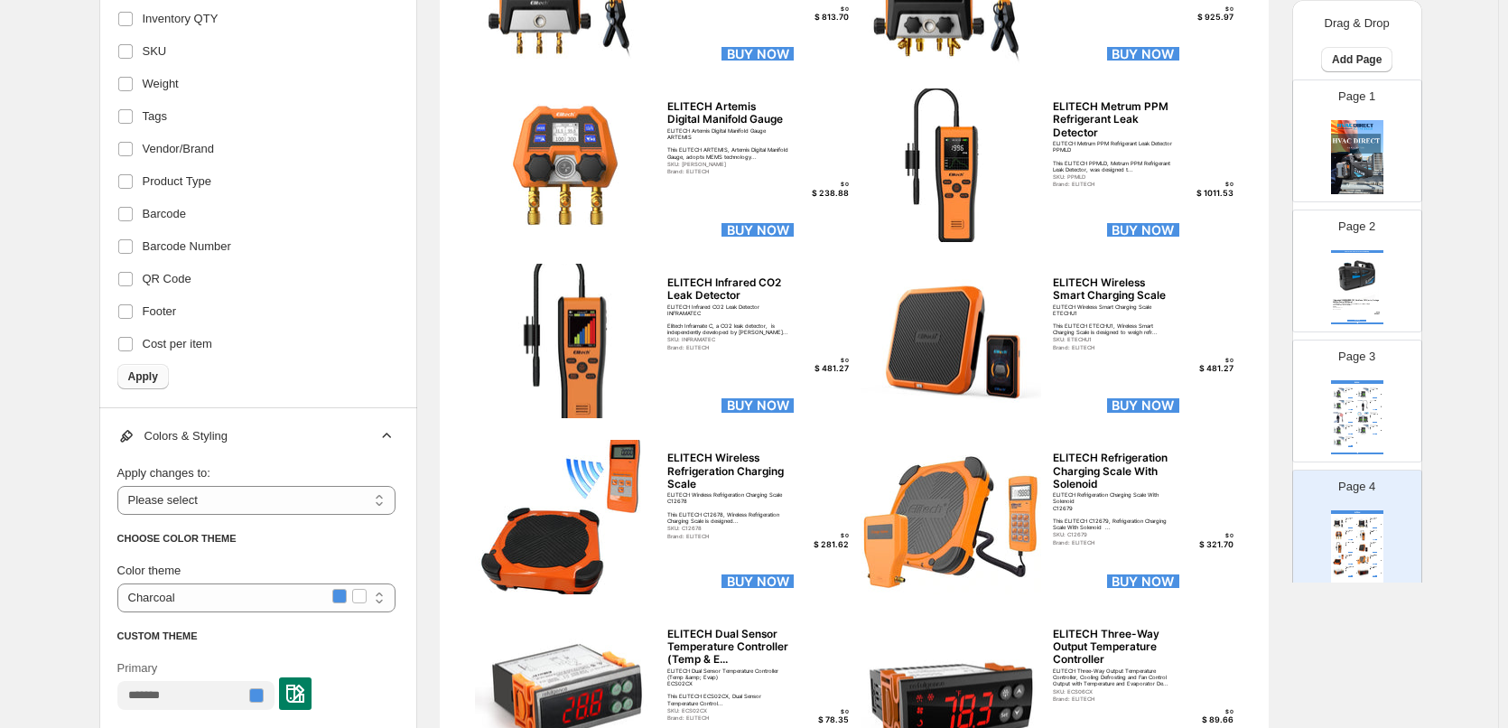
click at [142, 376] on span "Apply" at bounding box center [143, 376] width 30 height 14
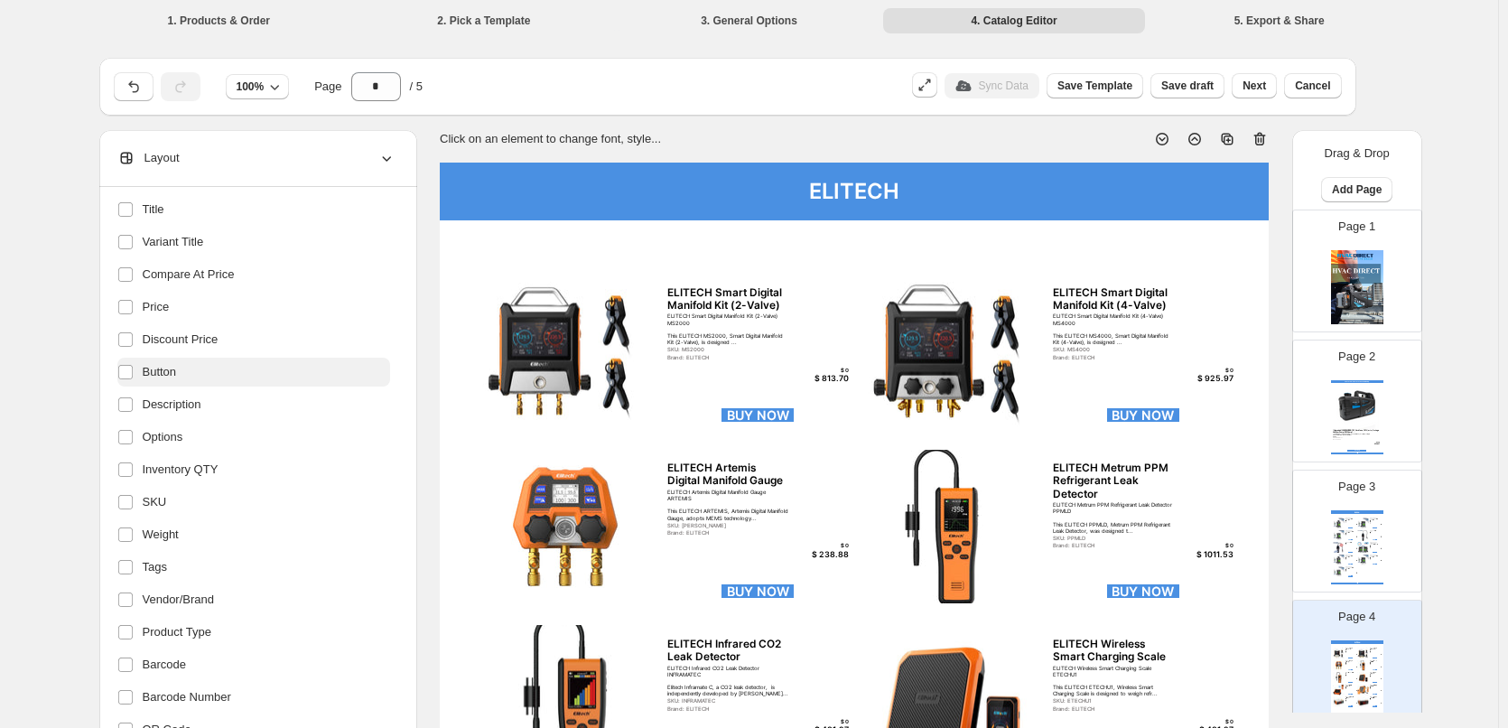
scroll to position [163, 0]
click at [171, 339] on span "Discount Price" at bounding box center [181, 340] width 76 height 18
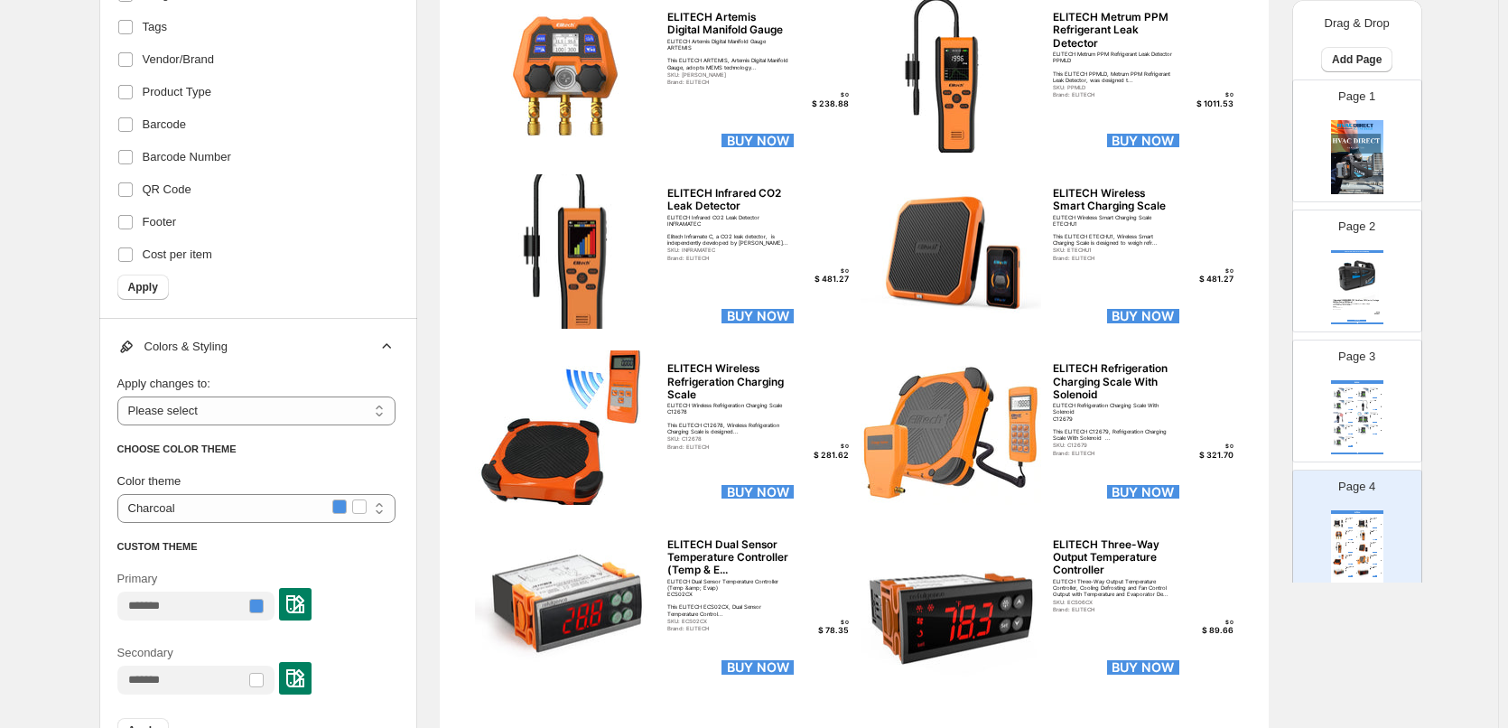
scroll to position [451, 0]
click at [153, 285] on span "Apply" at bounding box center [143, 286] width 30 height 14
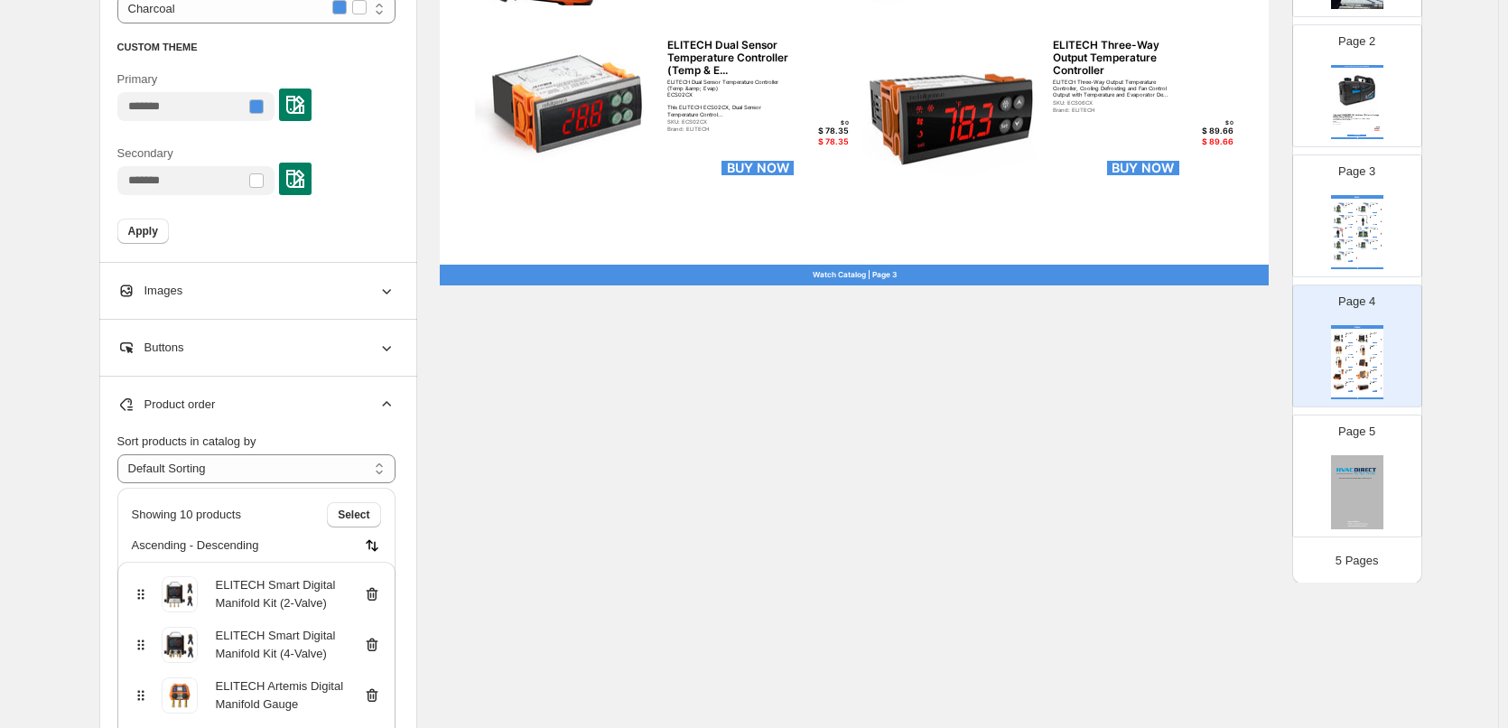
scroll to position [187, 0]
click at [1367, 389] on div "ELITECH ELITECH Smart Digital Manifold Kit (2-Valve) ELITECH Smart Digital Mani…" at bounding box center [1357, 360] width 52 height 74
click at [1365, 241] on img at bounding box center [1363, 242] width 12 height 11
type input "*"
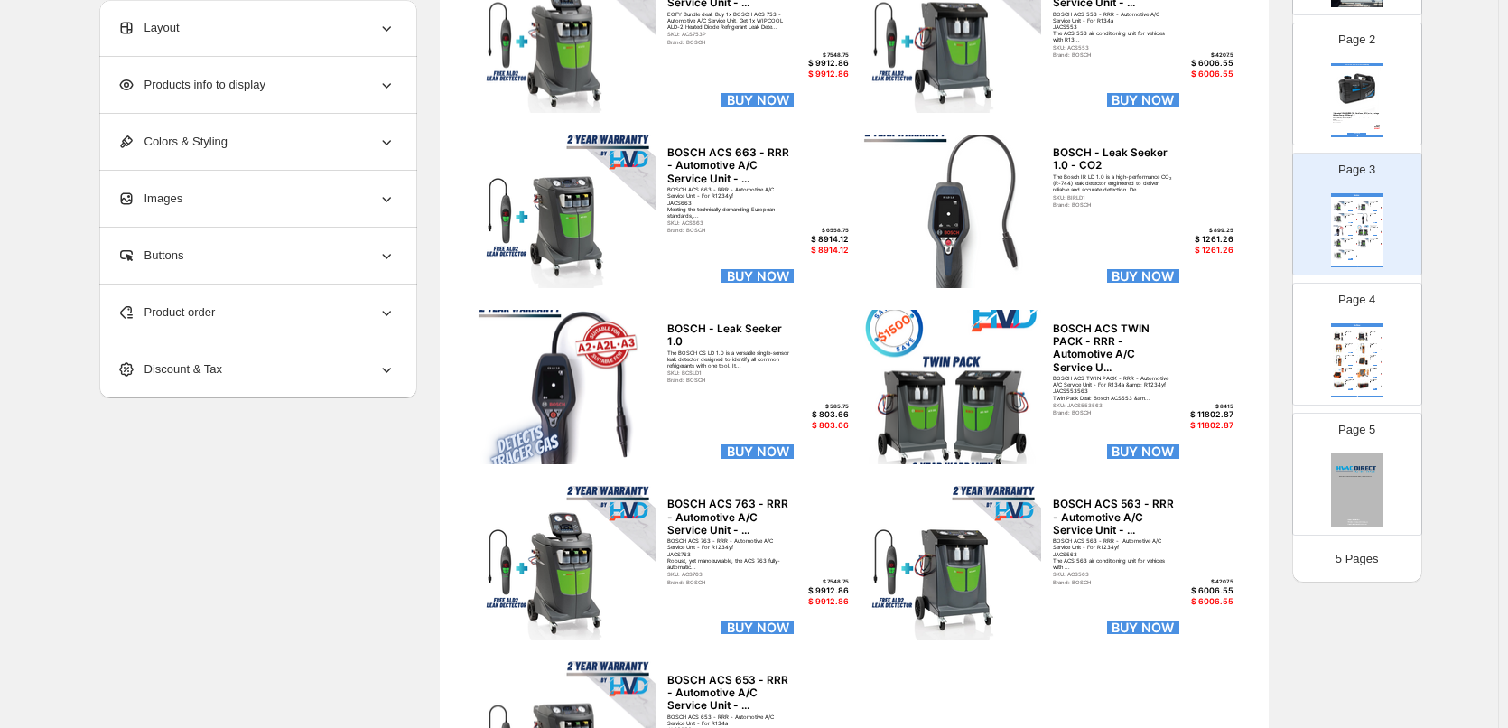
scroll to position [311, 0]
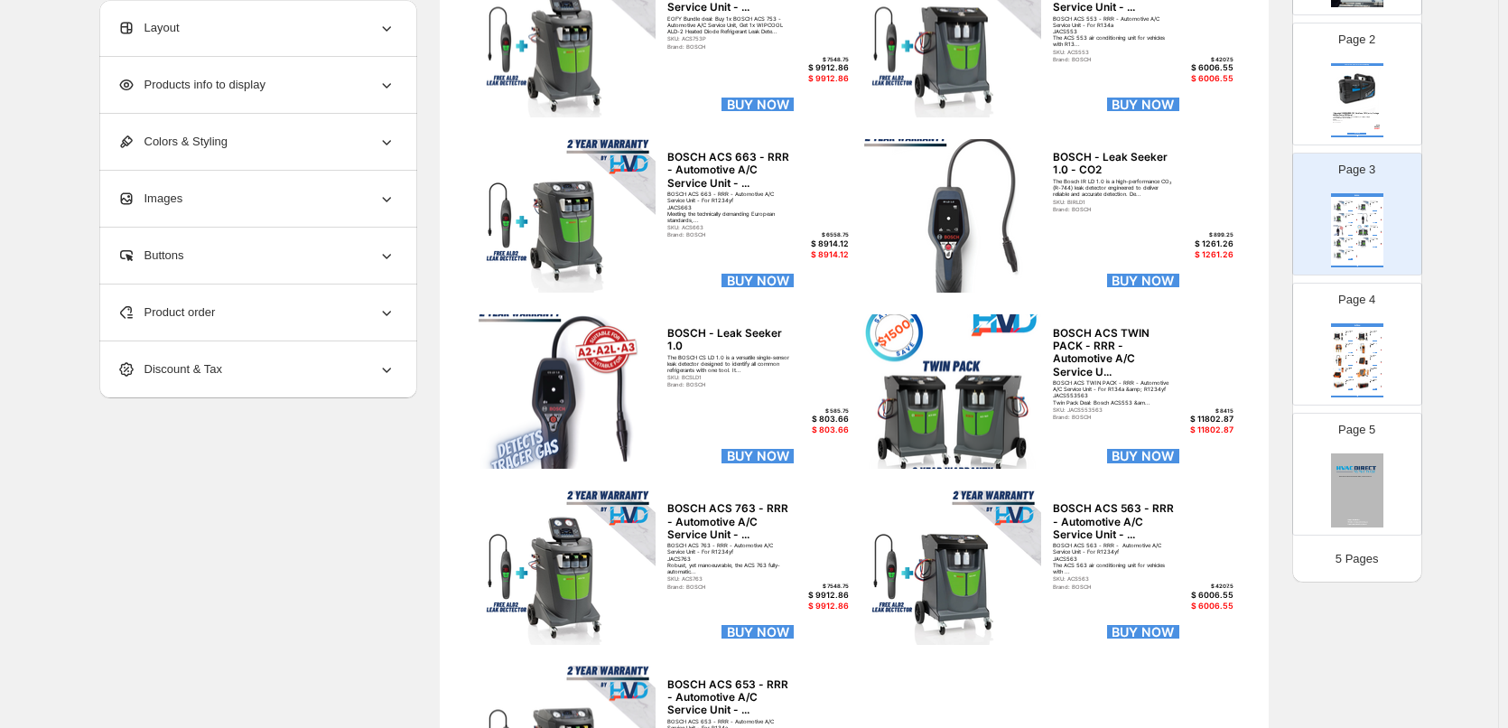
click at [274, 42] on div "Layout" at bounding box center [256, 28] width 278 height 56
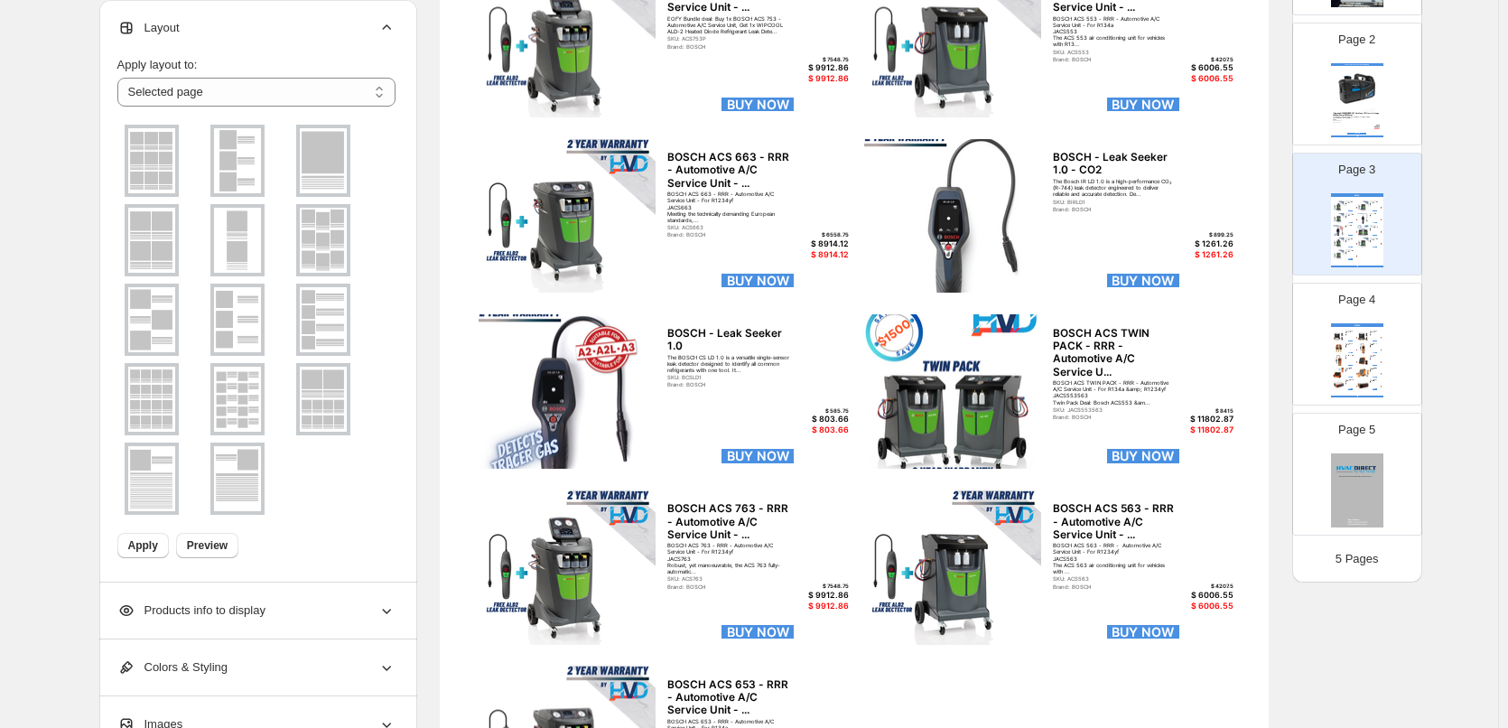
click at [277, 41] on div "Layout" at bounding box center [256, 28] width 278 height 56
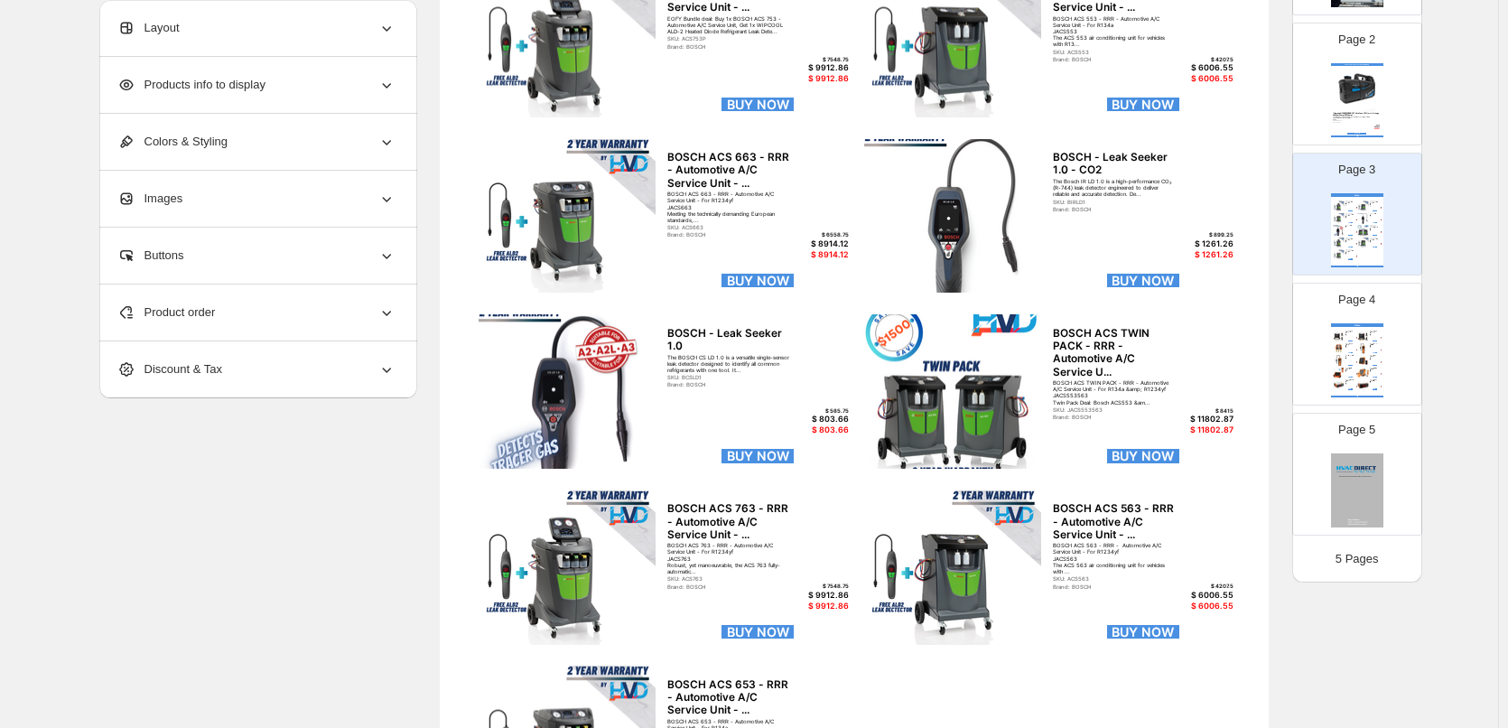
click at [295, 107] on div "Products info to display" at bounding box center [256, 85] width 278 height 56
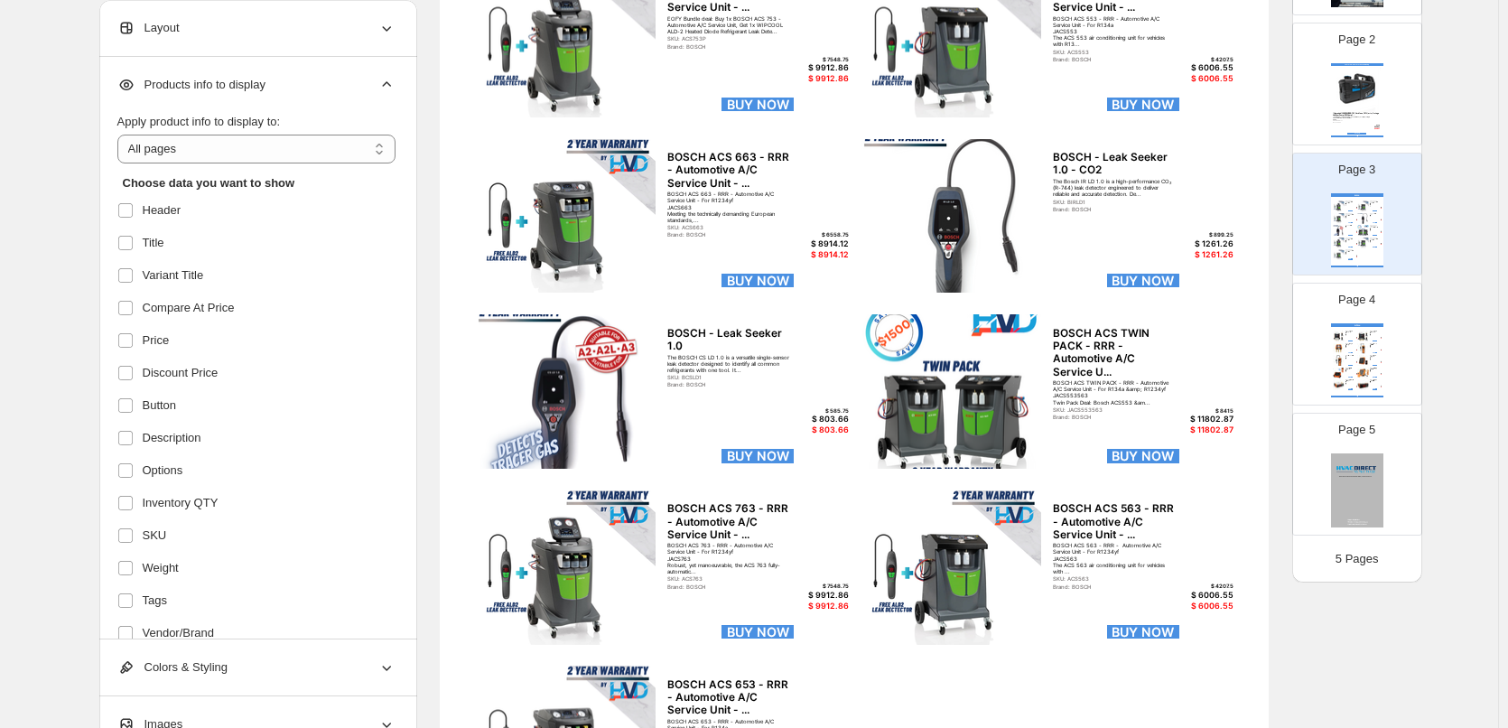
click at [841, 599] on div "$ 9912.86" at bounding box center [821, 595] width 52 height 10
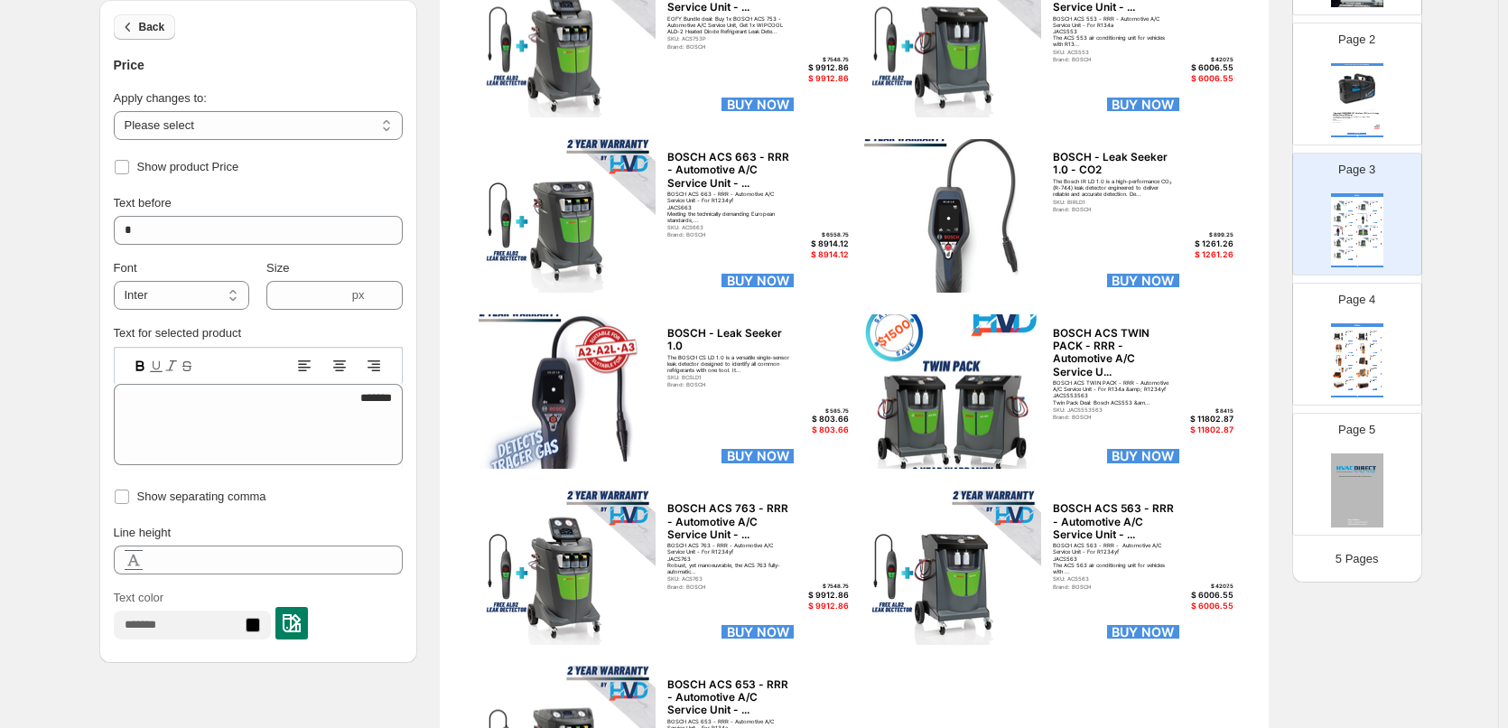
click at [150, 26] on span "Back" at bounding box center [152, 27] width 26 height 14
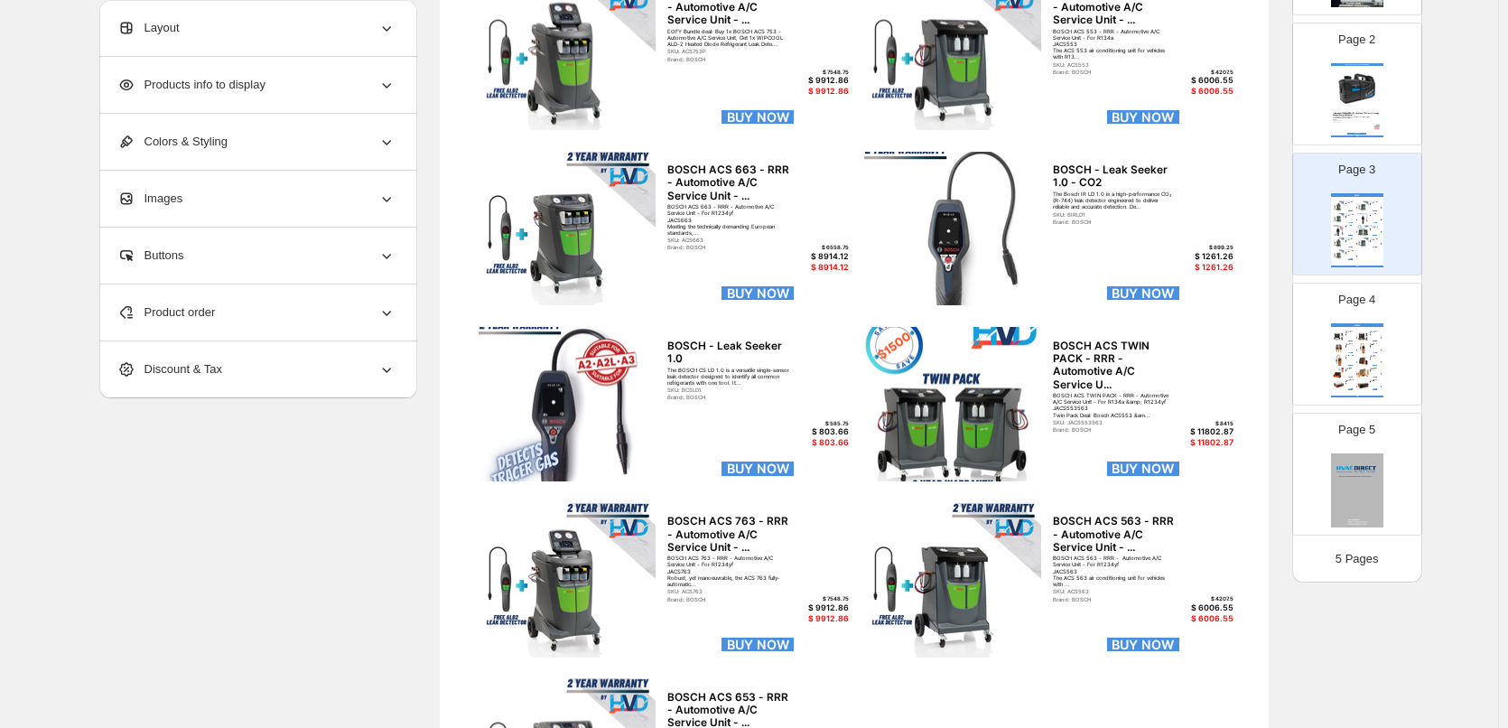
scroll to position [40, 0]
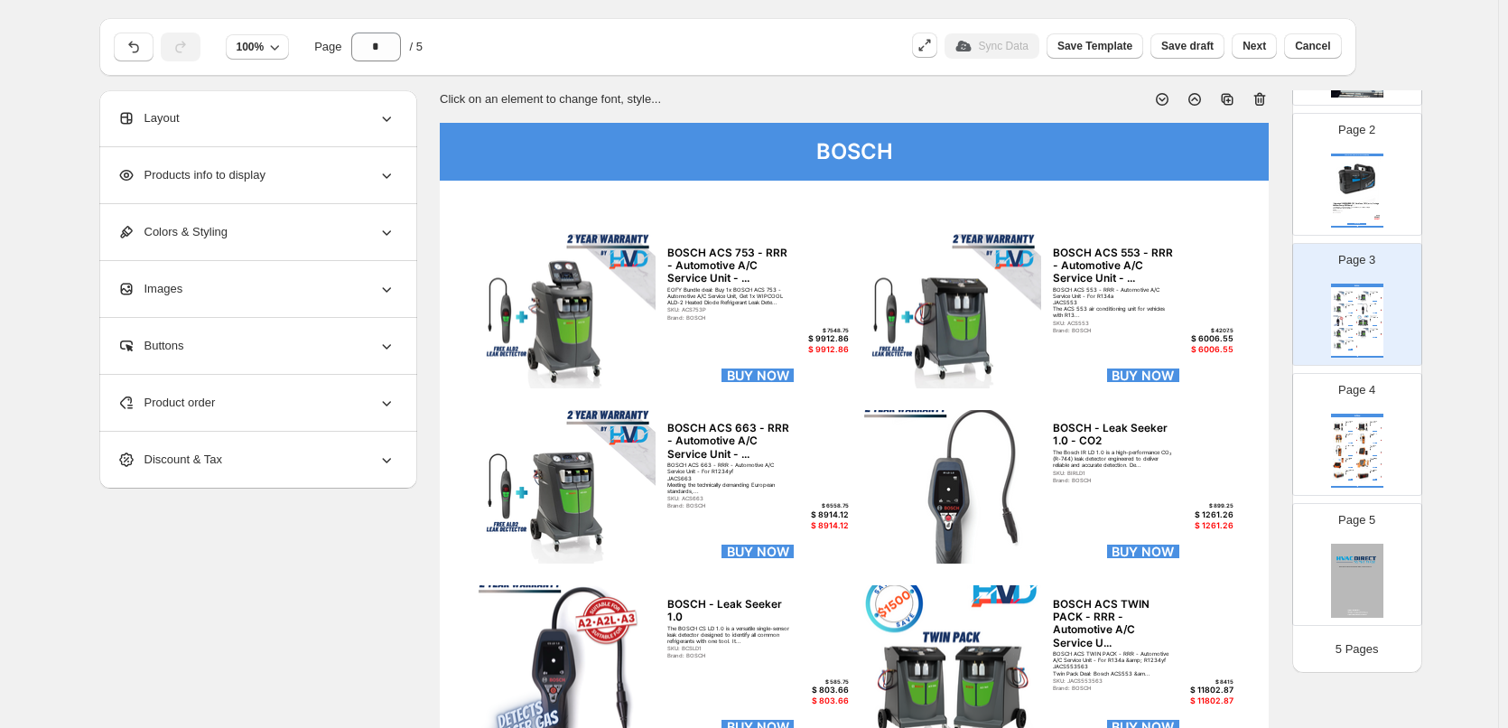
click at [286, 166] on div "Products info to display" at bounding box center [256, 175] width 278 height 56
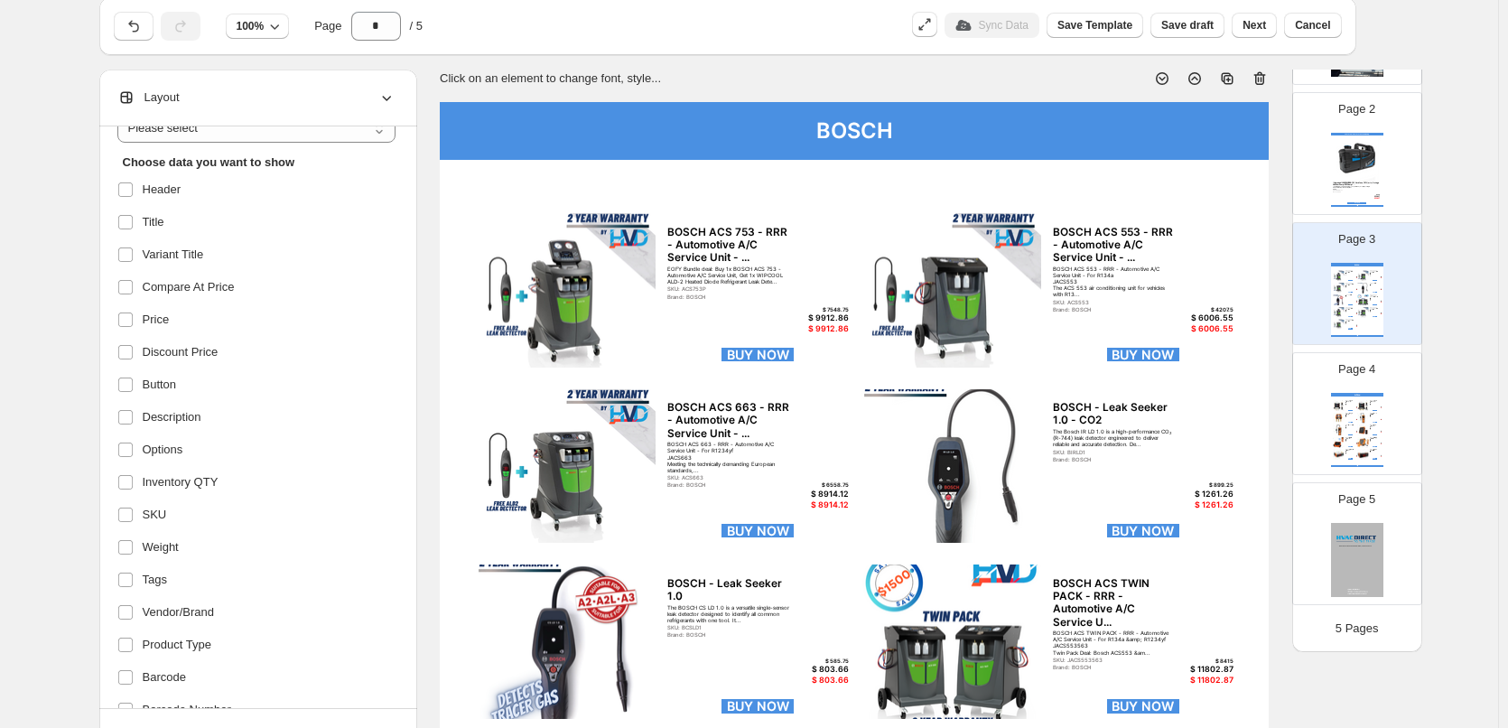
scroll to position [90, 0]
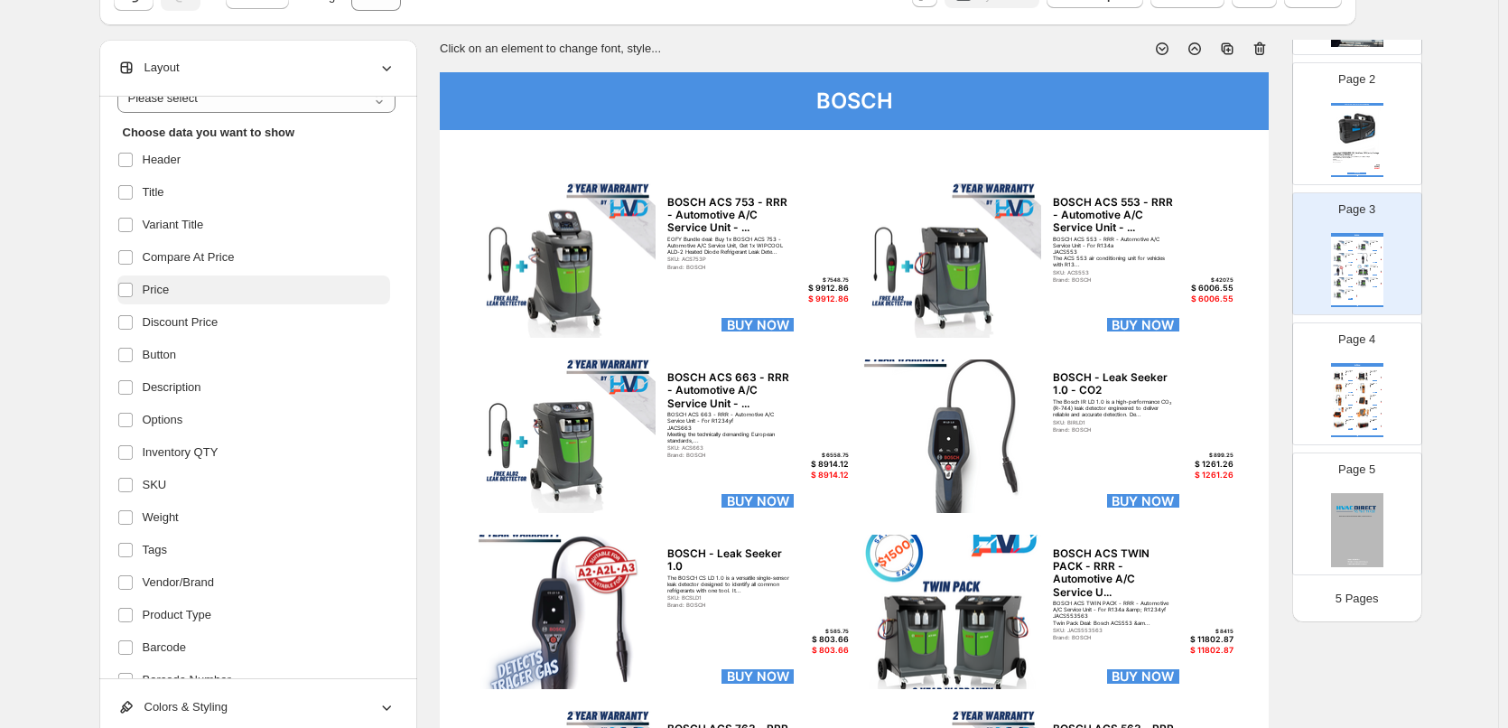
click at [160, 294] on span "Price" at bounding box center [156, 290] width 27 height 18
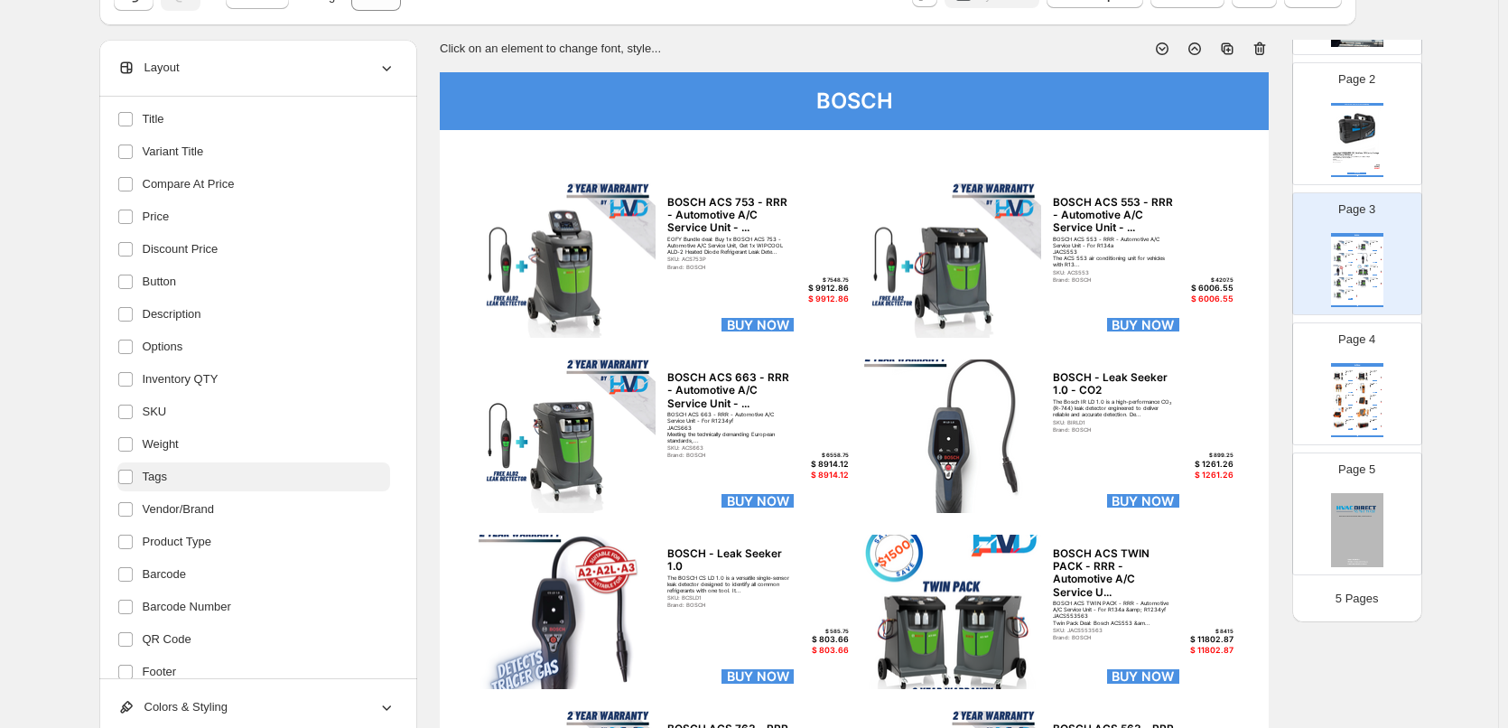
scroll to position [271, 0]
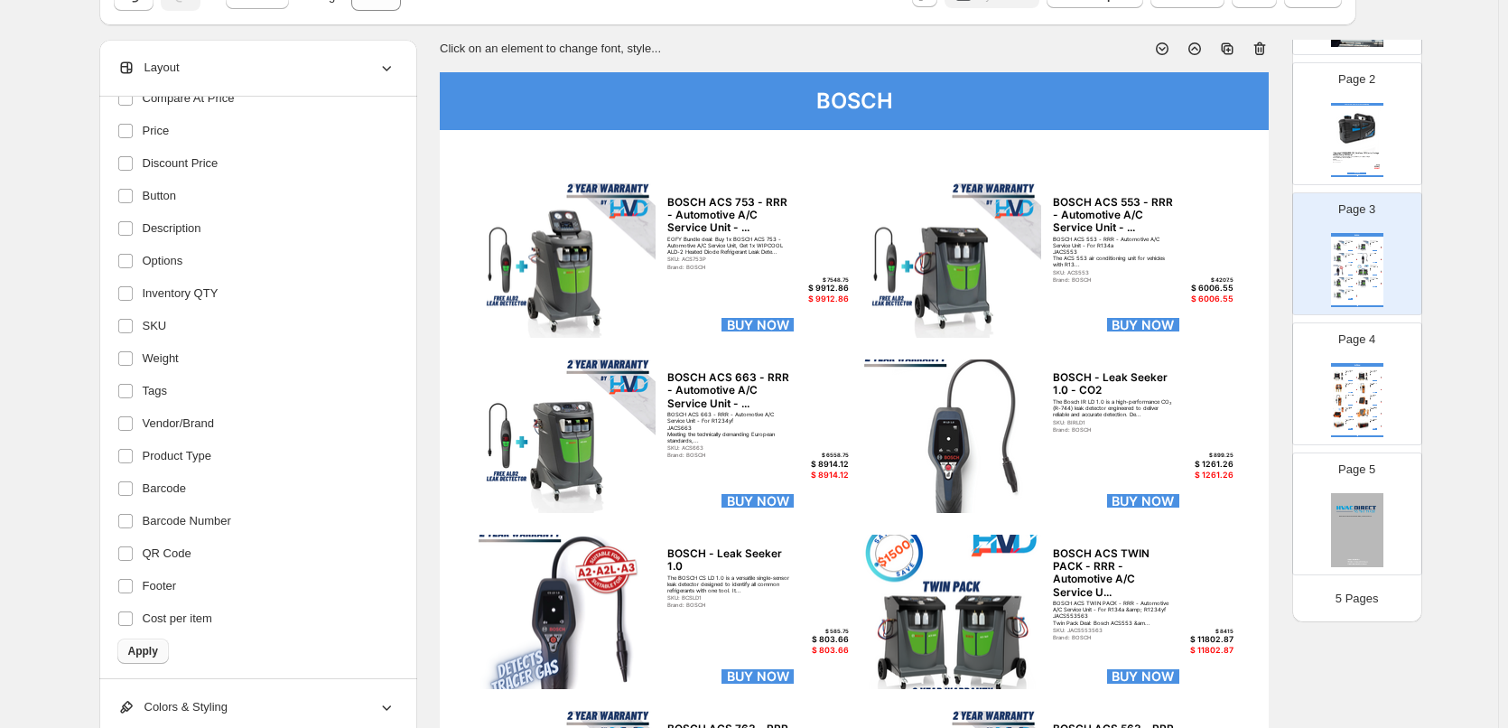
click at [145, 645] on span "Apply" at bounding box center [143, 651] width 30 height 14
click at [144, 655] on span "Apply" at bounding box center [143, 651] width 30 height 14
click at [168, 654] on button "Apply" at bounding box center [142, 650] width 51 height 25
click at [153, 650] on span "Apply" at bounding box center [143, 651] width 30 height 14
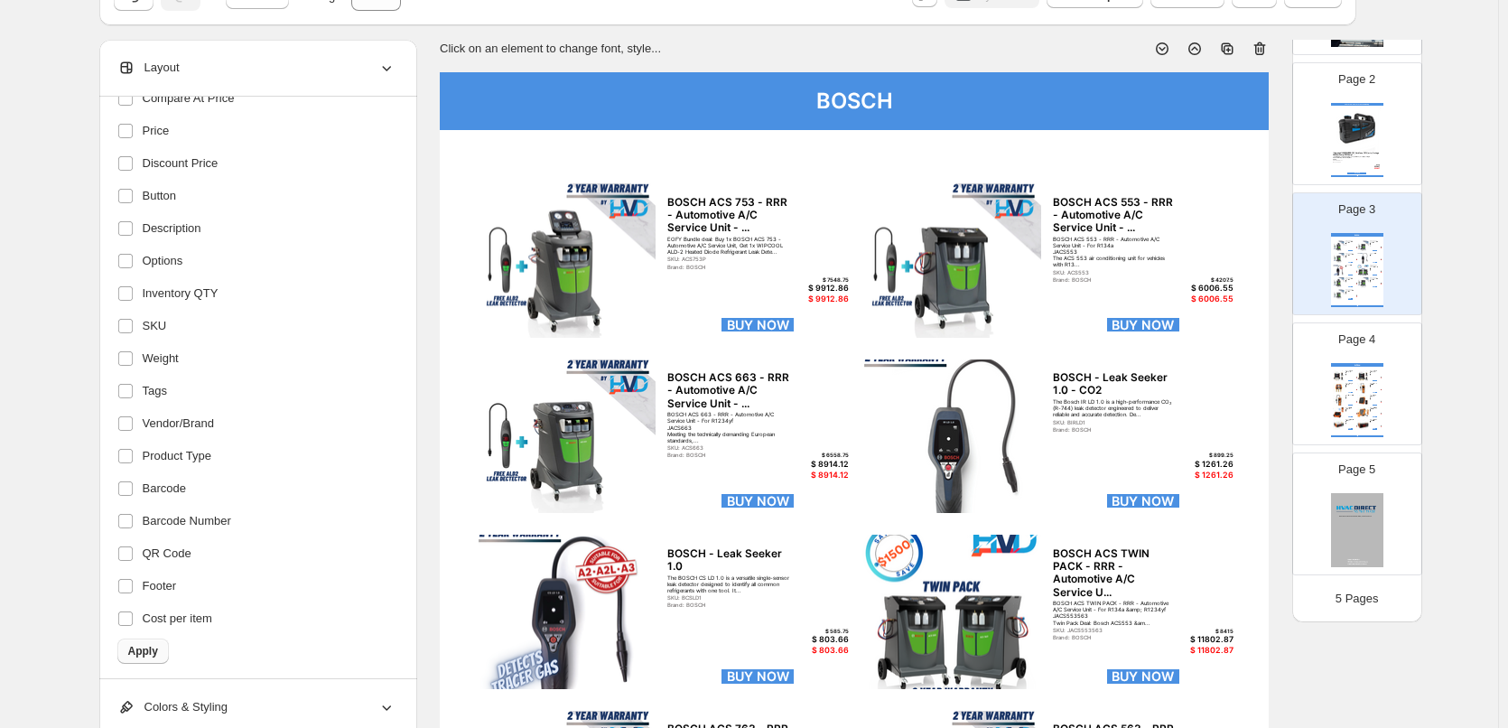
click at [153, 650] on span "Apply" at bounding box center [143, 651] width 30 height 14
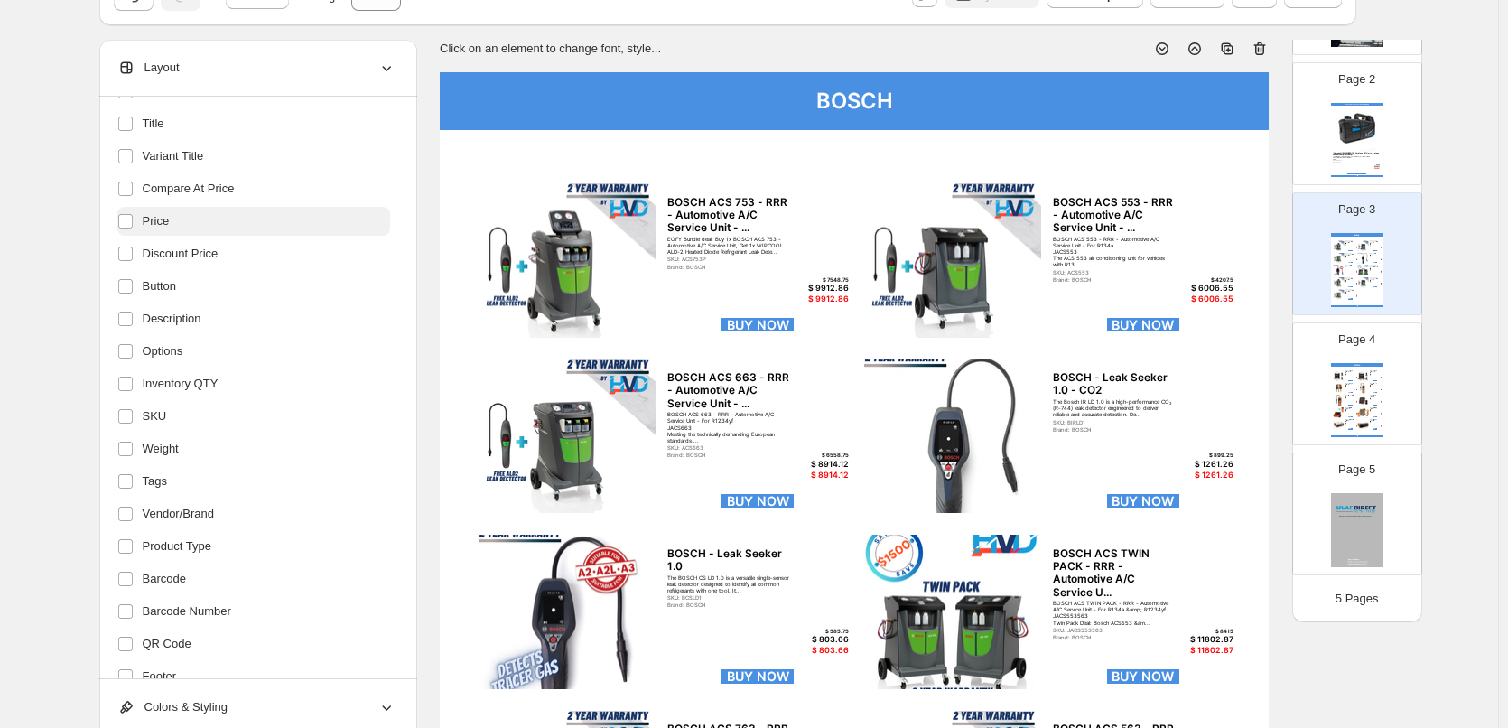
click at [232, 223] on label "Price" at bounding box center [253, 221] width 273 height 29
click at [218, 250] on span "Discount Price" at bounding box center [181, 254] width 76 height 18
click at [209, 250] on span "Discount Price" at bounding box center [181, 254] width 76 height 18
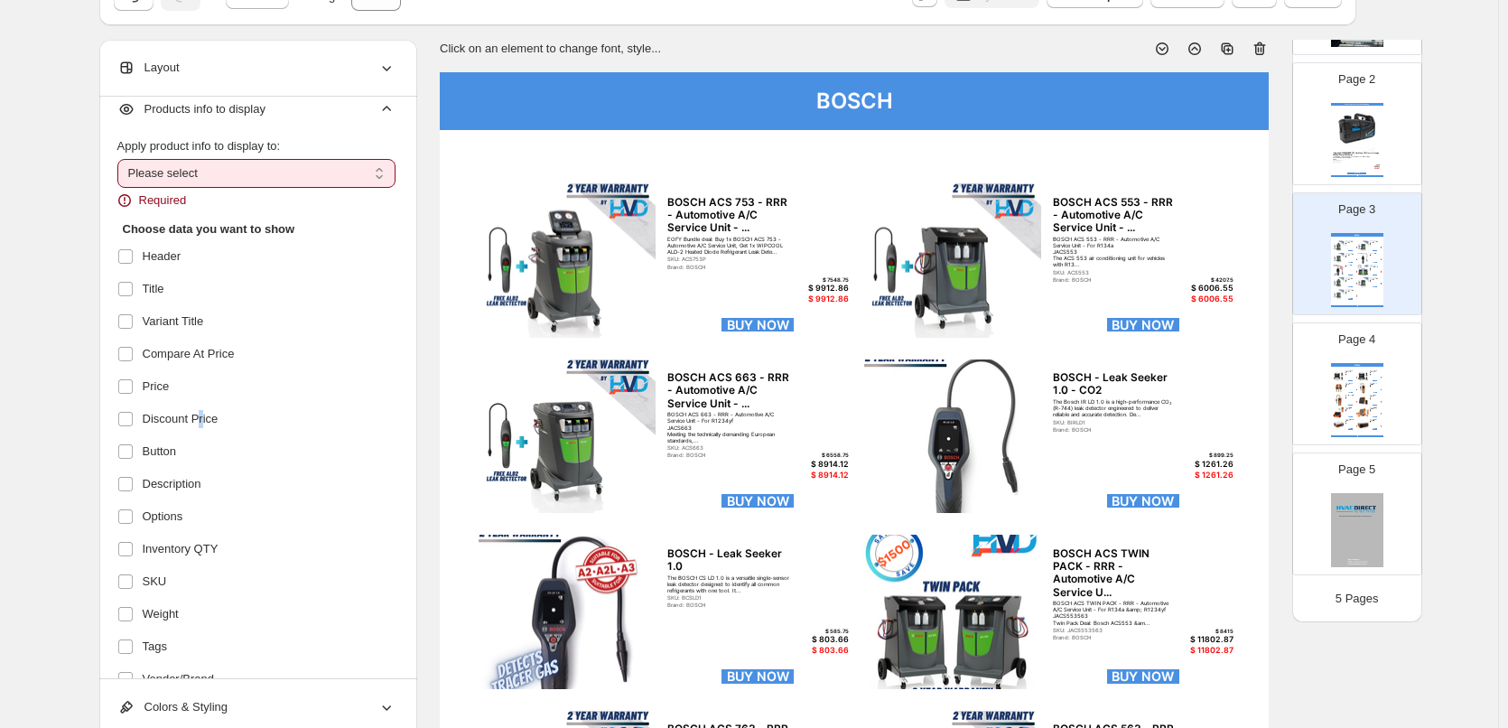
scroll to position [0, 0]
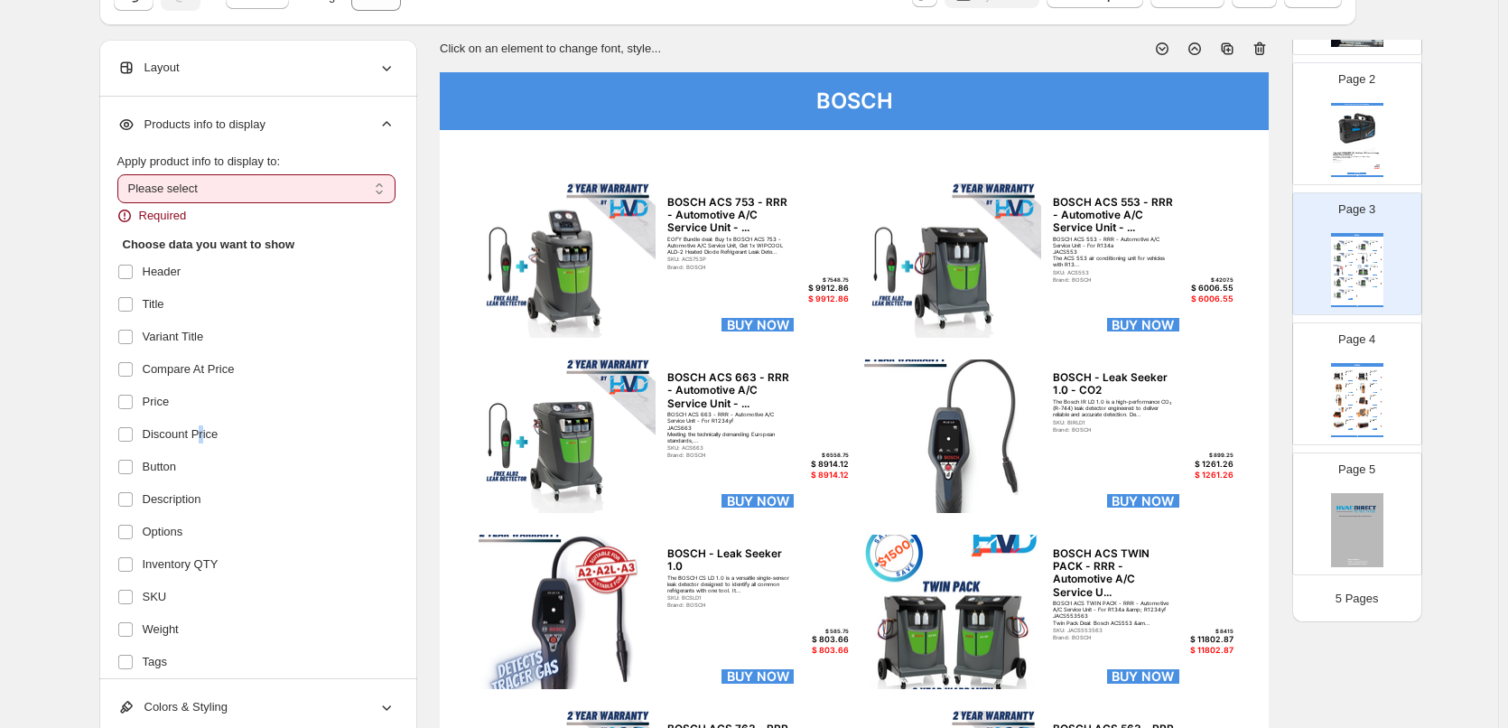
click at [264, 197] on select "**********" at bounding box center [256, 188] width 278 height 29
select select "*********"
click at [121, 174] on select "**********" at bounding box center [256, 188] width 278 height 29
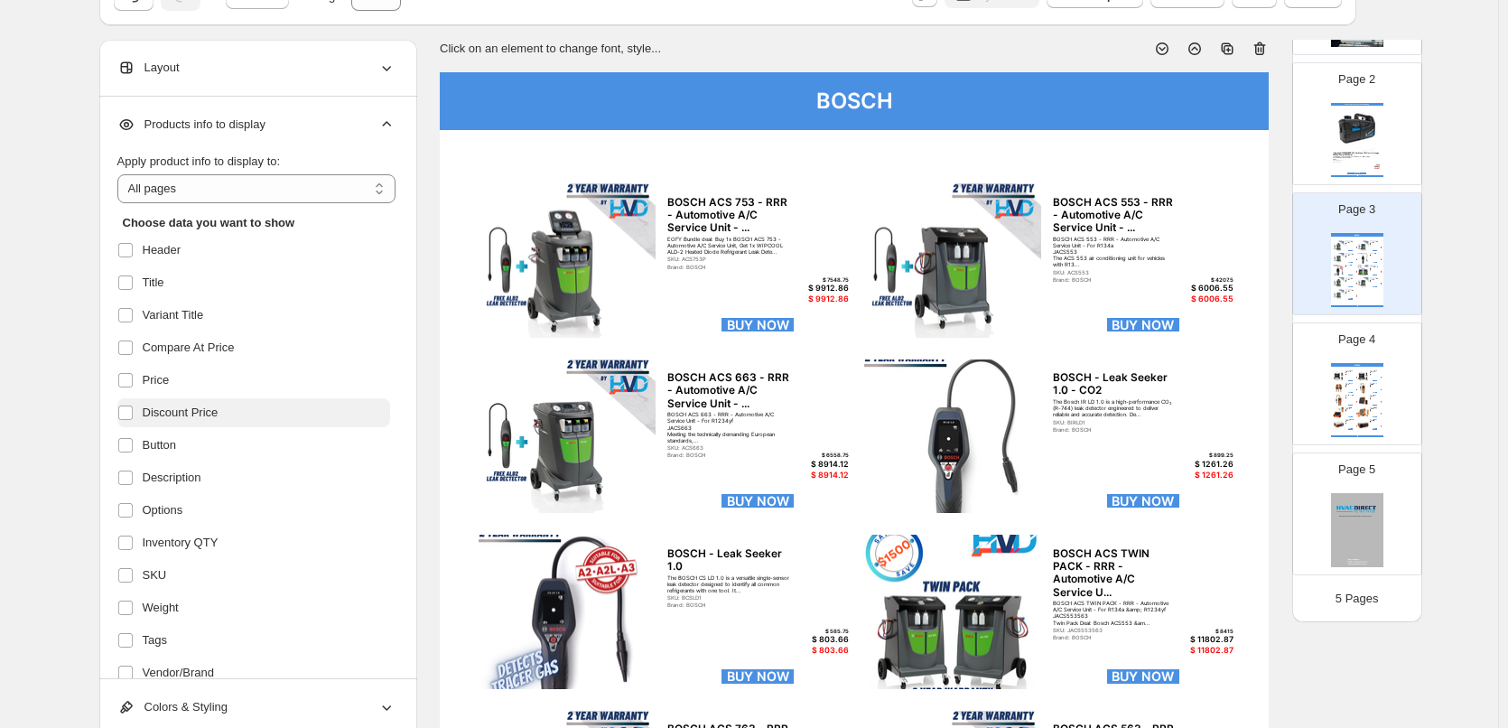
click at [177, 408] on span "Discount Price" at bounding box center [181, 413] width 76 height 18
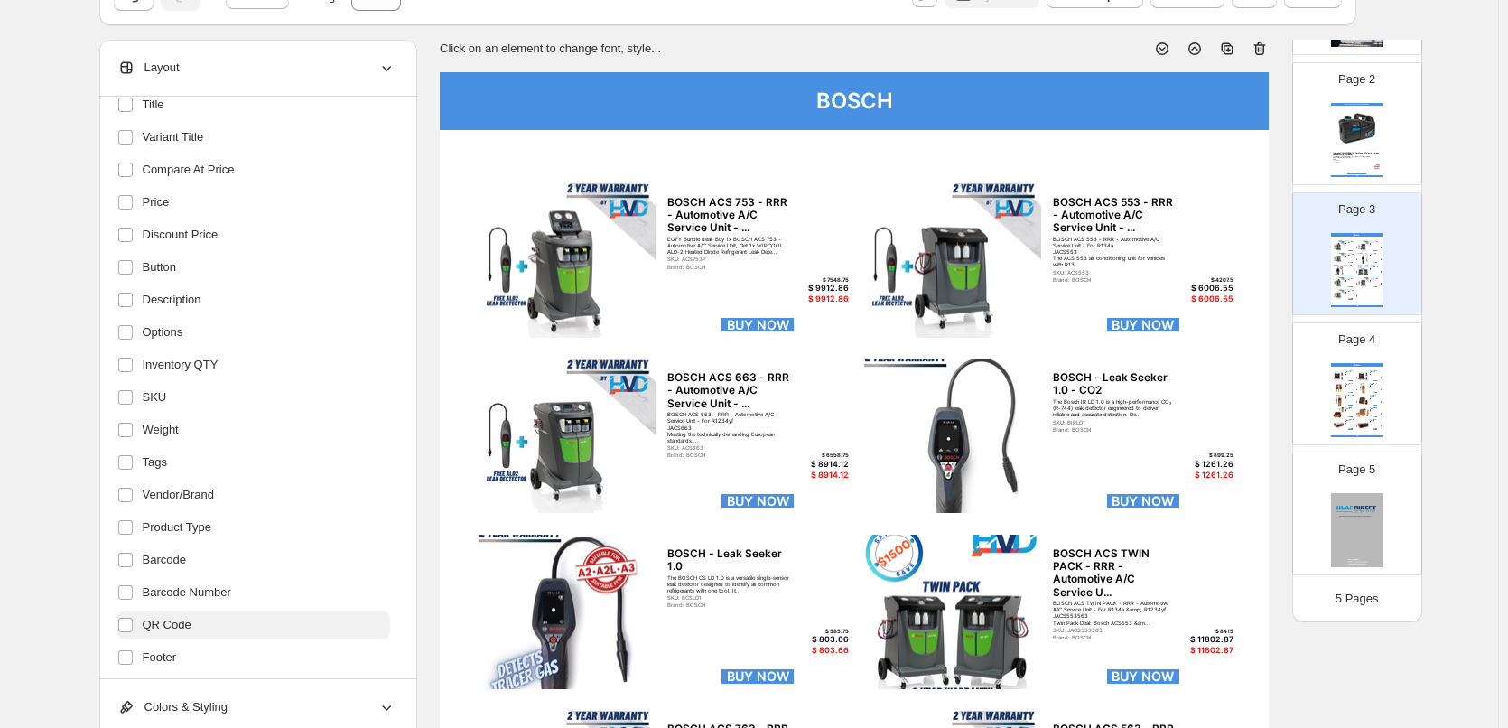
scroll to position [253, 0]
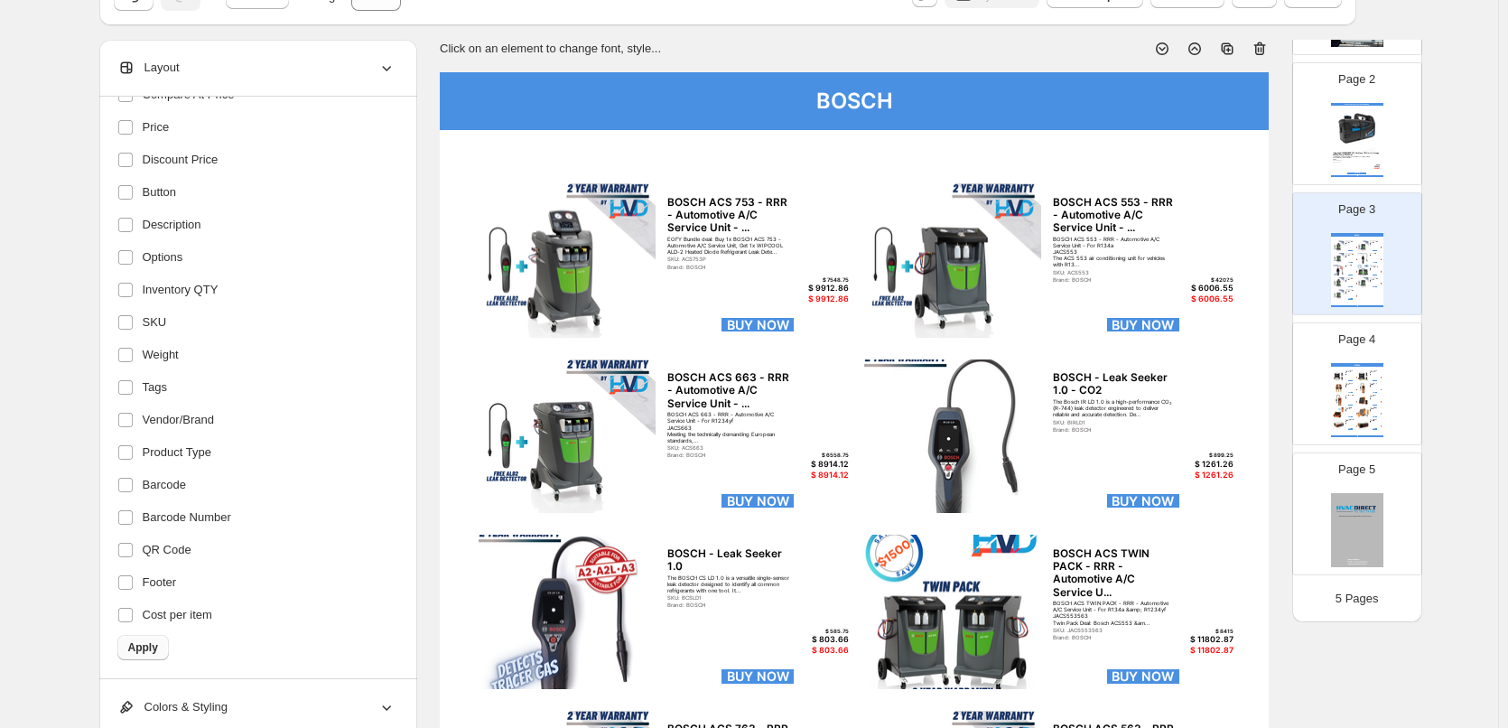
click at [151, 655] on button "Apply" at bounding box center [142, 647] width 51 height 25
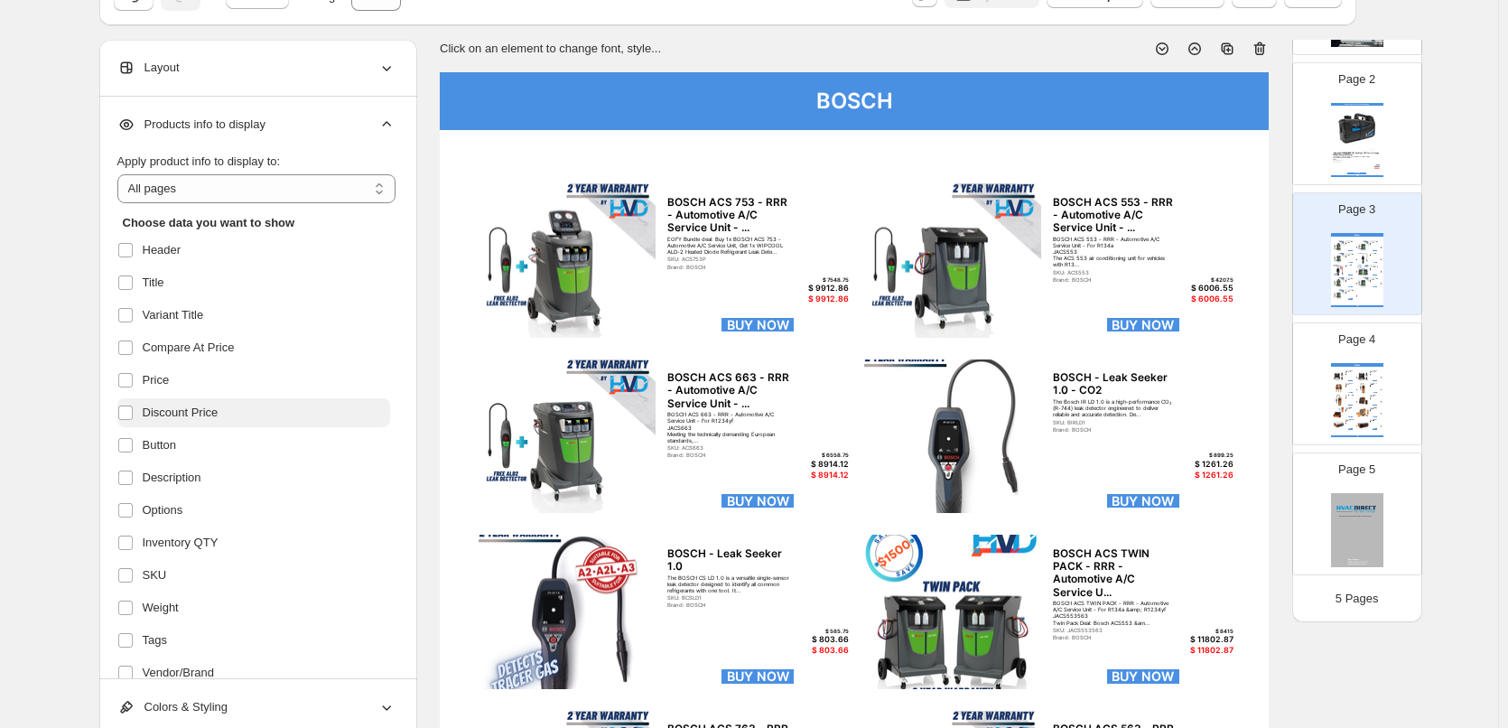
click at [210, 416] on span "Discount Price" at bounding box center [181, 413] width 76 height 18
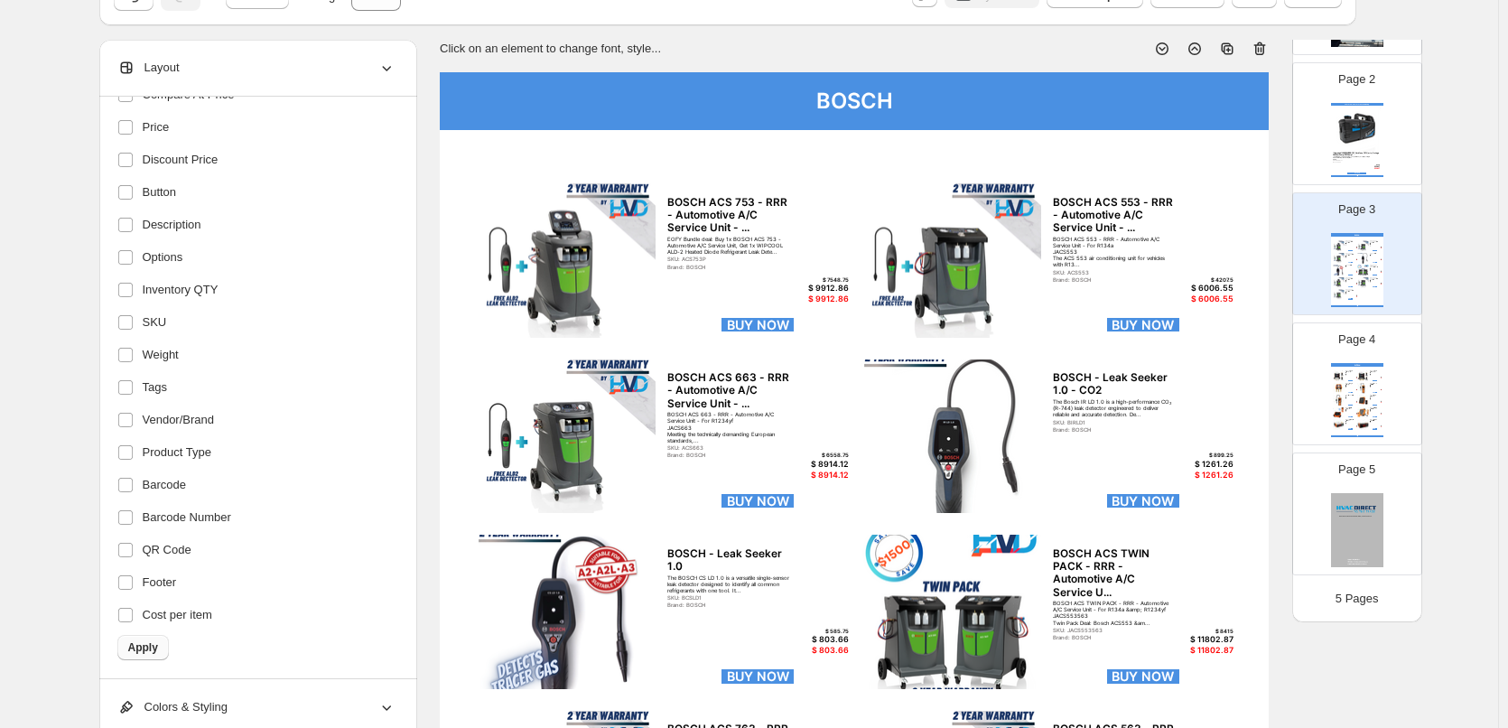
click at [145, 655] on button "Apply" at bounding box center [142, 647] width 51 height 25
click at [1333, 384] on img at bounding box center [1339, 388] width 12 height 11
type input "*"
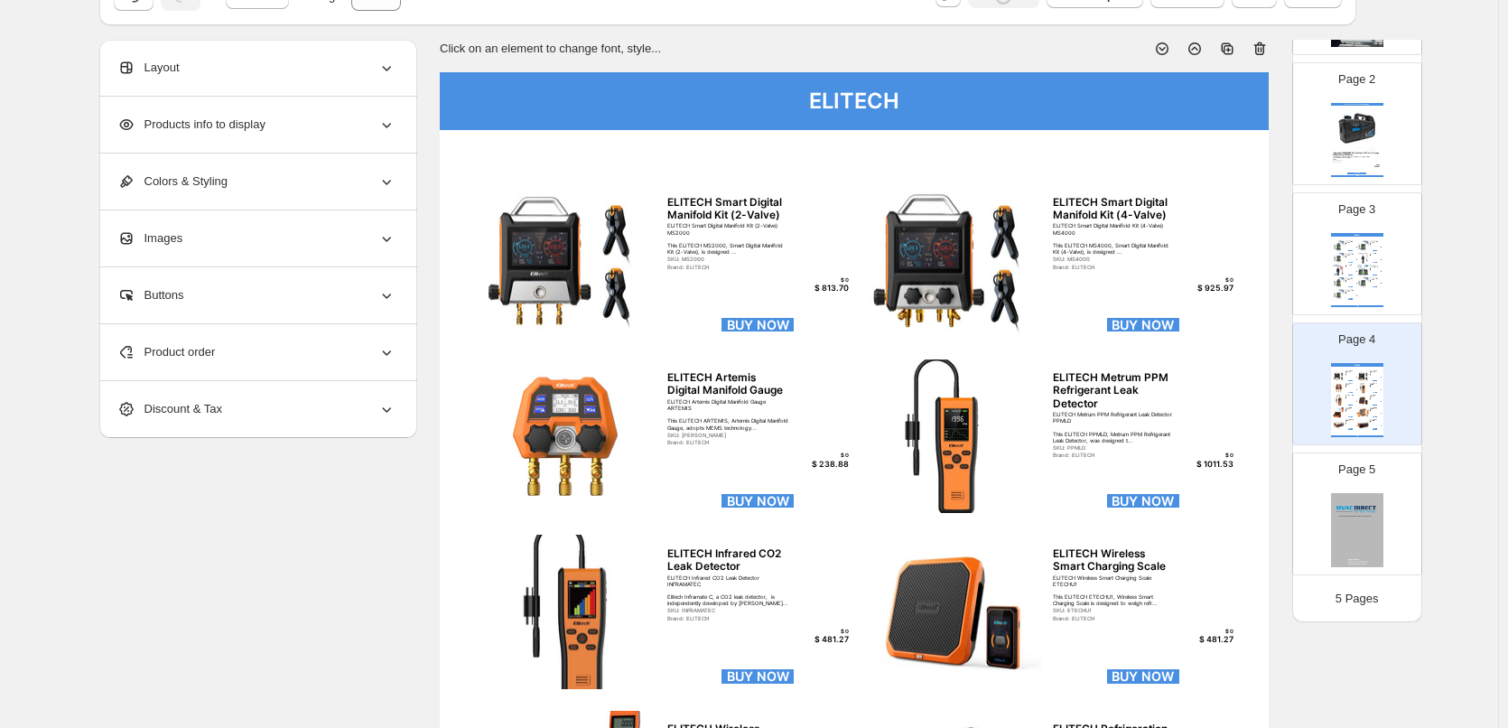
scroll to position [0, 0]
click at [276, 144] on div "Products info to display" at bounding box center [256, 125] width 278 height 56
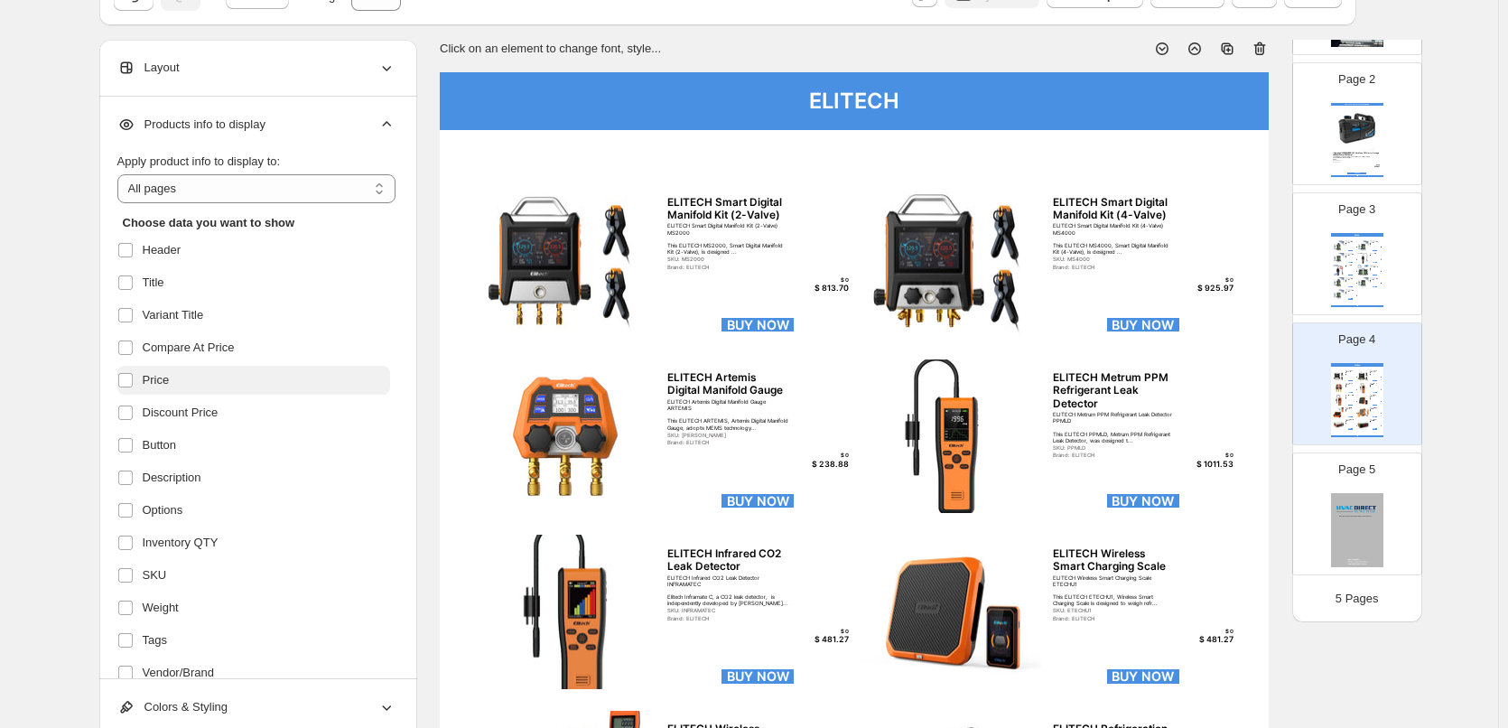
click at [200, 379] on label "Price" at bounding box center [253, 380] width 273 height 29
click at [214, 413] on span "Discount Price" at bounding box center [181, 413] width 76 height 18
click at [215, 377] on label "Price" at bounding box center [253, 380] width 273 height 29
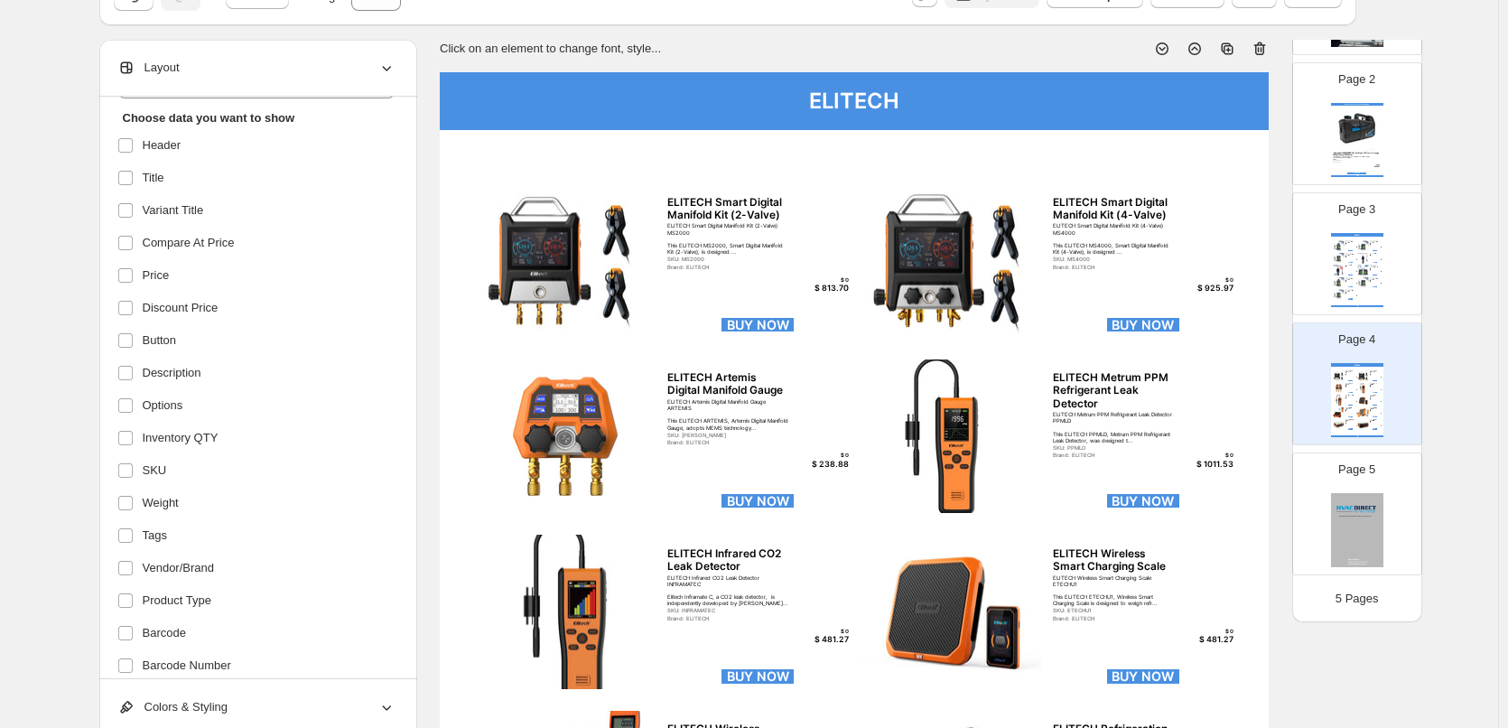
scroll to position [253, 0]
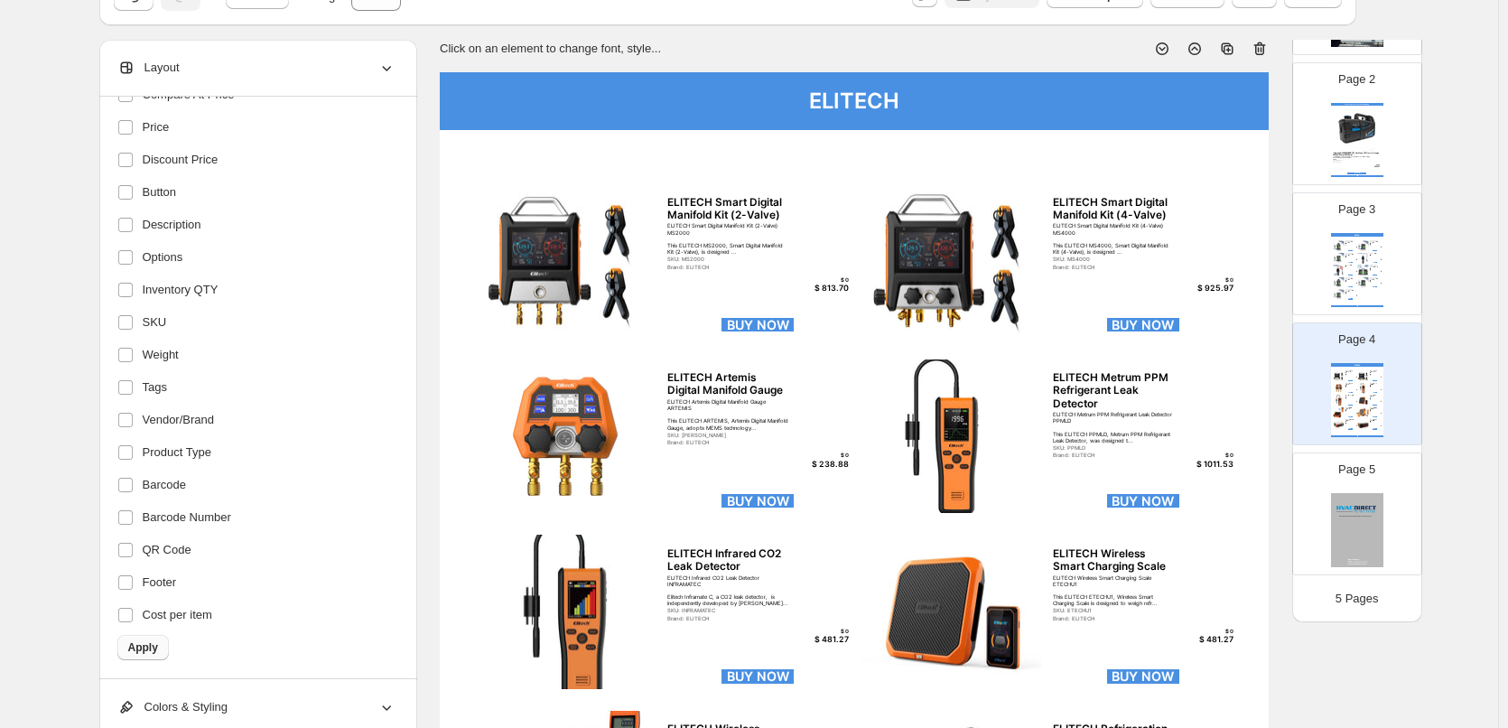
click at [157, 645] on span "Apply" at bounding box center [143, 647] width 30 height 14
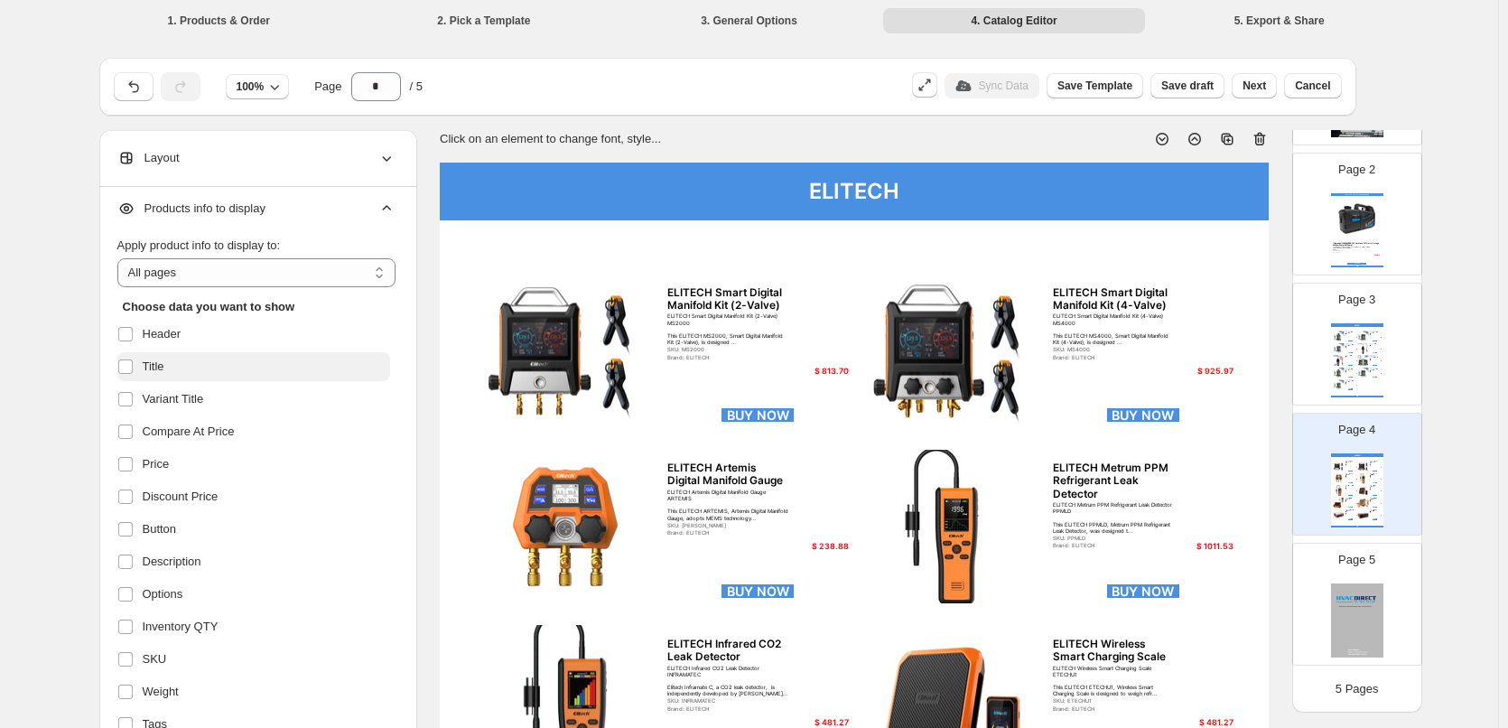
scroll to position [0, 0]
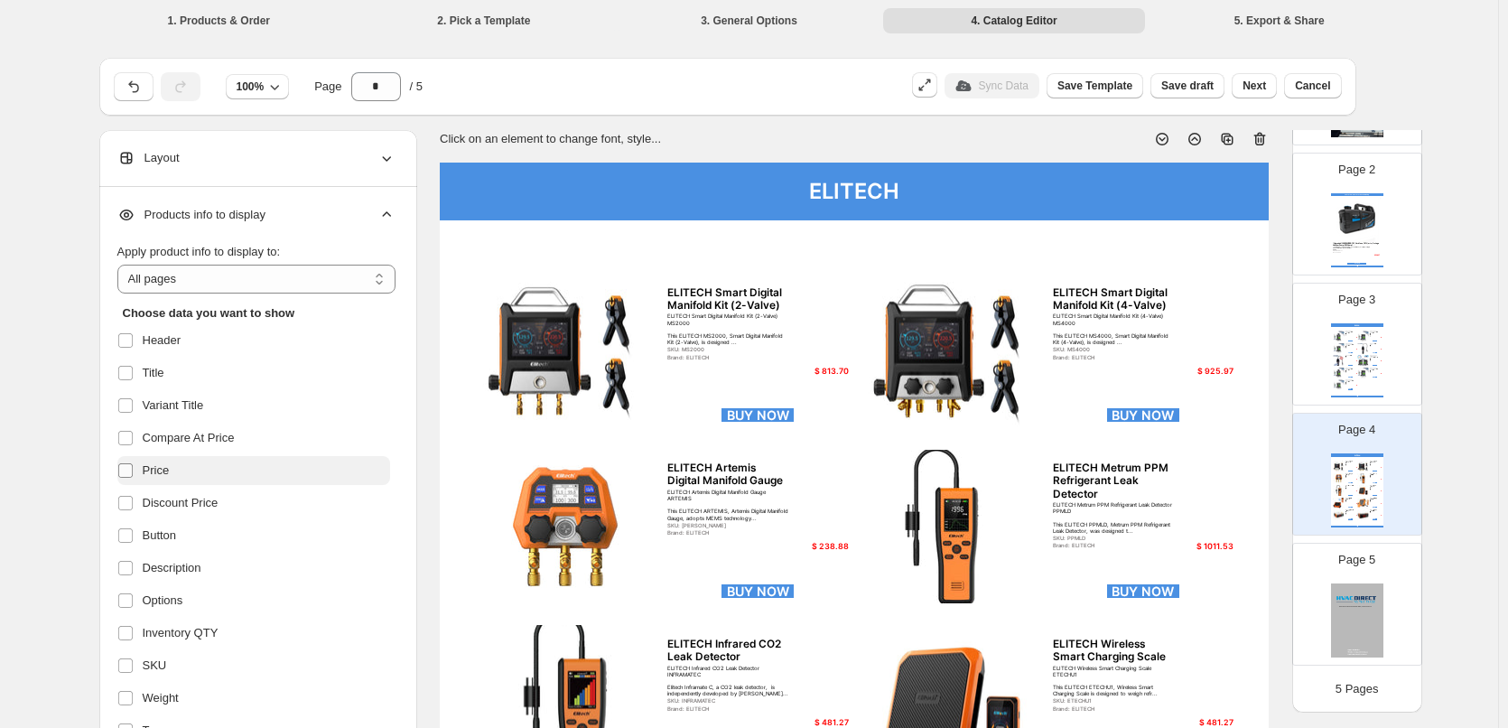
click at [141, 467] on label at bounding box center [128, 470] width 23 height 23
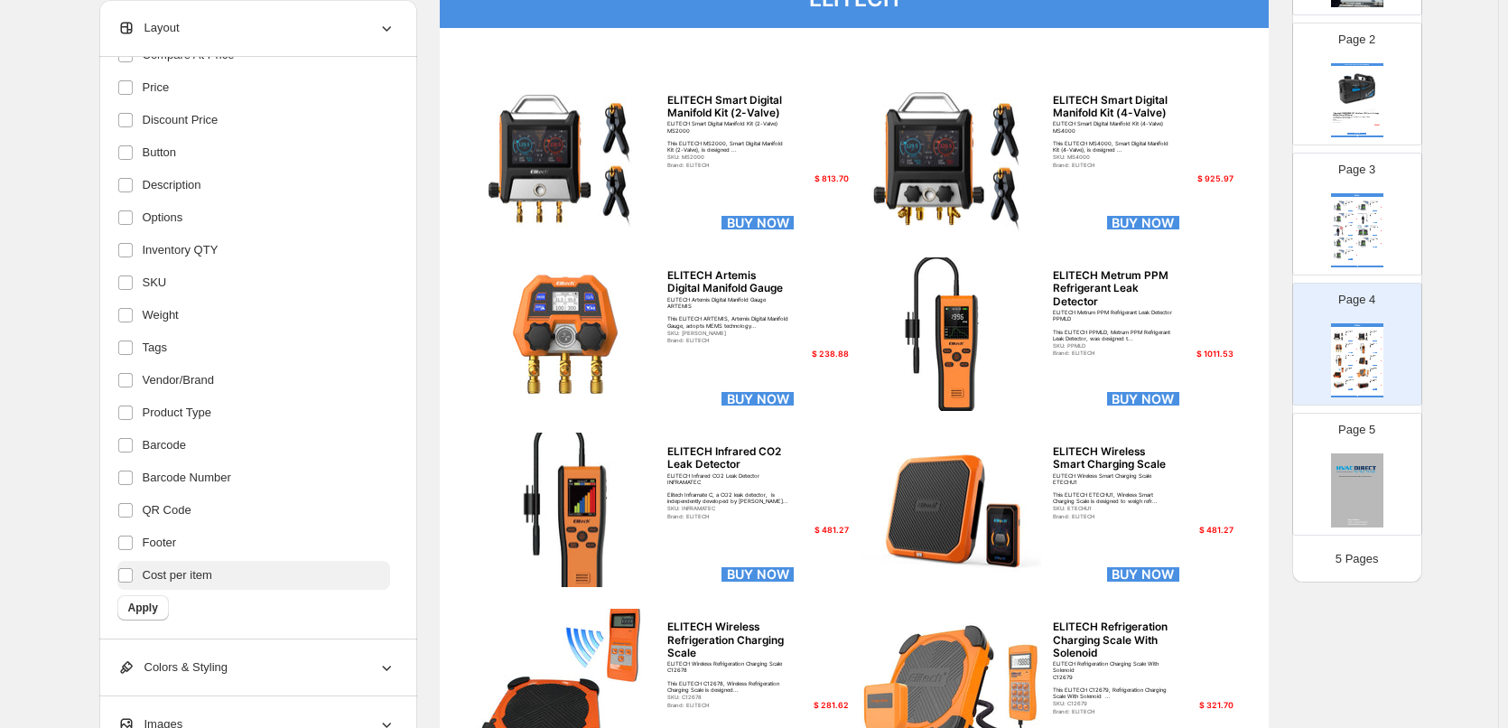
scroll to position [361, 0]
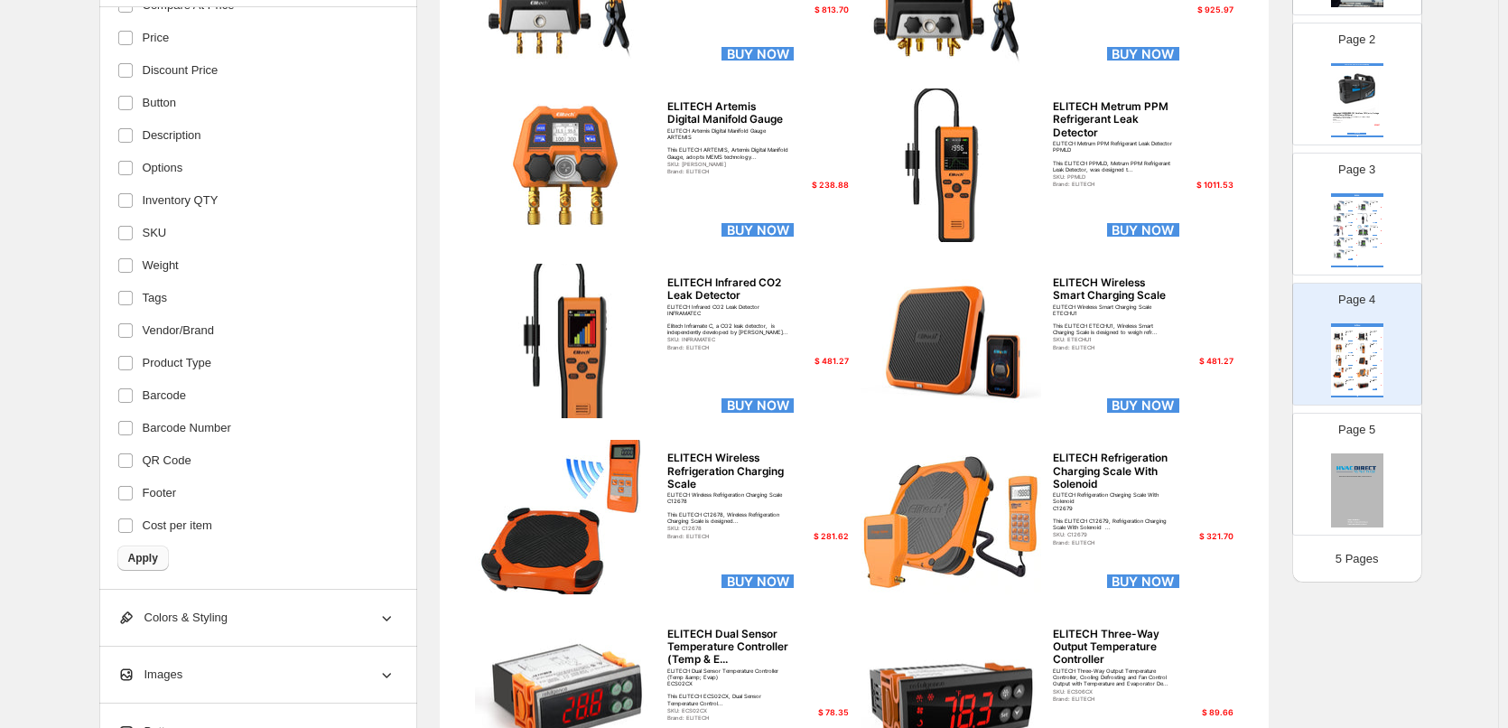
click at [144, 553] on span "Apply" at bounding box center [143, 558] width 30 height 14
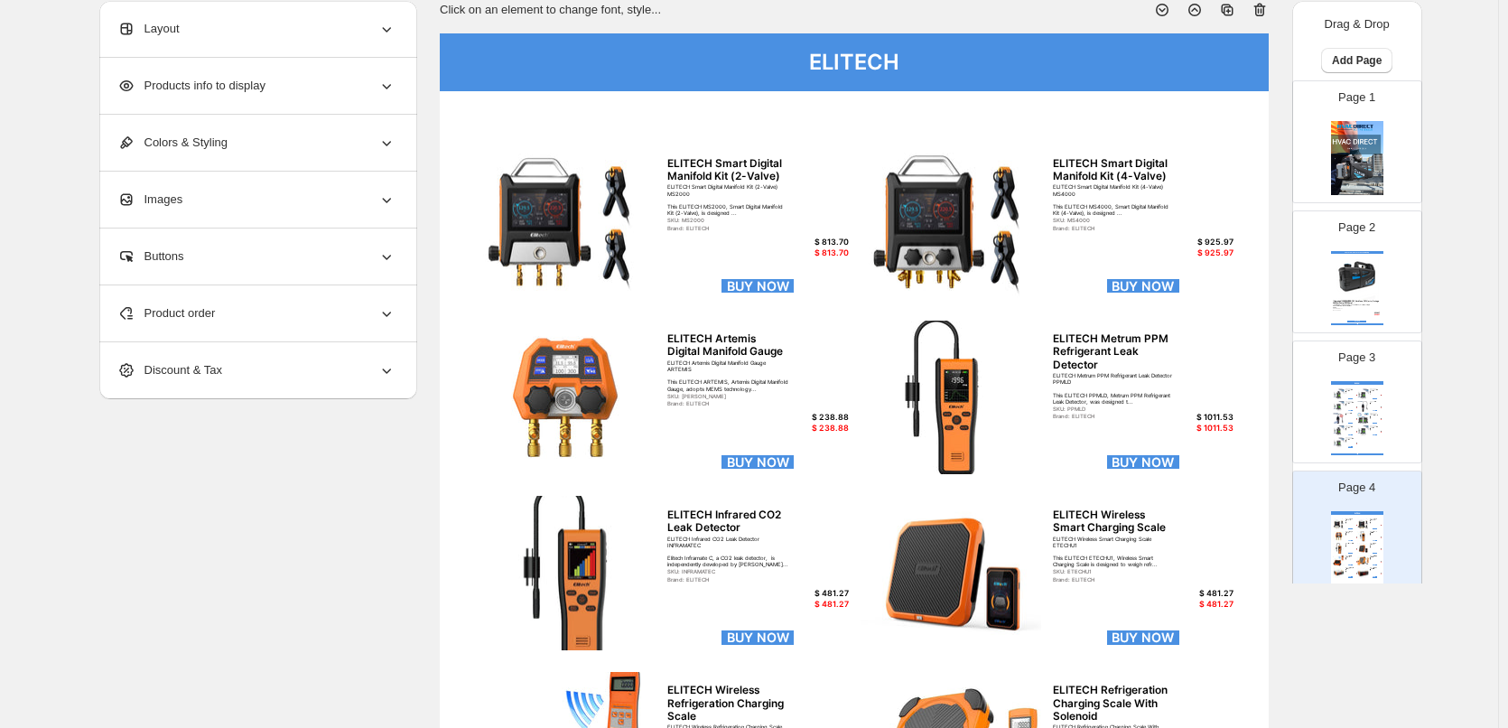
scroll to position [0, 0]
